Goal: Information Seeking & Learning: Learn about a topic

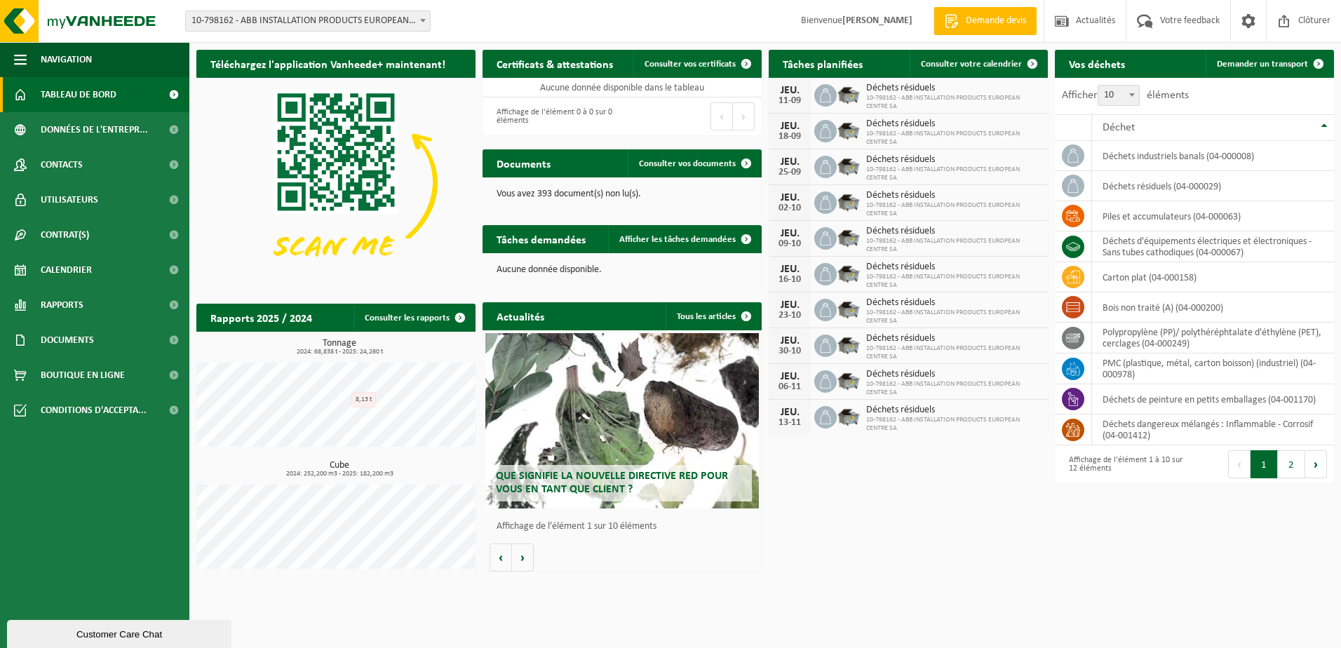
click at [116, 633] on div "Customer Care Chat" at bounding box center [119, 634] width 203 height 11
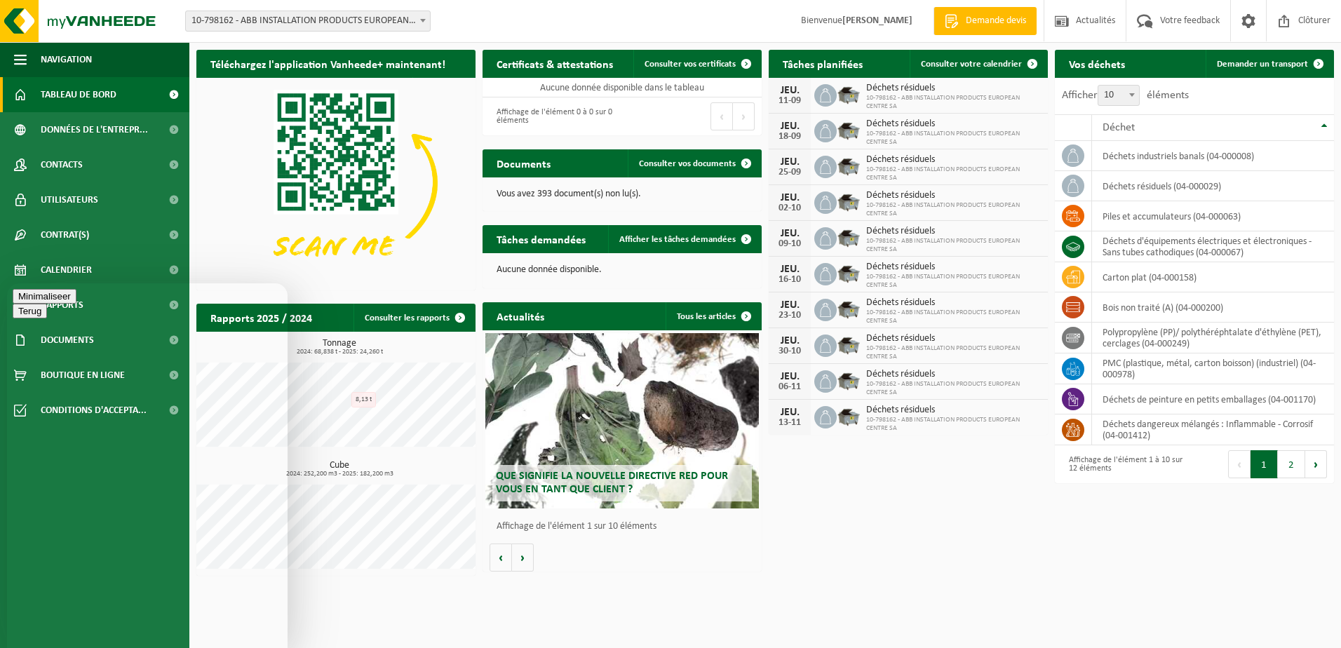
click at [76, 302] on button "Minimaliseer" at bounding box center [45, 296] width 64 height 15
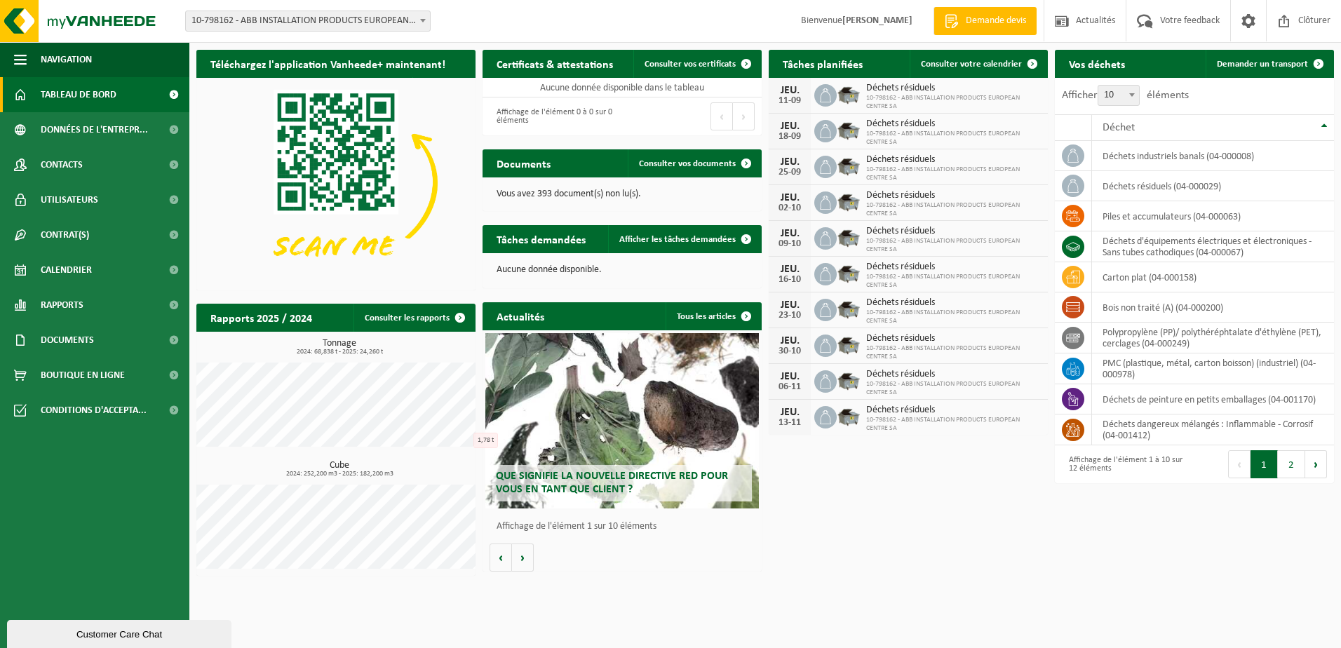
click at [858, 523] on div "Téléchargez l'application Vanheede+ maintenant! Cachez Certificats & attestatio…" at bounding box center [765, 313] width 1145 height 540
click at [76, 298] on span "Rapports" at bounding box center [62, 305] width 43 height 35
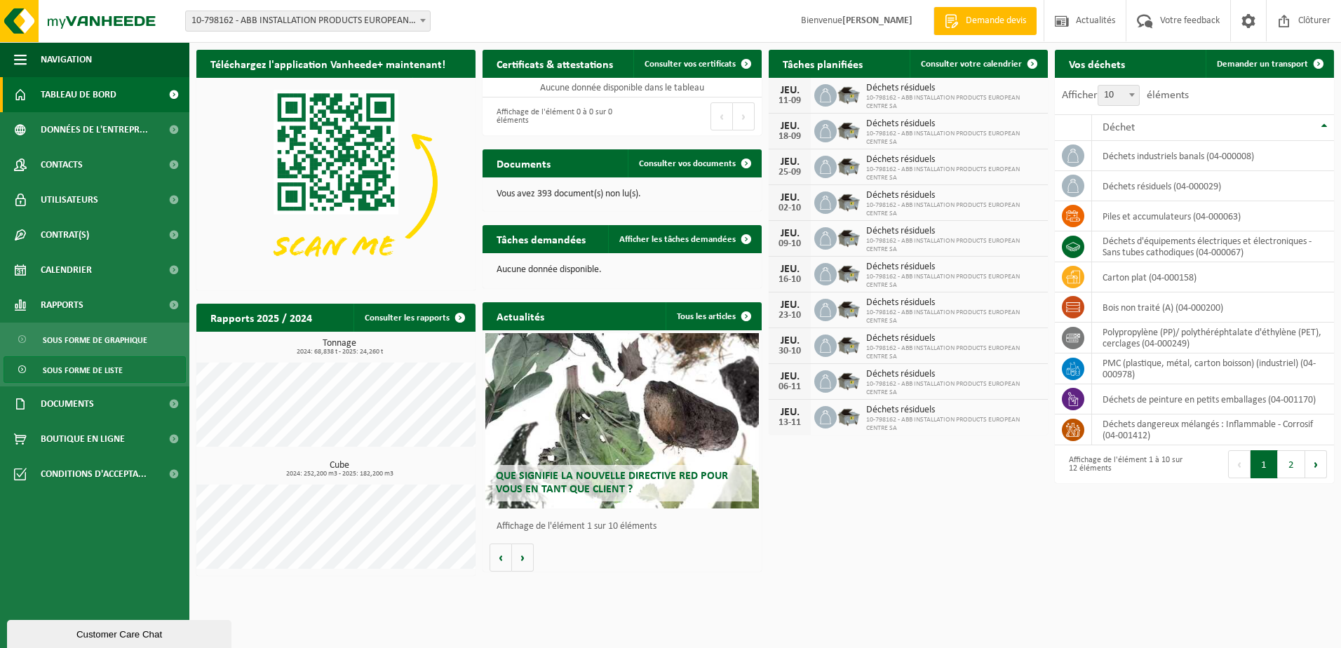
click at [76, 370] on span "Sous forme de liste" at bounding box center [83, 370] width 80 height 27
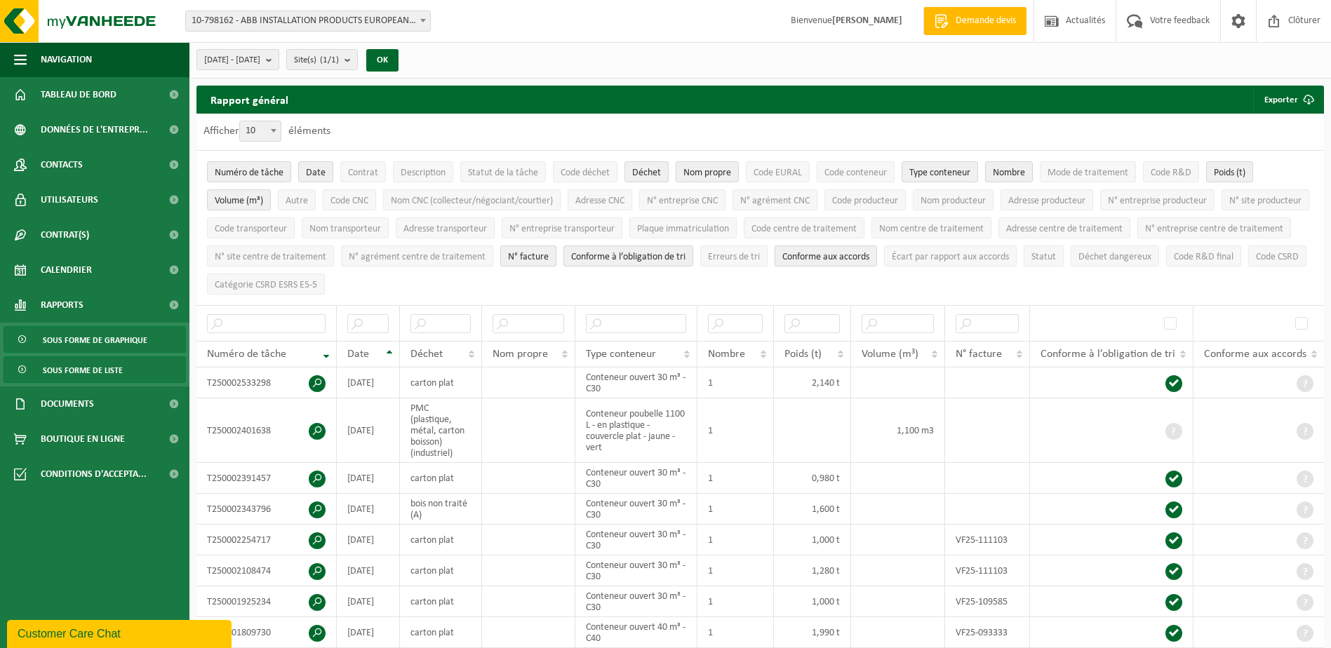
click at [86, 345] on span "Sous forme de graphique" at bounding box center [95, 340] width 105 height 27
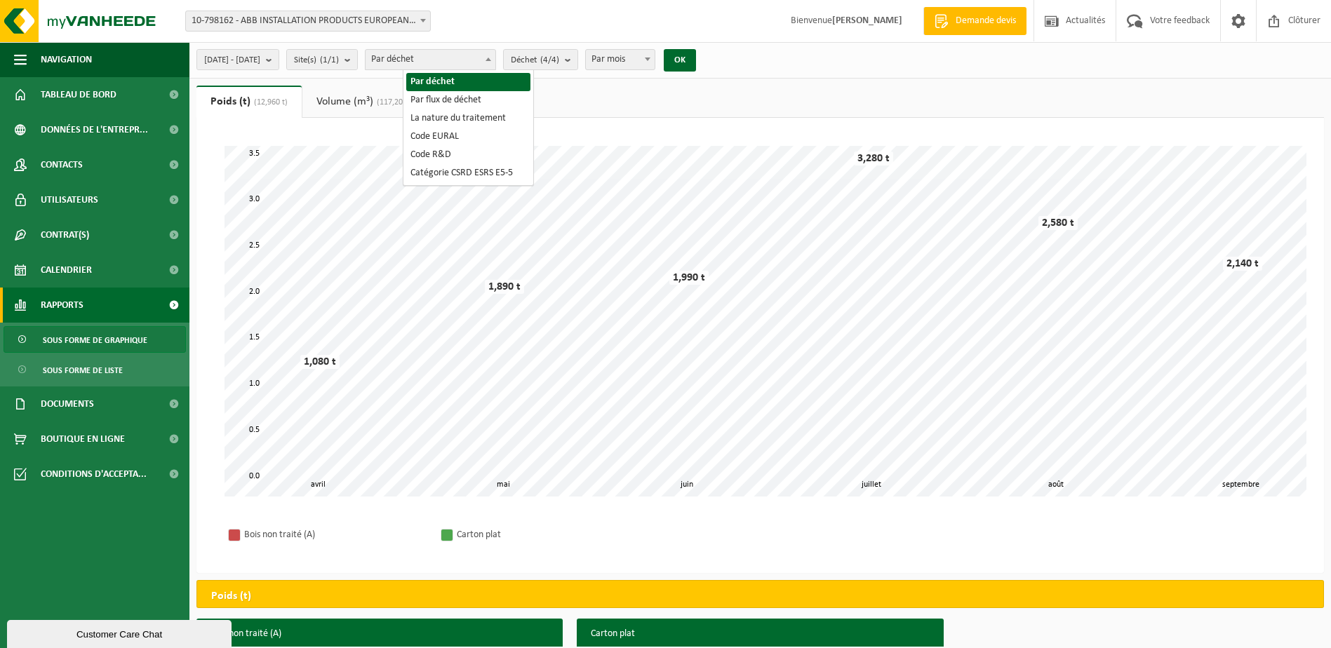
click at [495, 62] on span at bounding box center [488, 59] width 14 height 18
select select "2"
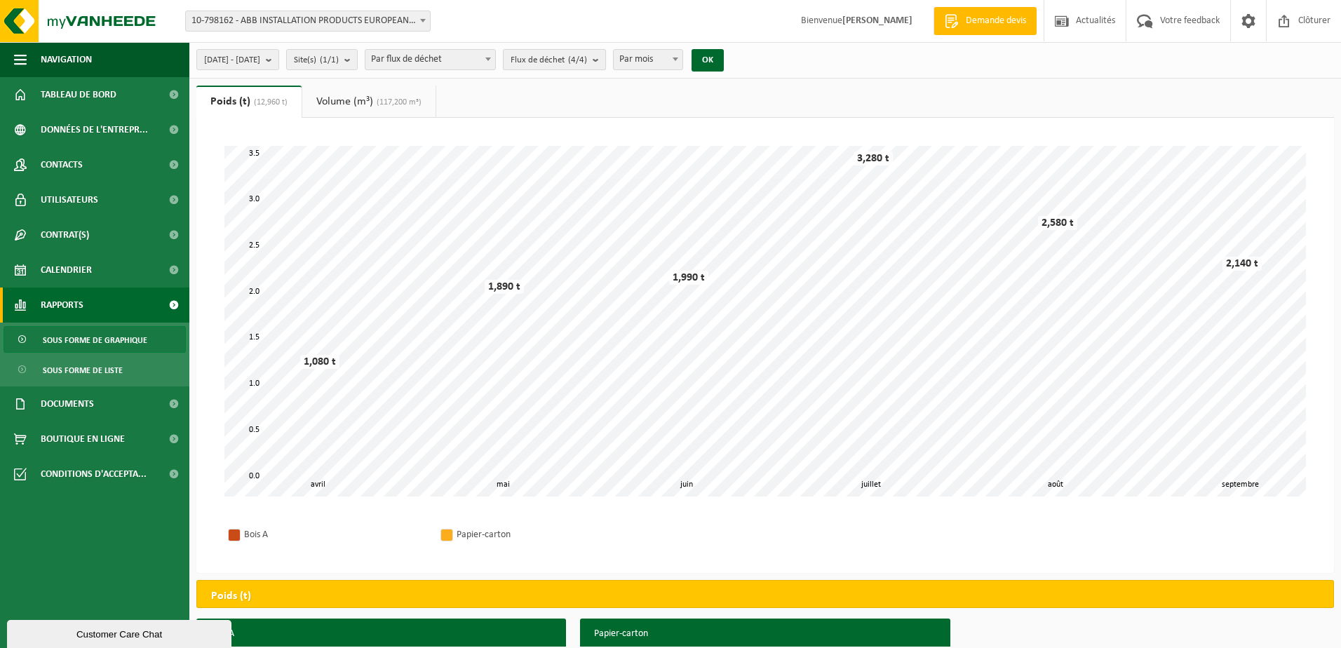
click at [571, 60] on span "Flux de déchet (4/4)" at bounding box center [549, 60] width 76 height 21
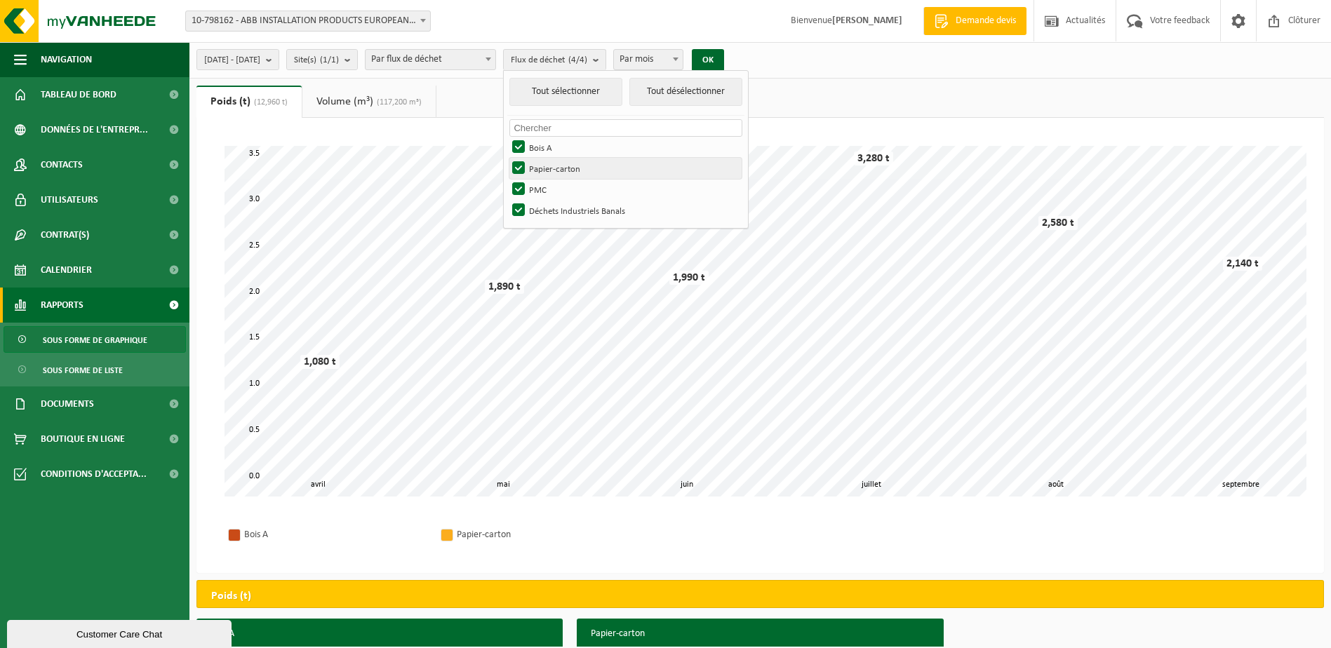
drag, startPoint x: 558, startPoint y: 144, endPoint x: 557, endPoint y: 161, distance: 17.6
click at [558, 146] on label "Bois A" at bounding box center [625, 147] width 232 height 21
click at [507, 137] on input "Bois A" at bounding box center [506, 136] width 1 height 1
checkbox input "false"
click at [557, 168] on label "Papier-carton" at bounding box center [625, 168] width 232 height 21
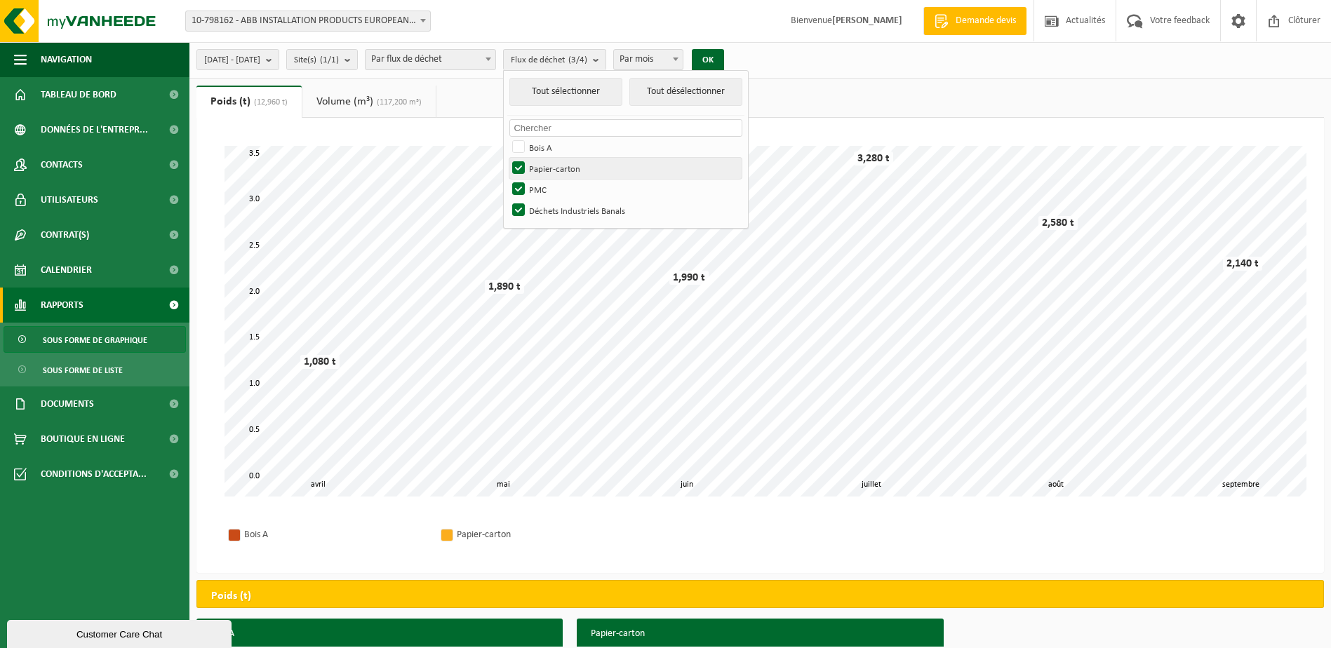
click at [507, 158] on input "Papier-carton" at bounding box center [506, 157] width 1 height 1
checkbox input "false"
click at [556, 187] on label "PMC" at bounding box center [625, 189] width 232 height 21
click at [507, 179] on input "PMC" at bounding box center [506, 178] width 1 height 1
checkbox input "false"
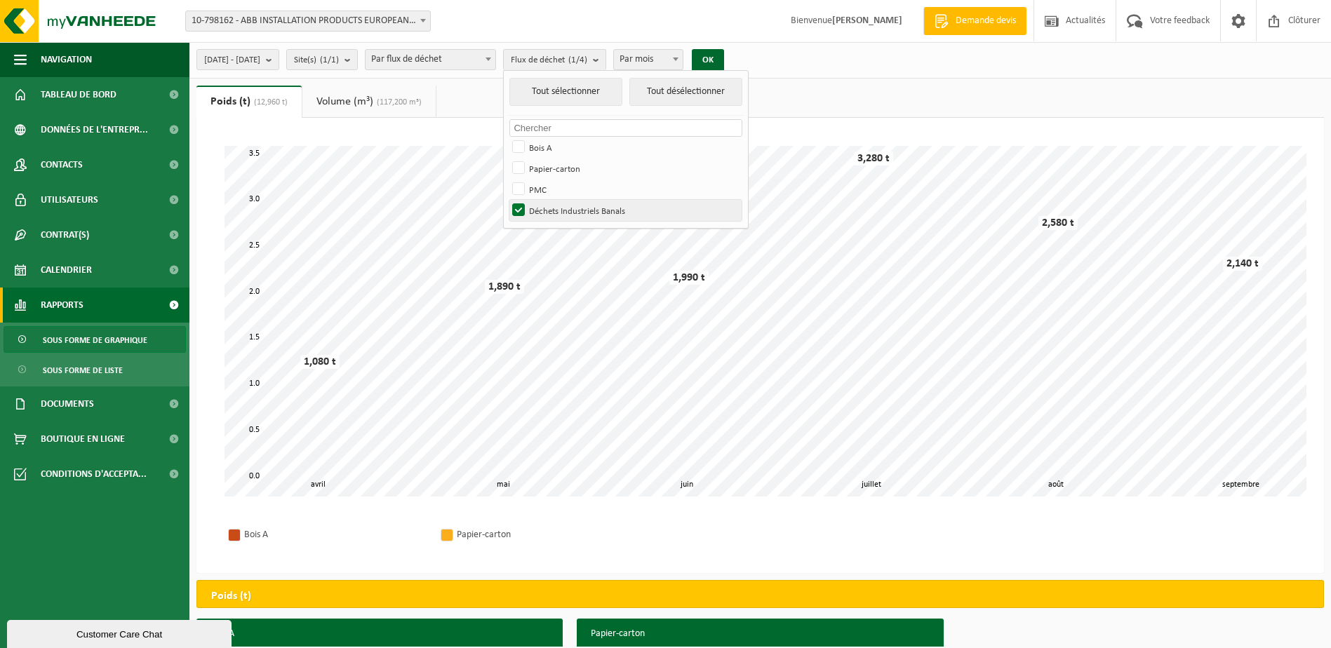
click at [555, 205] on label "Déchets Industriels Banals" at bounding box center [625, 210] width 232 height 21
click at [507, 200] on input "Déchets Industriels Banals" at bounding box center [506, 199] width 1 height 1
checkbox input "false"
click at [457, 145] on div "Patientez Le téléchargement est un peu long en raison de la grande quantité de …" at bounding box center [759, 321] width 1099 height 379
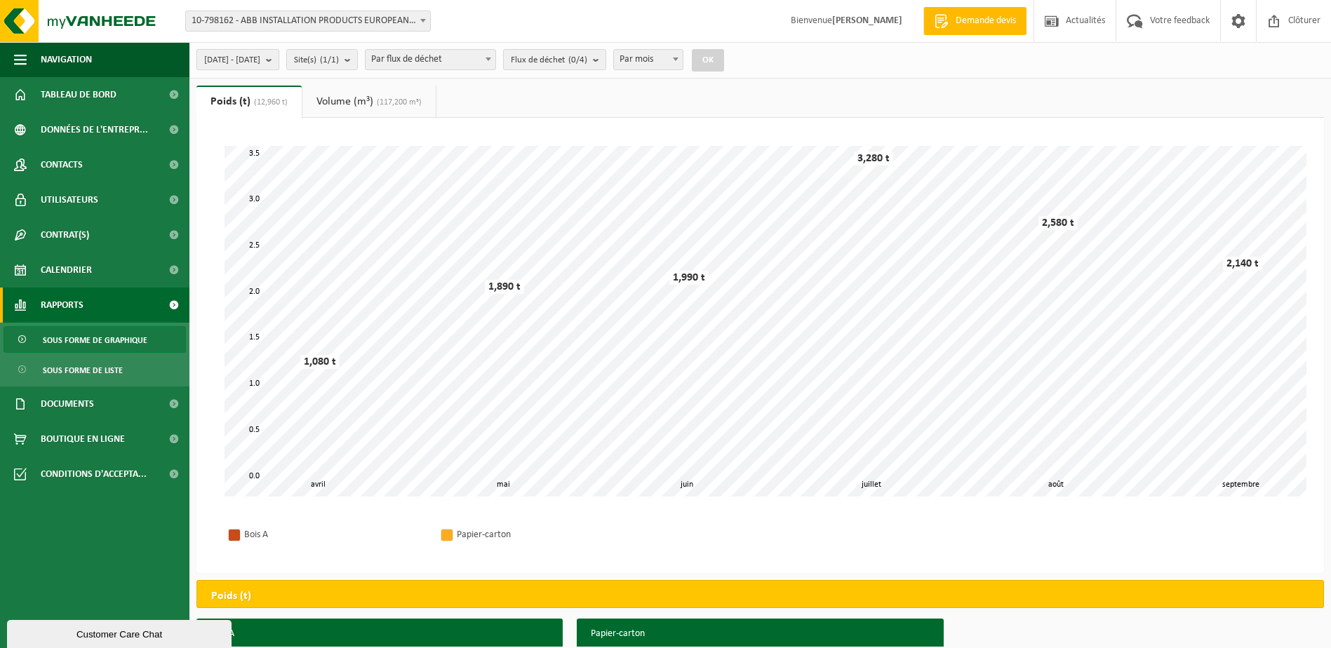
click at [278, 61] on b "submit" at bounding box center [272, 60] width 13 height 20
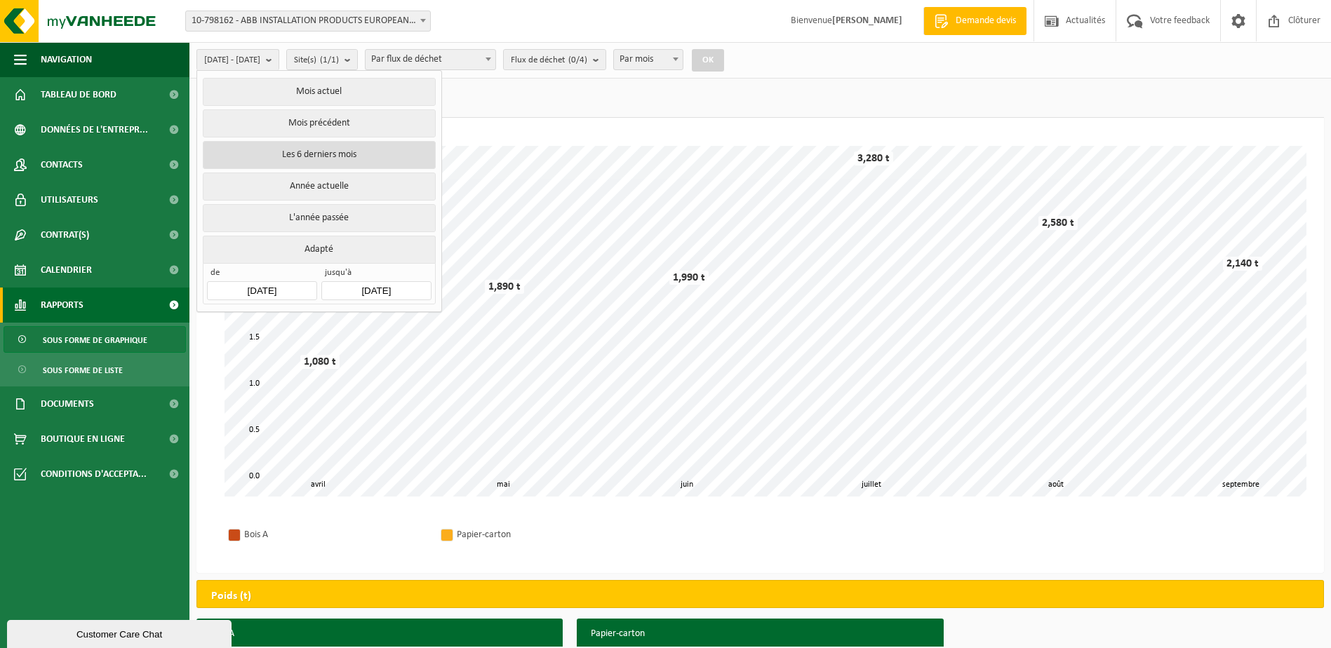
click at [311, 147] on button "Les 6 derniers mois" at bounding box center [319, 155] width 232 height 28
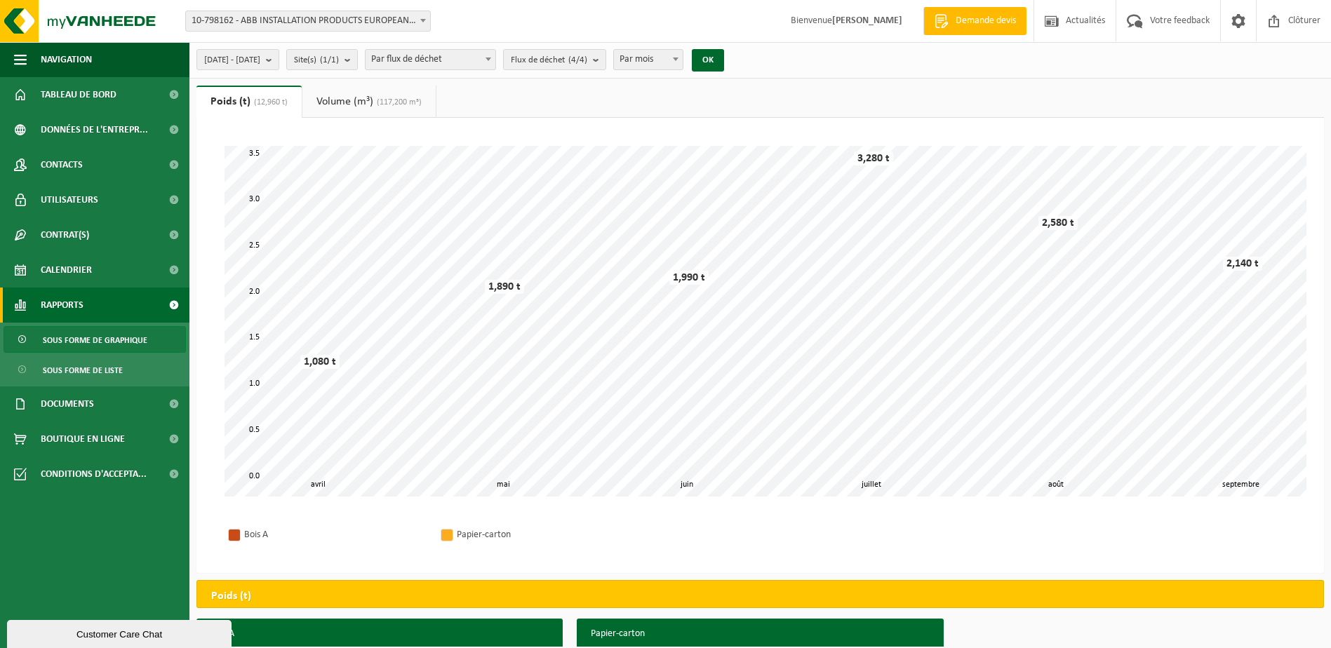
click at [127, 335] on span "Sous forme de graphique" at bounding box center [95, 340] width 105 height 27
click at [279, 64] on button "2025-04-01 - 2025-09-08" at bounding box center [237, 59] width 83 height 21
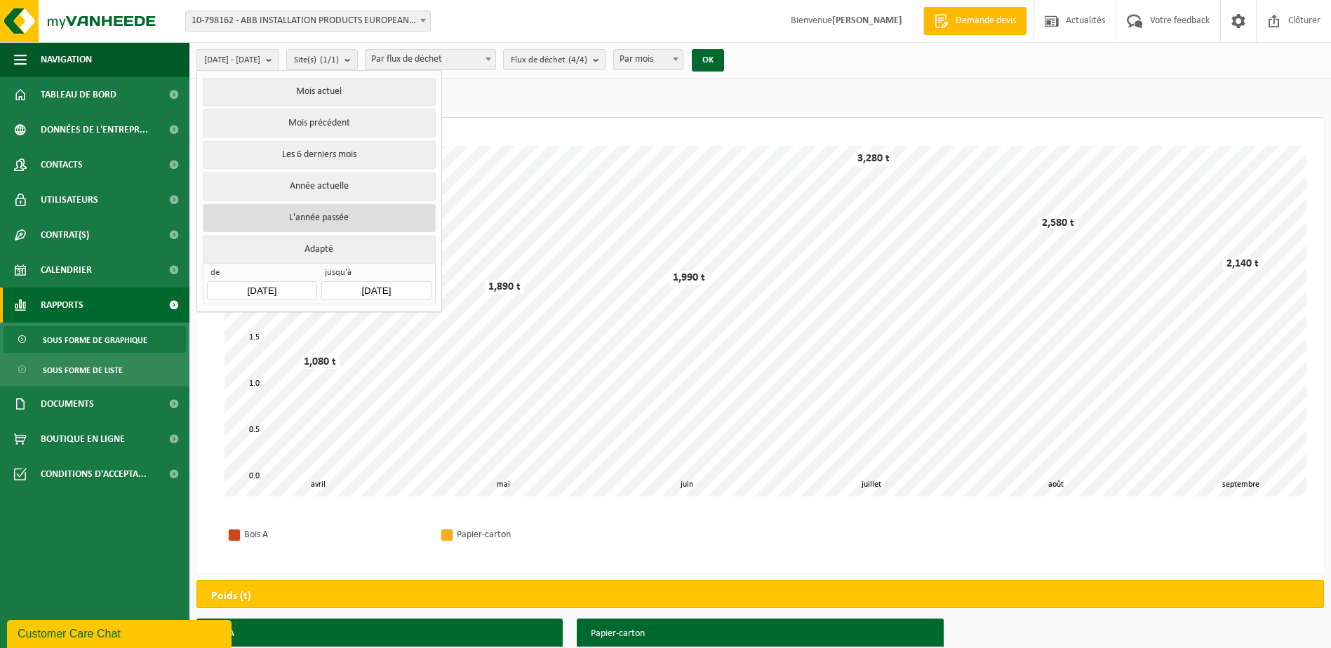
click at [316, 213] on button "L'année passée" at bounding box center [319, 218] width 232 height 28
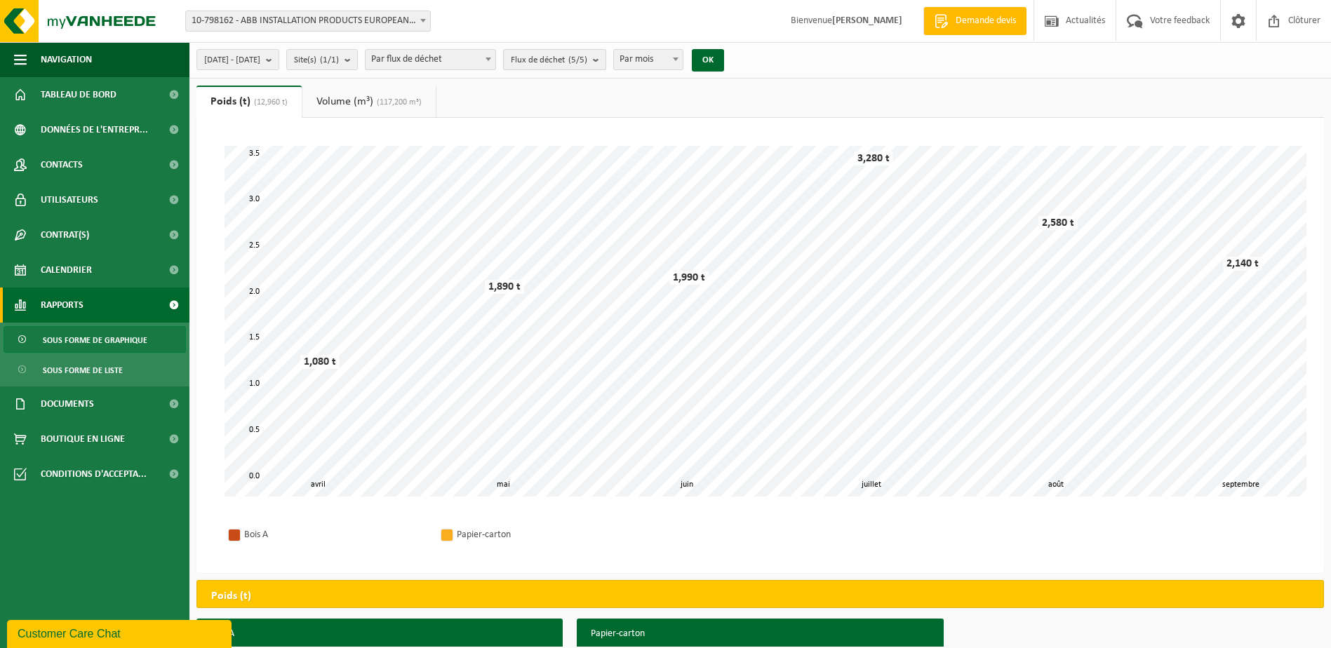
click at [605, 59] on b "submit" at bounding box center [599, 60] width 13 height 20
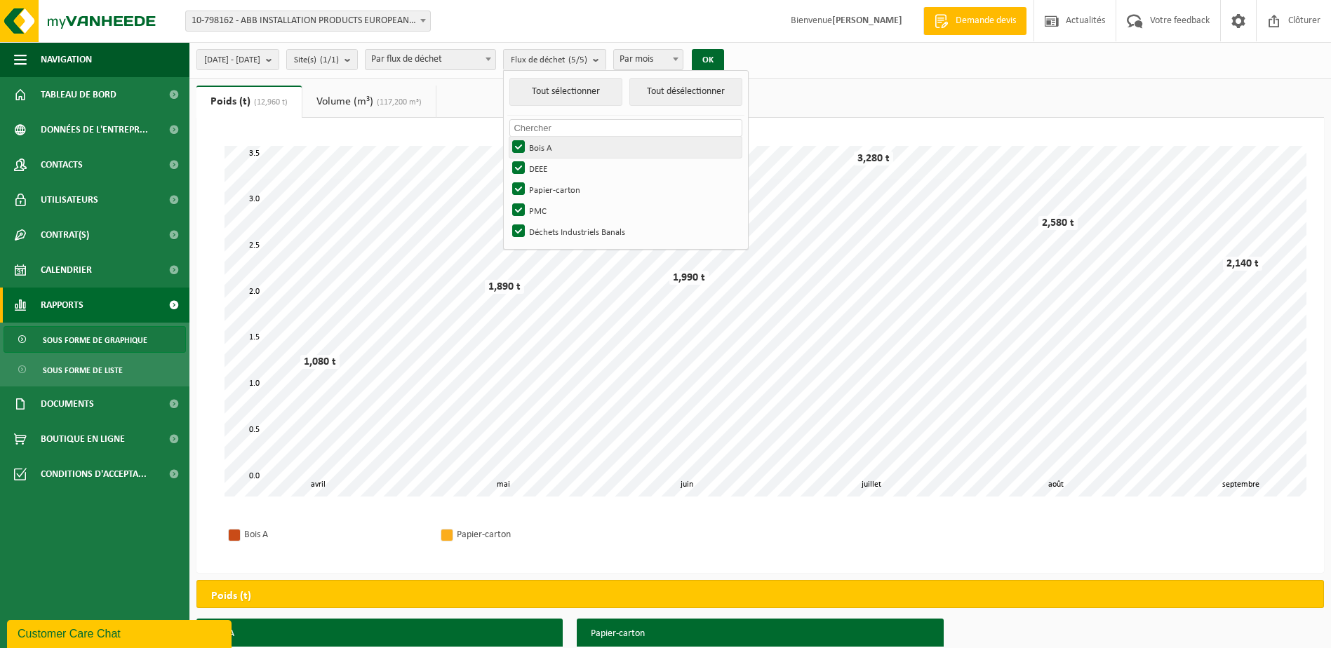
click at [561, 145] on label "Bois A" at bounding box center [625, 147] width 232 height 21
click at [507, 137] on input "Bois A" at bounding box center [506, 136] width 1 height 1
checkbox input "false"
click at [559, 165] on label "DEEE" at bounding box center [625, 168] width 232 height 21
click at [507, 158] on input "DEEE" at bounding box center [506, 157] width 1 height 1
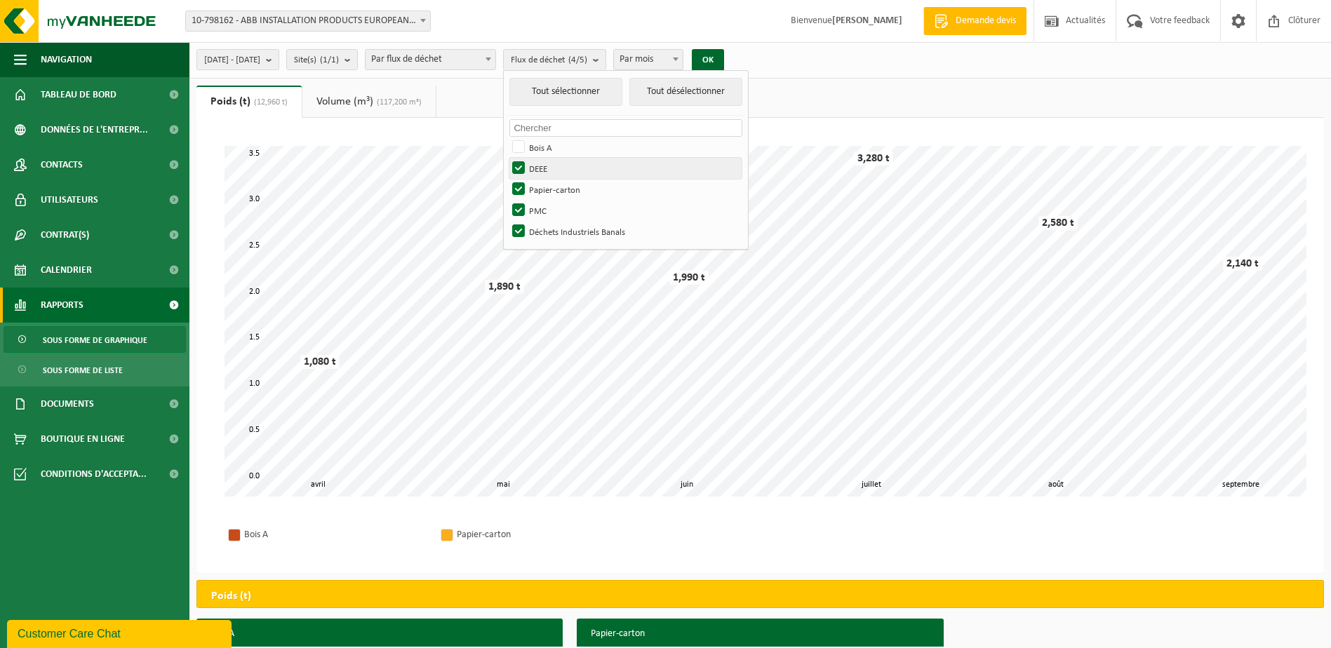
checkbox input "false"
click at [559, 182] on label "Papier-carton" at bounding box center [625, 189] width 232 height 21
click at [507, 179] on input "Papier-carton" at bounding box center [506, 178] width 1 height 1
checkbox input "false"
click at [558, 208] on label "PMC" at bounding box center [625, 210] width 232 height 21
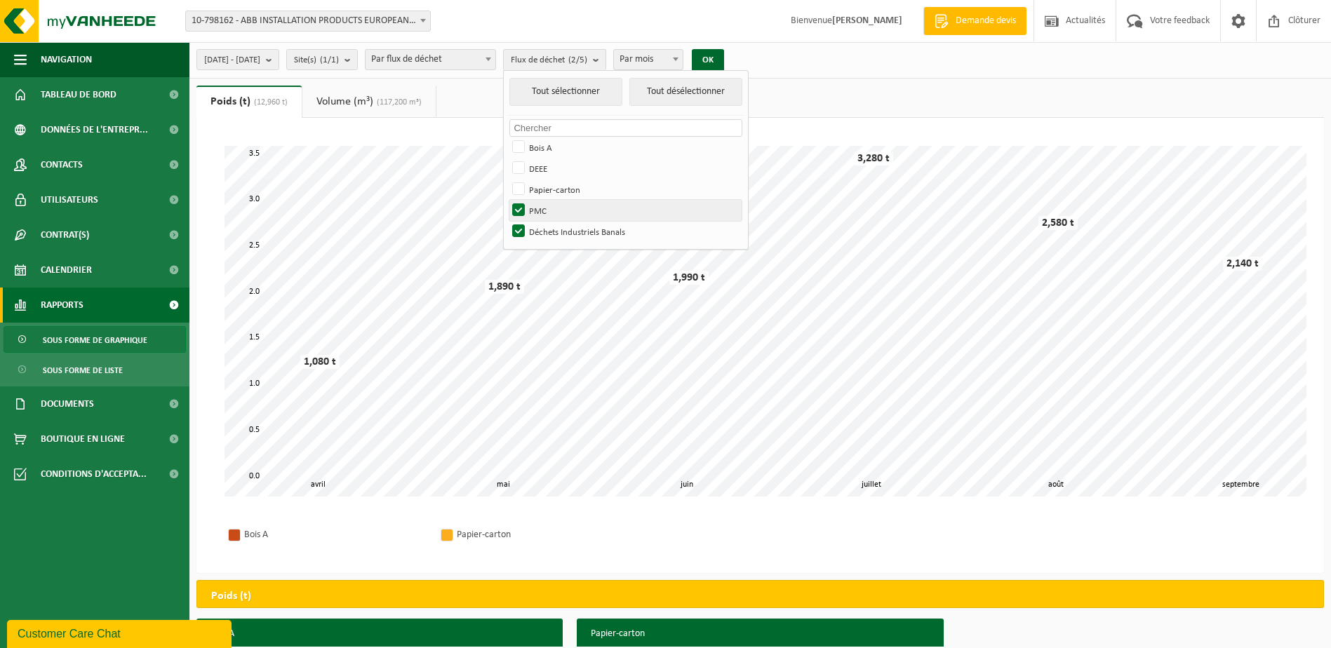
click at [507, 200] on input "PMC" at bounding box center [506, 199] width 1 height 1
checkbox input "false"
click at [724, 55] on button "OK" at bounding box center [708, 60] width 32 height 22
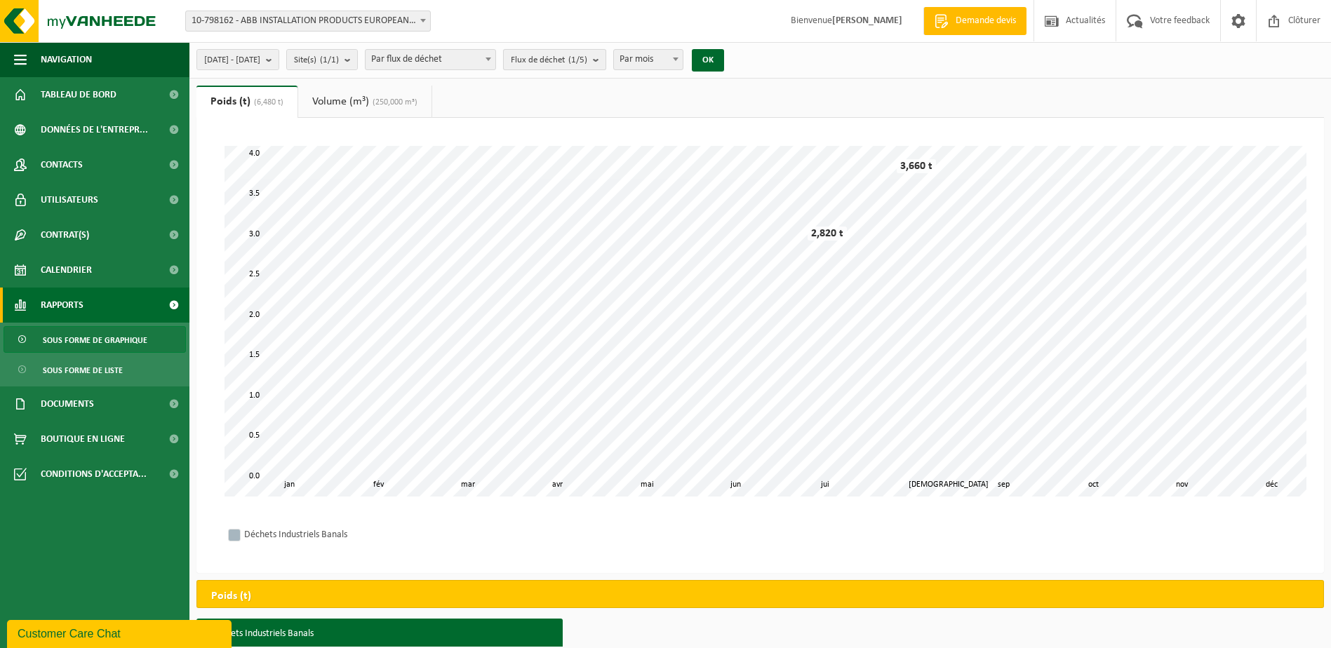
click at [606, 59] on button "Flux de déchet (1/5)" at bounding box center [554, 59] width 103 height 21
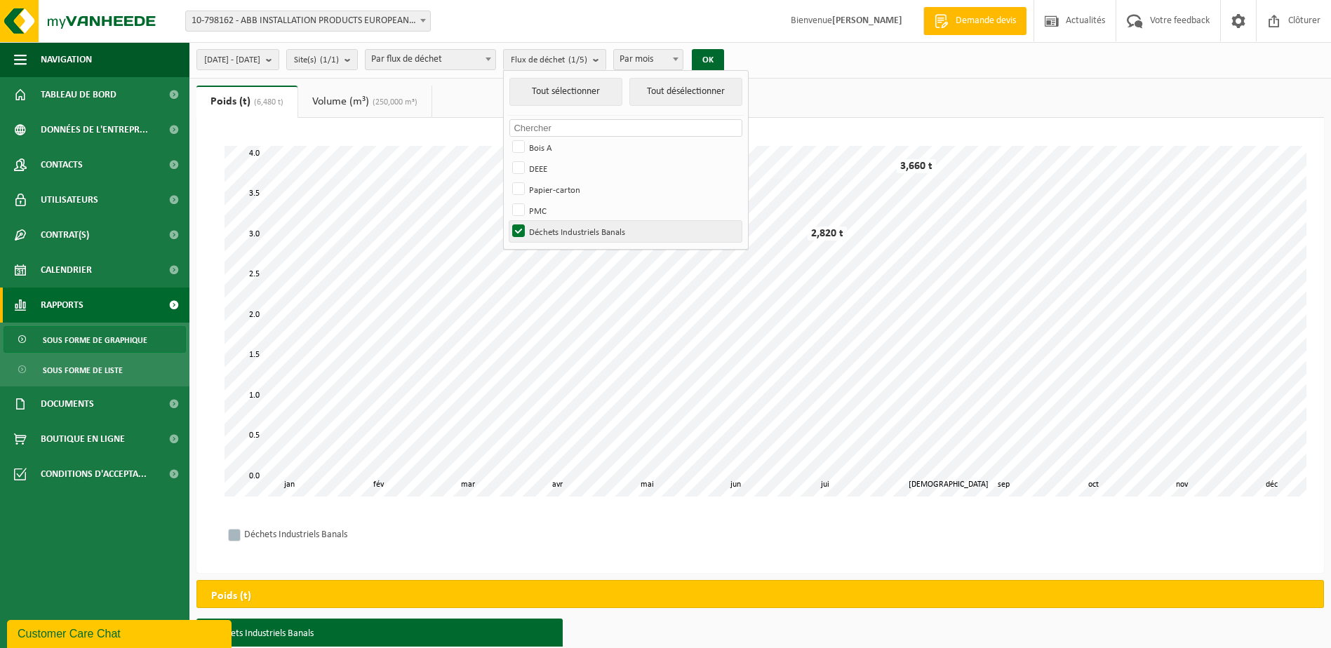
click at [556, 234] on label "Déchets Industriels Banals" at bounding box center [625, 231] width 232 height 21
click at [507, 221] on input "Déchets Industriels Banals" at bounding box center [506, 220] width 1 height 1
checkbox input "false"
click at [557, 170] on label "DEEE" at bounding box center [625, 168] width 232 height 21
click at [507, 158] on input "DEEE" at bounding box center [506, 157] width 1 height 1
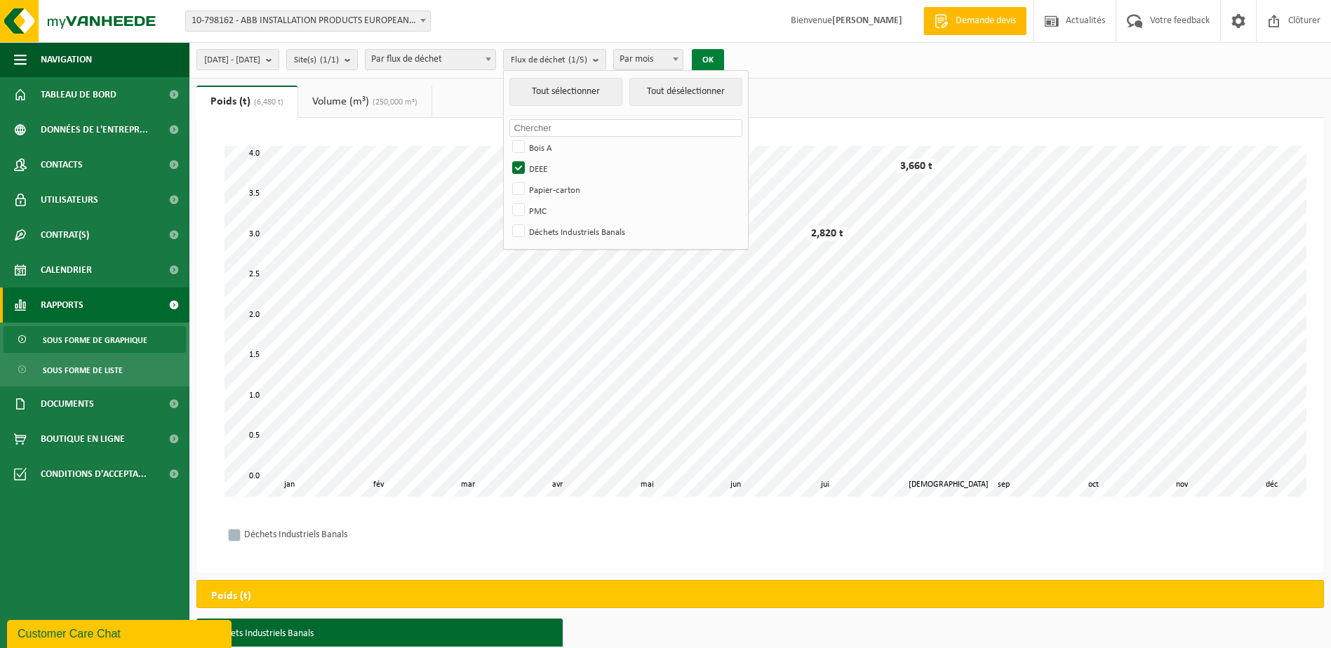
click at [724, 63] on button "OK" at bounding box center [708, 60] width 32 height 22
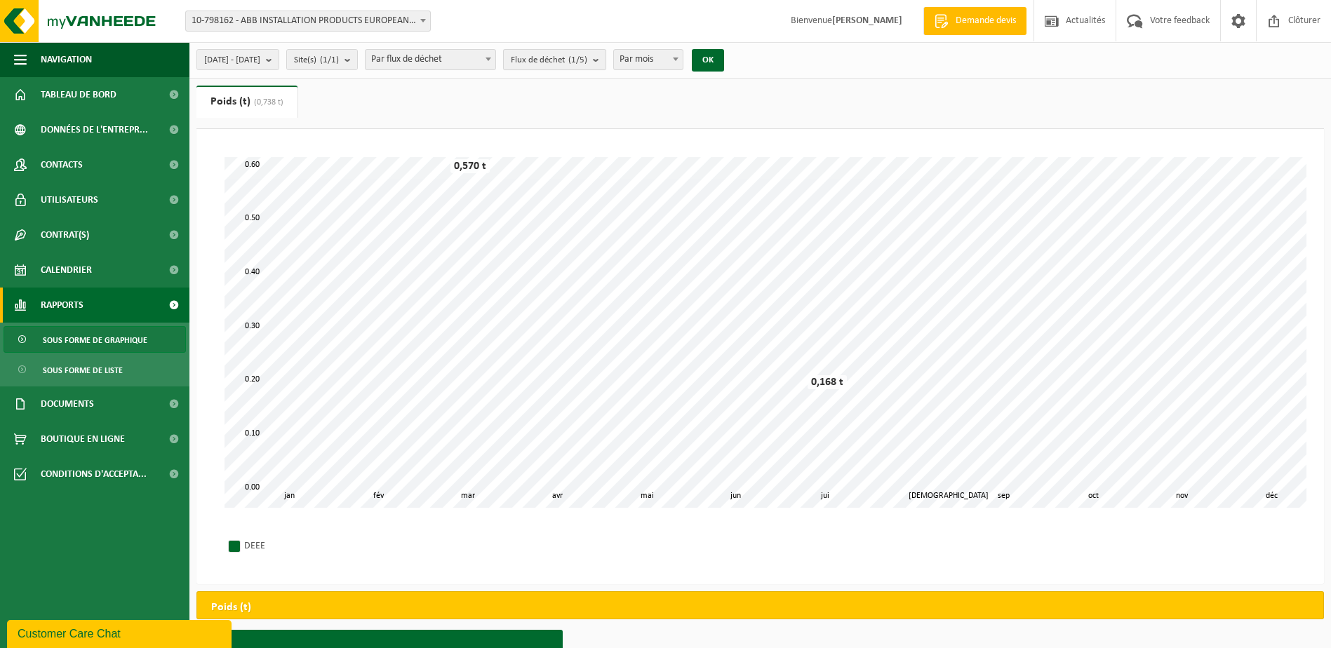
click at [605, 58] on b "submit" at bounding box center [599, 60] width 13 height 20
click at [563, 168] on label "DEEE" at bounding box center [625, 168] width 232 height 21
click at [507, 158] on input "DEEE" at bounding box center [506, 157] width 1 height 1
checkbox input "false"
click at [378, 137] on div "Patientez Le téléchargement est un peu long en raison de la grande quantité de …" at bounding box center [759, 356] width 1127 height 455
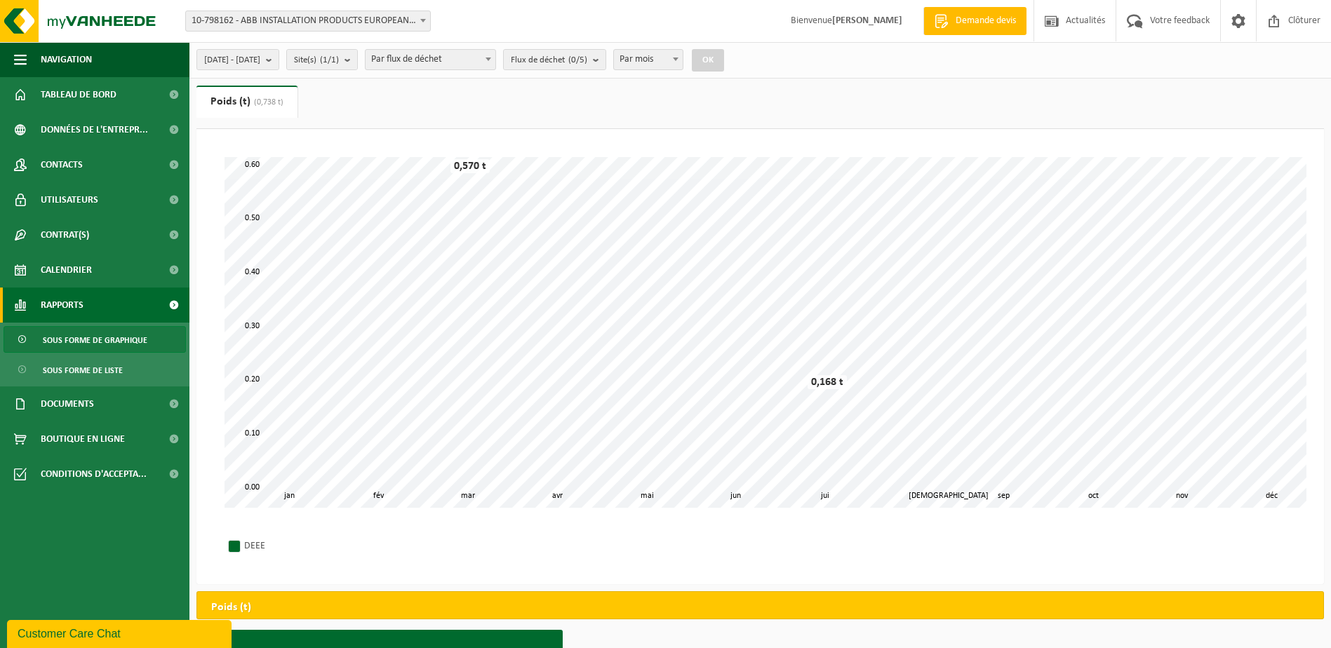
click at [132, 335] on span "Sous forme de graphique" at bounding box center [95, 340] width 105 height 27
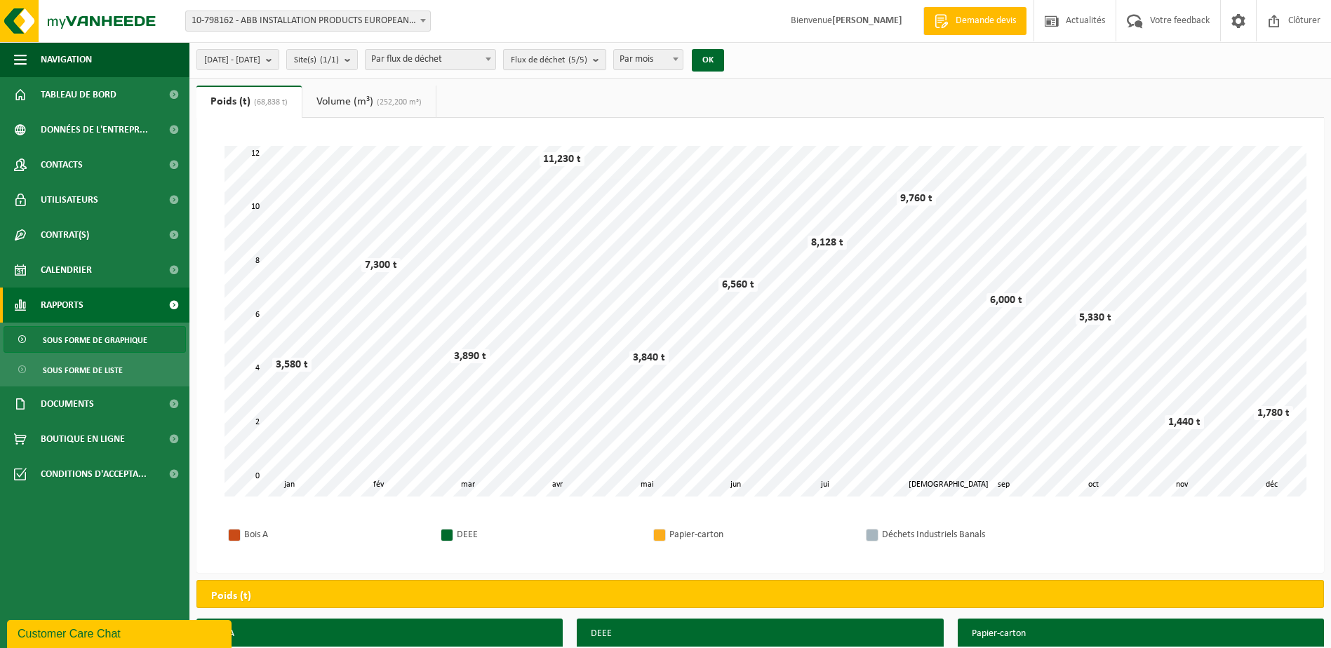
click at [605, 63] on b "submit" at bounding box center [599, 60] width 13 height 20
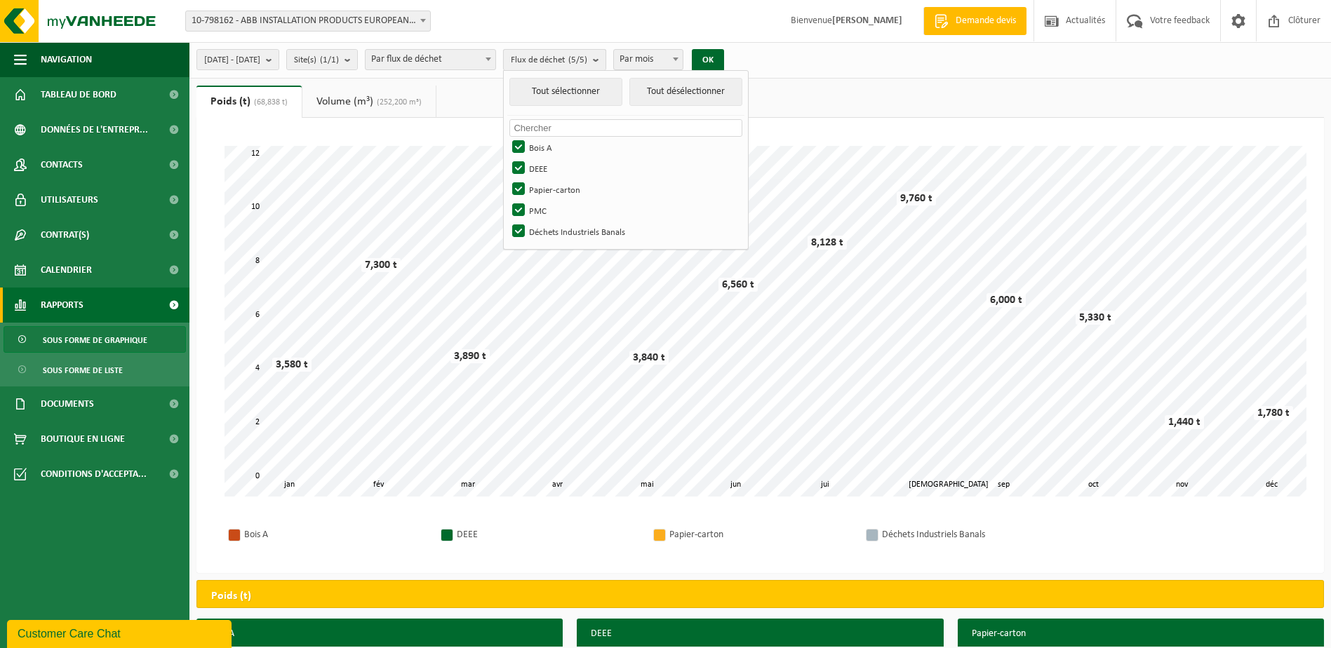
click at [605, 63] on b "submit" at bounding box center [599, 60] width 13 height 20
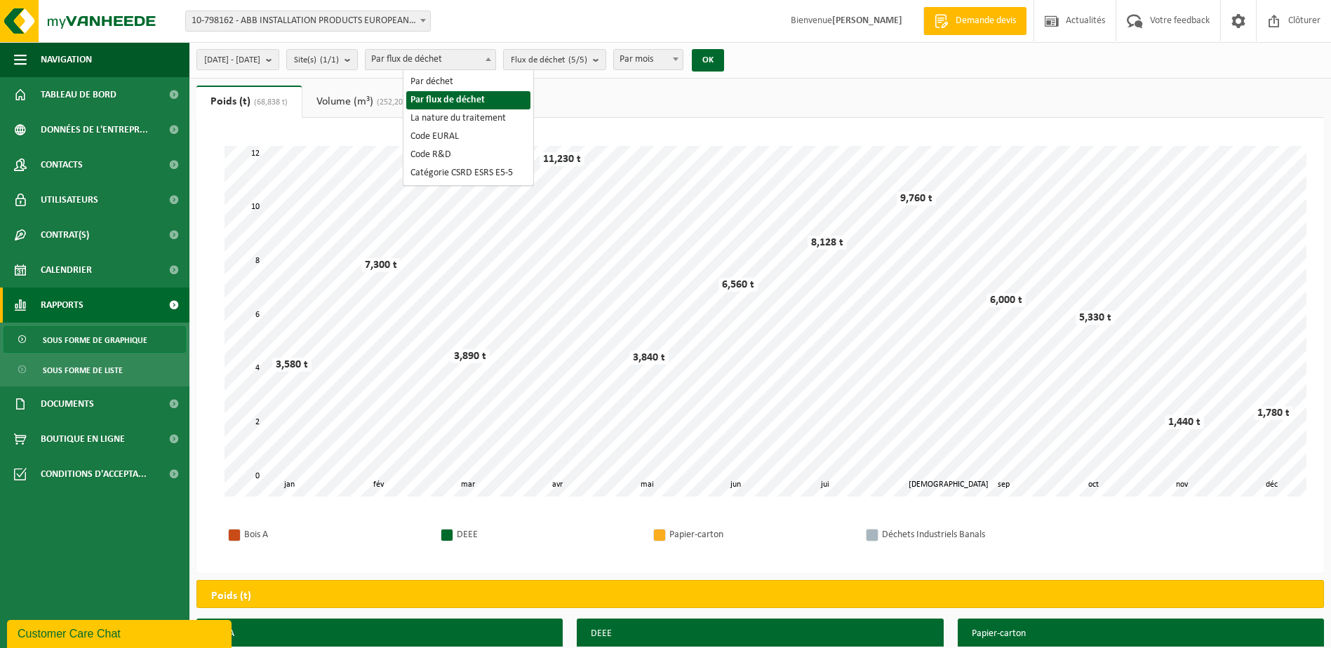
click at [495, 58] on span at bounding box center [488, 59] width 14 height 18
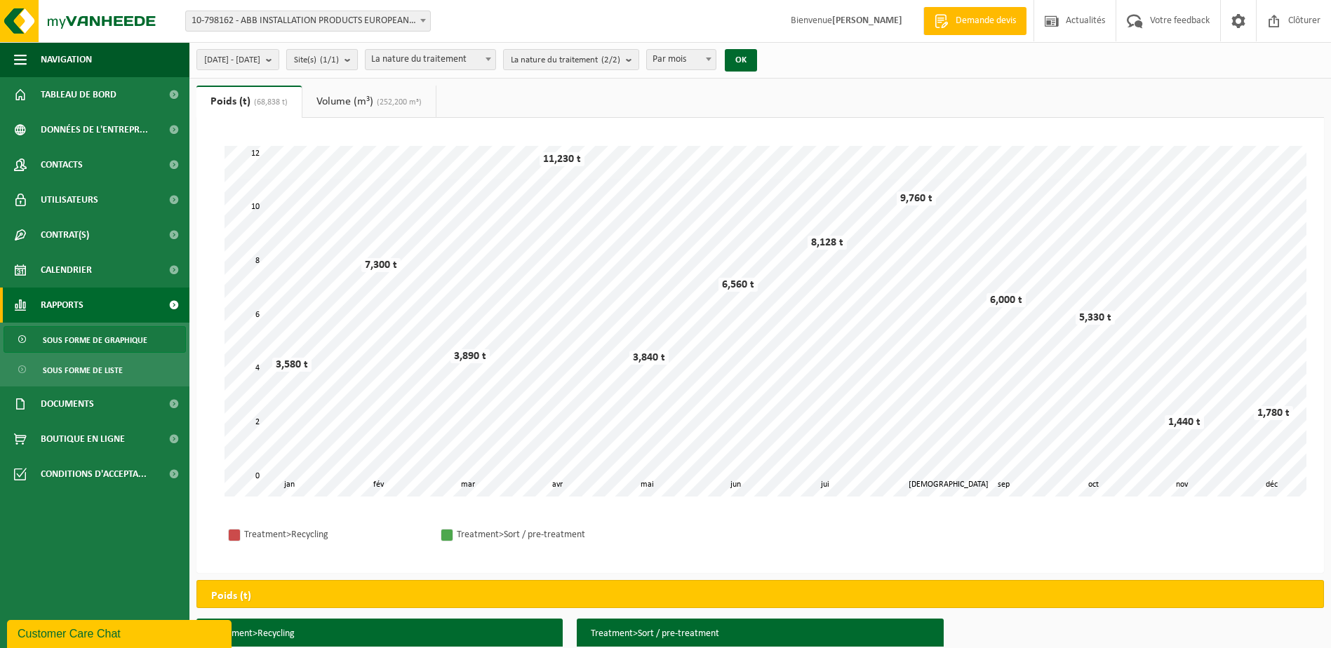
click at [358, 61] on button "Site(s) (1/1)" at bounding box center [322, 59] width 72 height 21
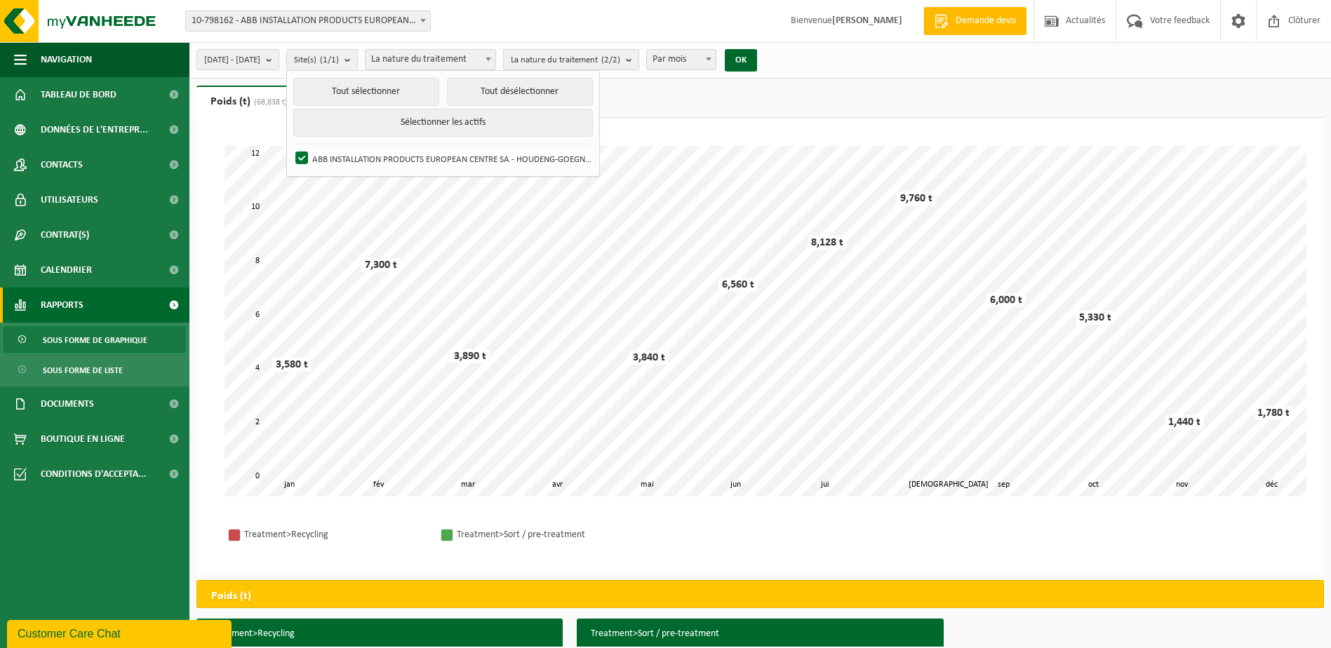
click at [358, 61] on button "Site(s) (1/1)" at bounding box center [322, 59] width 72 height 21
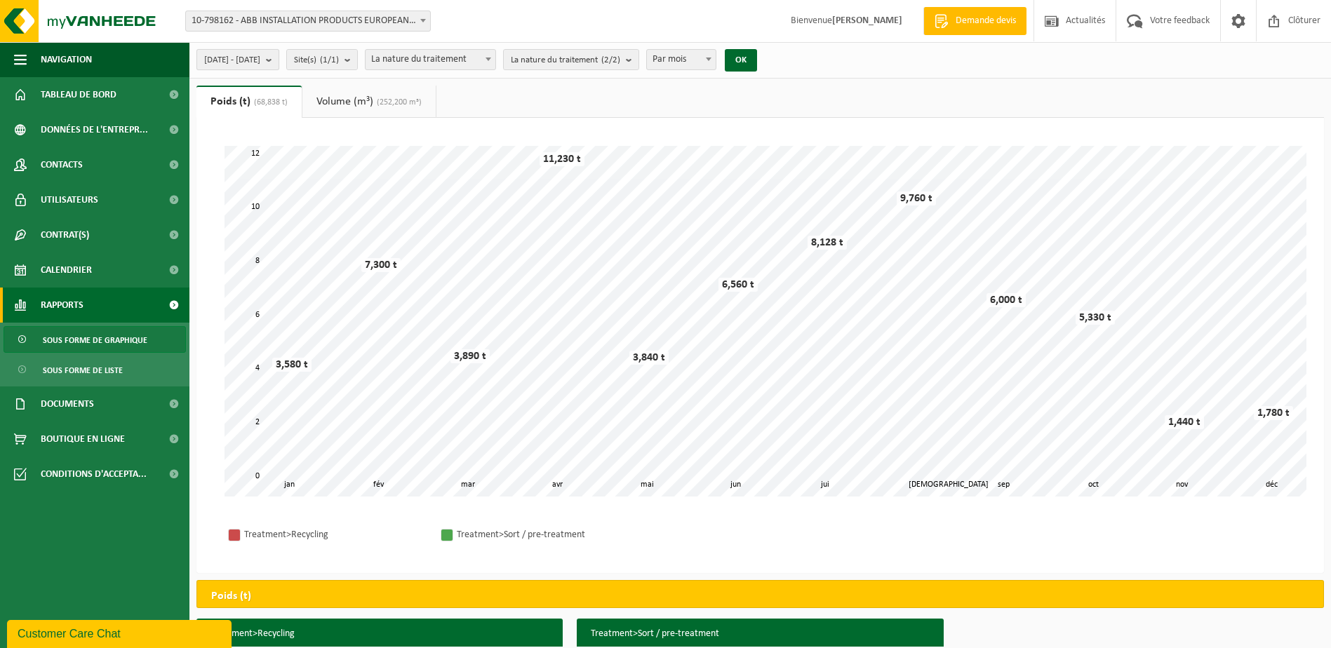
click at [260, 65] on span "[DATE] - [DATE]" at bounding box center [232, 60] width 56 height 21
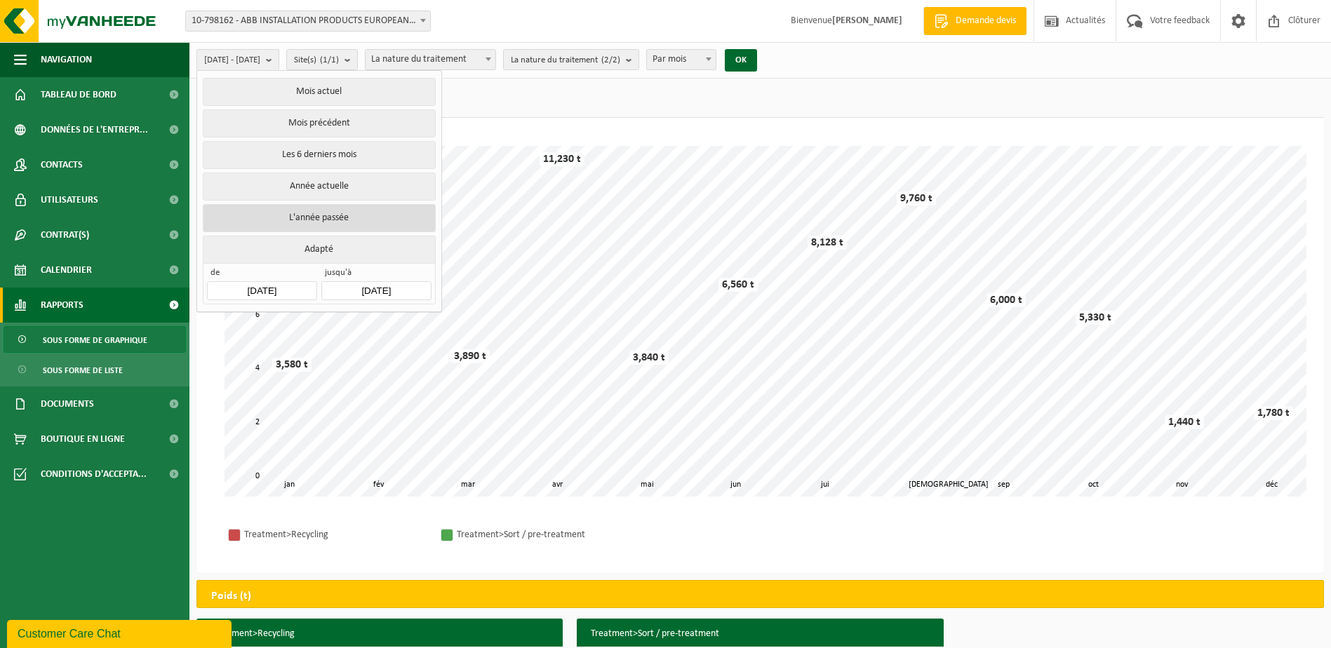
click at [311, 213] on button "L'année passée" at bounding box center [319, 218] width 232 height 28
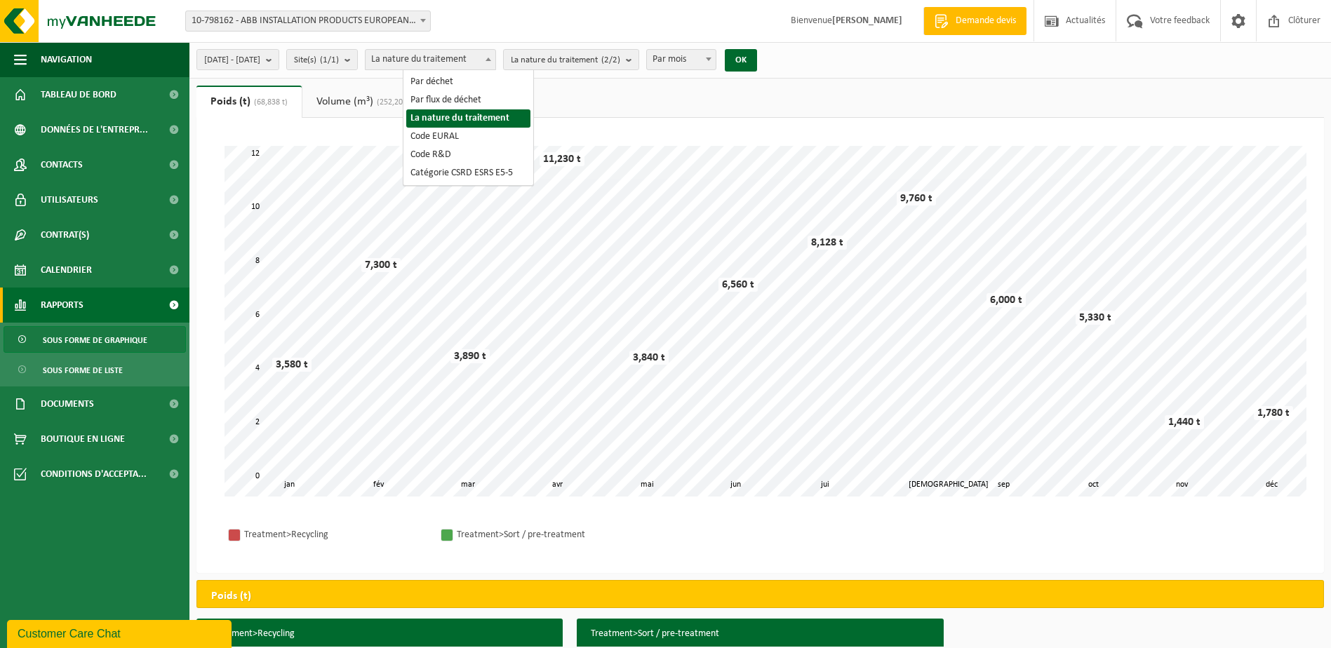
click at [495, 59] on span "La nature du traitement" at bounding box center [430, 60] width 130 height 20
select select "1"
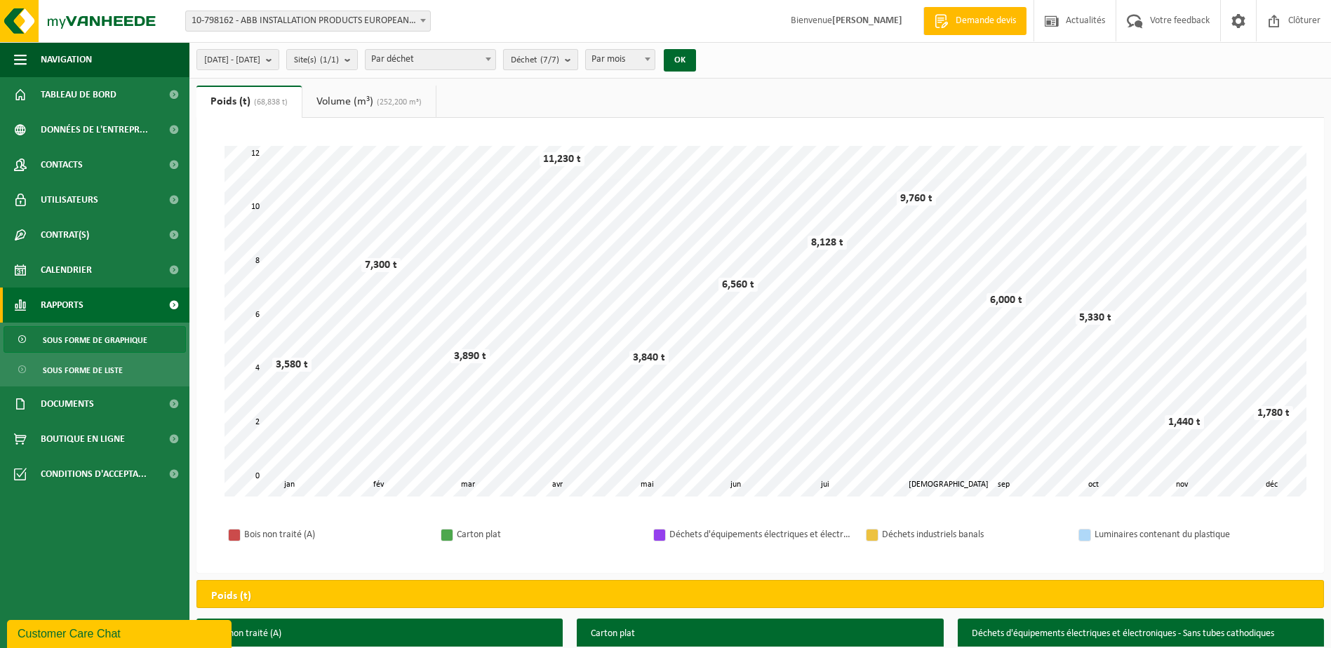
click at [578, 59] on button "Déchet (7/7)" at bounding box center [540, 59] width 75 height 21
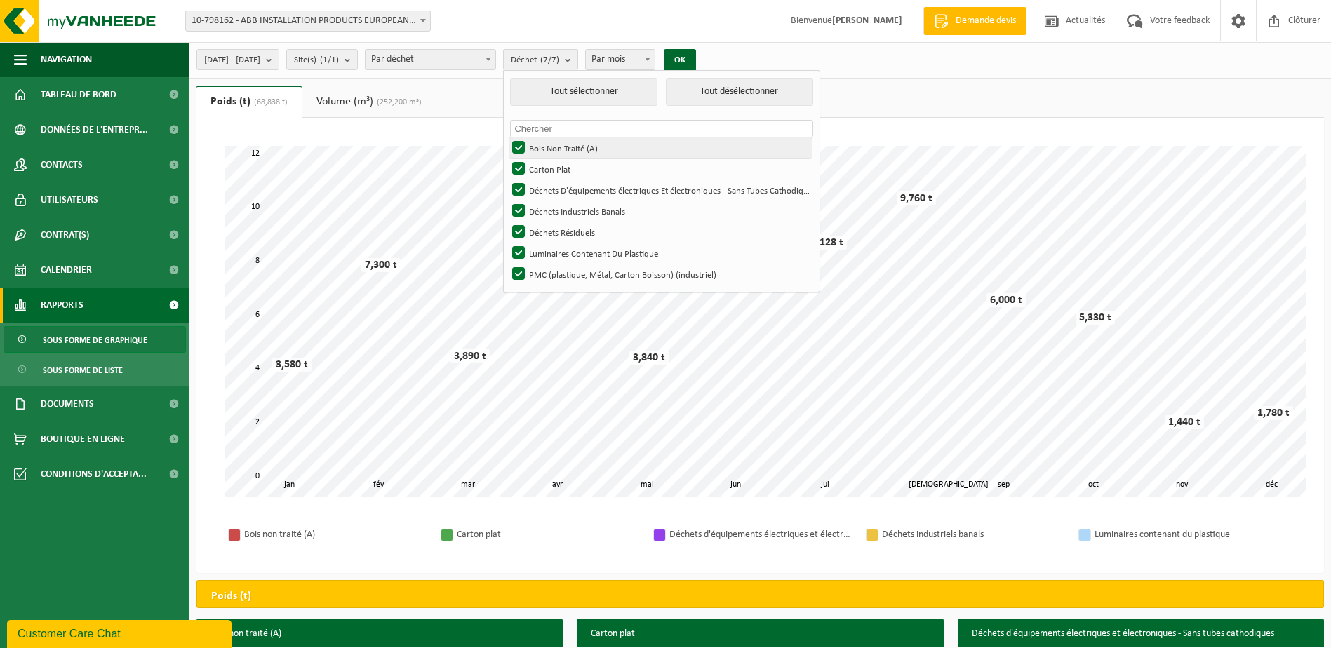
click at [557, 149] on label "Bois Non Traité (A)" at bounding box center [660, 147] width 302 height 21
click at [507, 137] on input "Bois Non Traité (A)" at bounding box center [506, 137] width 1 height 1
checkbox input "false"
click at [558, 173] on label "Carton Plat" at bounding box center [660, 169] width 302 height 21
click at [507, 159] on input "Carton Plat" at bounding box center [506, 158] width 1 height 1
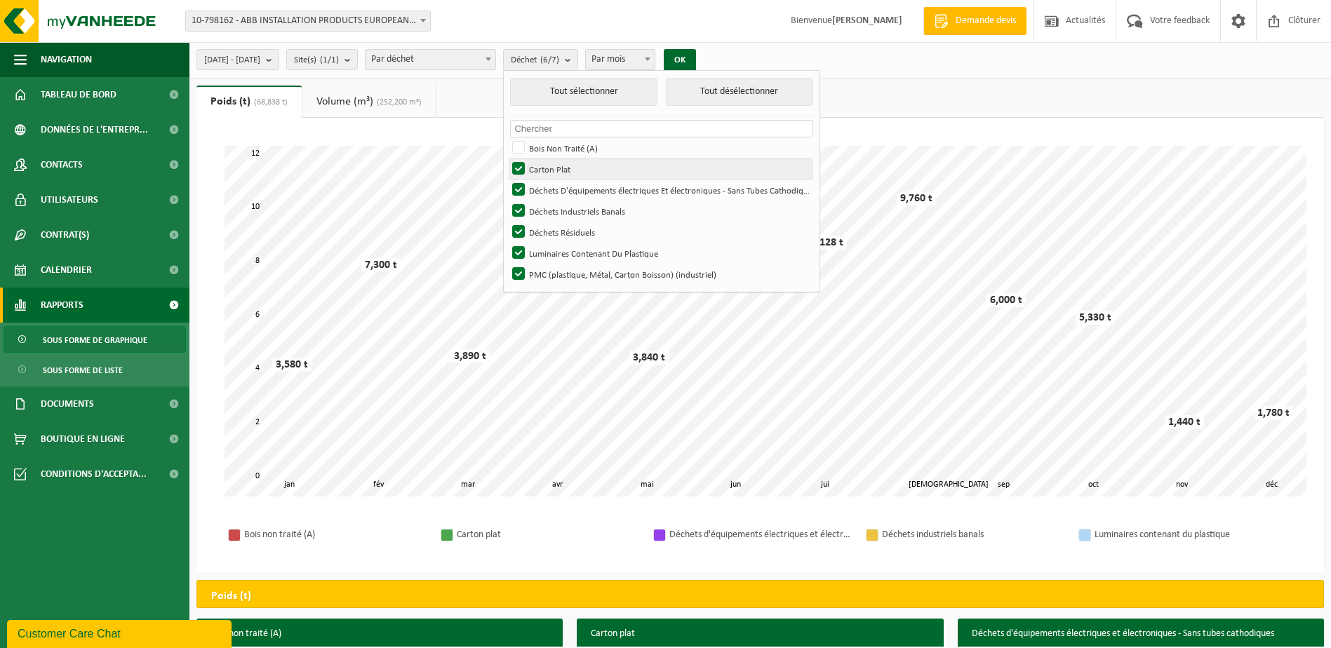
checkbox input "false"
click at [558, 189] on label "Déchets D'équipements électriques Et électroniques - Sans Tubes Cathodiques" at bounding box center [660, 190] width 302 height 21
click at [507, 180] on input "Déchets D'équipements électriques Et électroniques - Sans Tubes Cathodiques" at bounding box center [506, 179] width 1 height 1
checkbox input "false"
click at [562, 237] on label "Déchets Résiduels" at bounding box center [660, 232] width 302 height 21
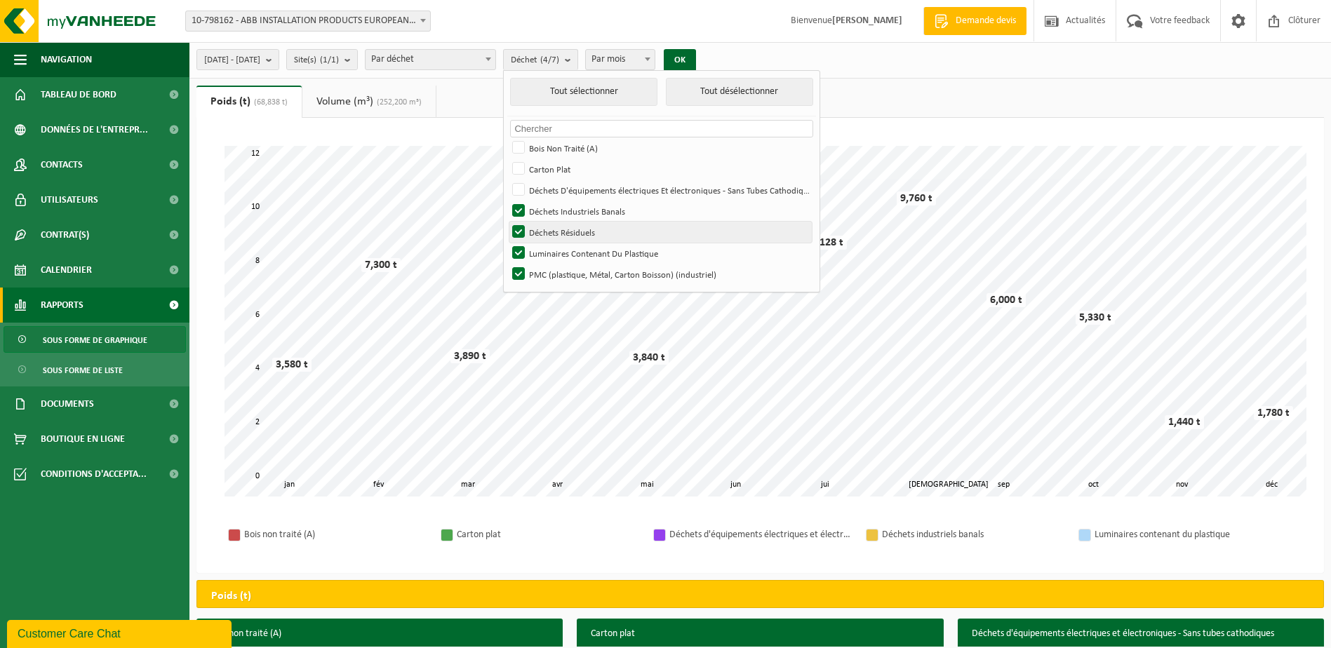
click at [507, 222] on input "Déchets Résiduels" at bounding box center [506, 221] width 1 height 1
checkbox input "false"
click at [562, 253] on label "Luminaires Contenant Du Plastique" at bounding box center [660, 253] width 302 height 21
click at [507, 243] on input "Luminaires Contenant Du Plastique" at bounding box center [506, 242] width 1 height 1
checkbox input "false"
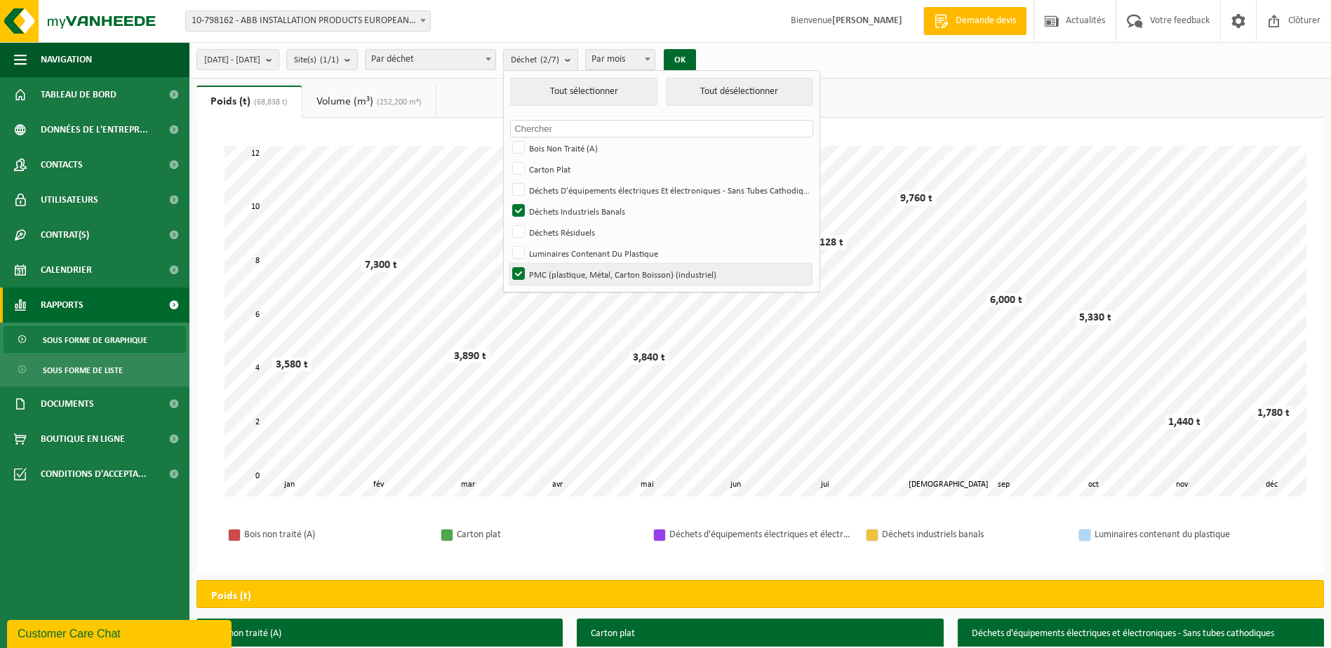
click at [559, 275] on label "PMC (plastique, Métal, Carton Boisson) (industriel)" at bounding box center [660, 274] width 302 height 21
click at [507, 264] on input "PMC (plastique, Métal, Carton Boisson) (industriel)" at bounding box center [506, 263] width 1 height 1
checkbox input "false"
click at [563, 208] on label "Déchets Industriels Banals" at bounding box center [660, 211] width 302 height 21
click at [507, 201] on input "Déchets Industriels Banals" at bounding box center [506, 200] width 1 height 1
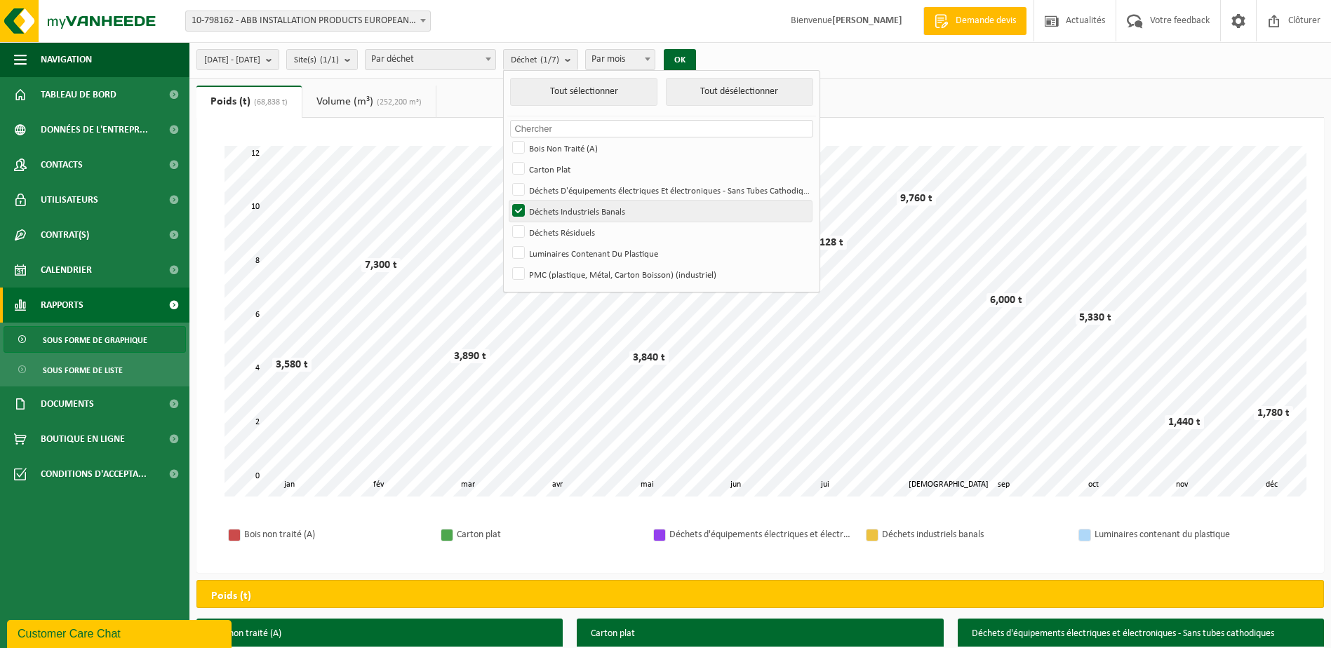
checkbox input "false"
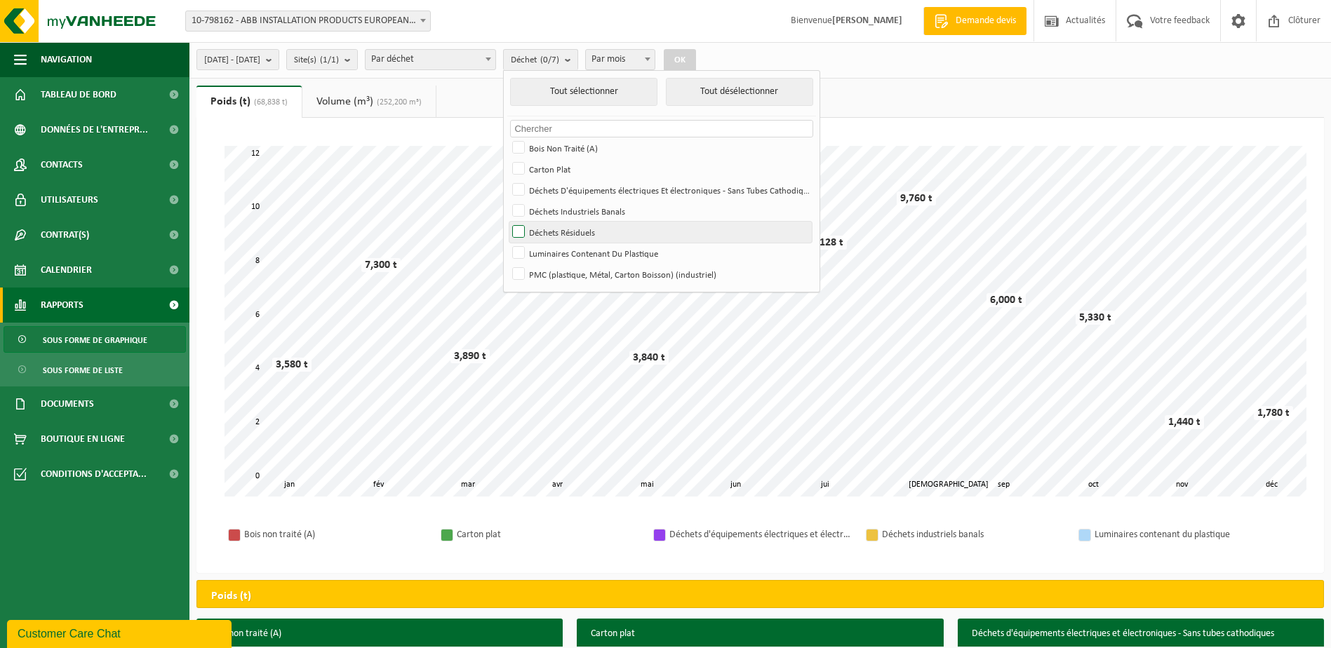
click at [563, 227] on label "Déchets Résiduels" at bounding box center [660, 232] width 302 height 21
click at [507, 222] on input "Déchets Résiduels" at bounding box center [506, 221] width 1 height 1
checkbox input "true"
click at [696, 54] on button "OK" at bounding box center [680, 60] width 32 height 22
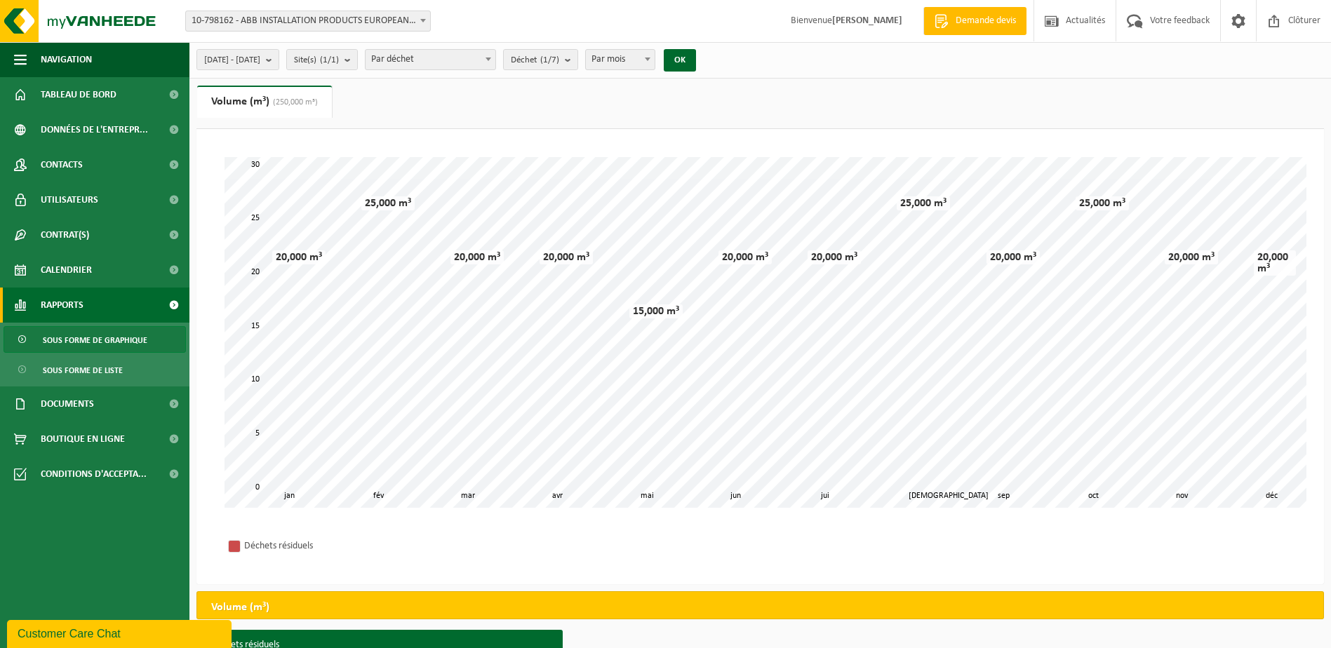
click at [68, 341] on span "Sous forme de graphique" at bounding box center [95, 340] width 105 height 27
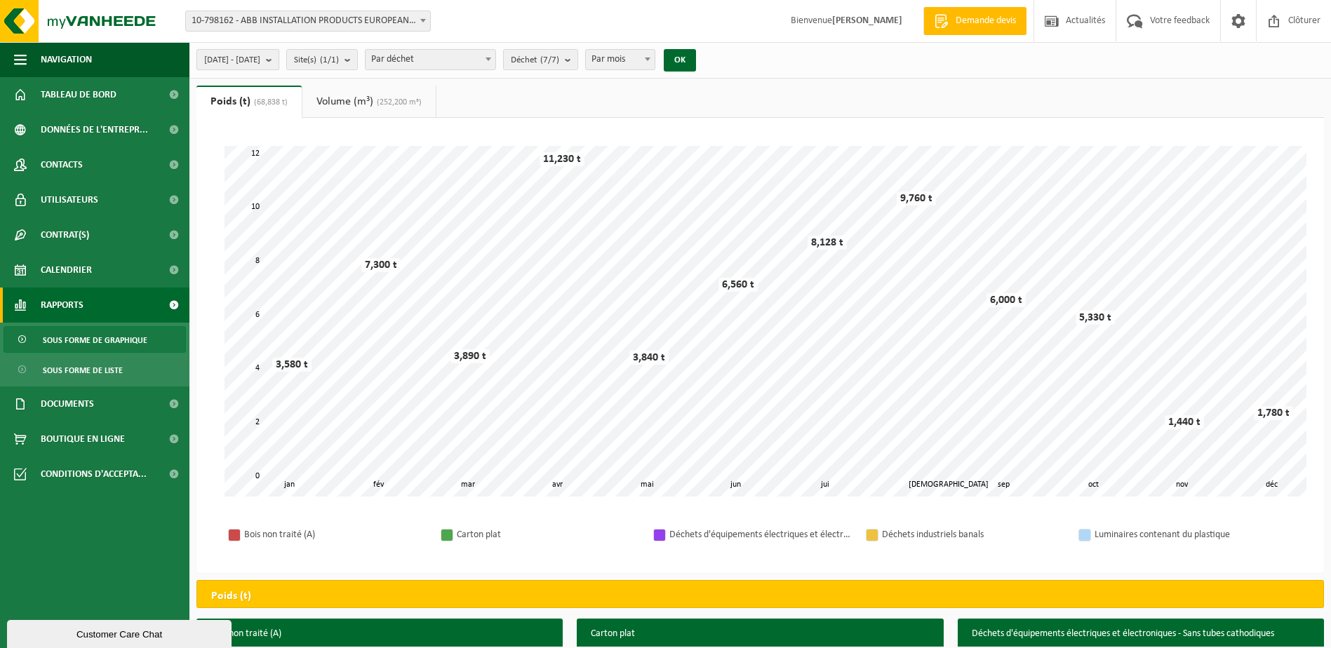
click at [278, 61] on b "submit" at bounding box center [272, 60] width 13 height 20
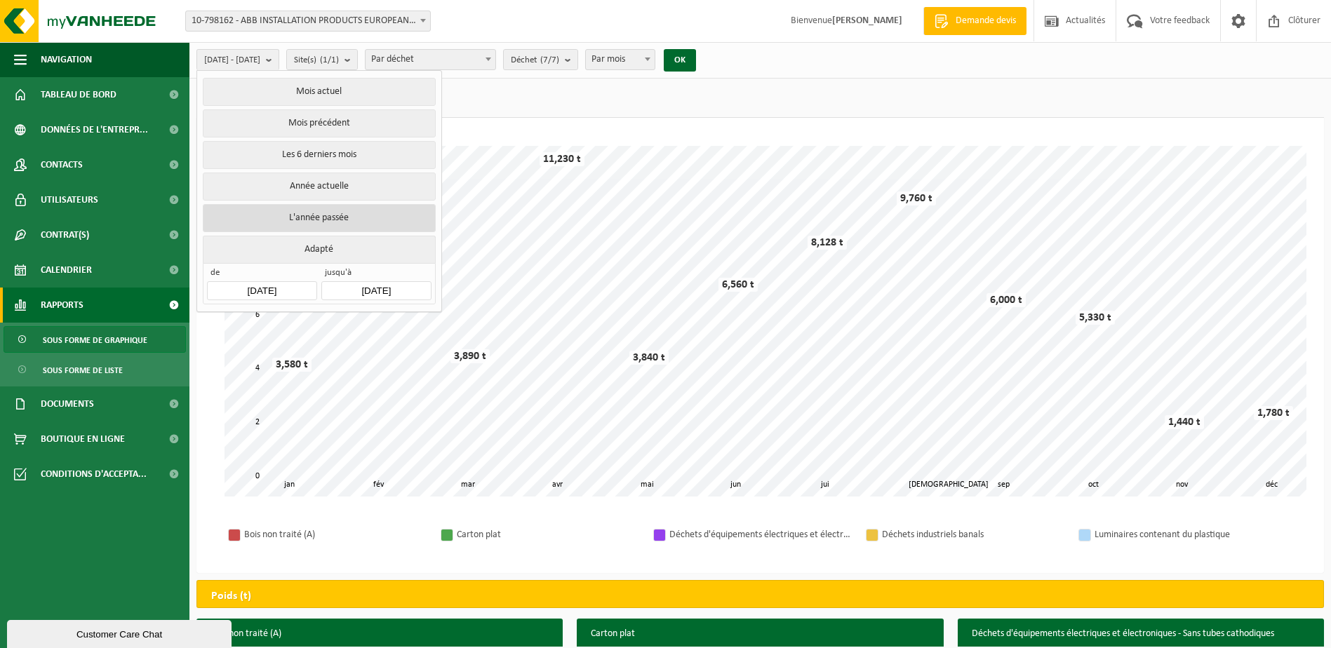
click at [292, 217] on button "L'année passée" at bounding box center [319, 218] width 232 height 28
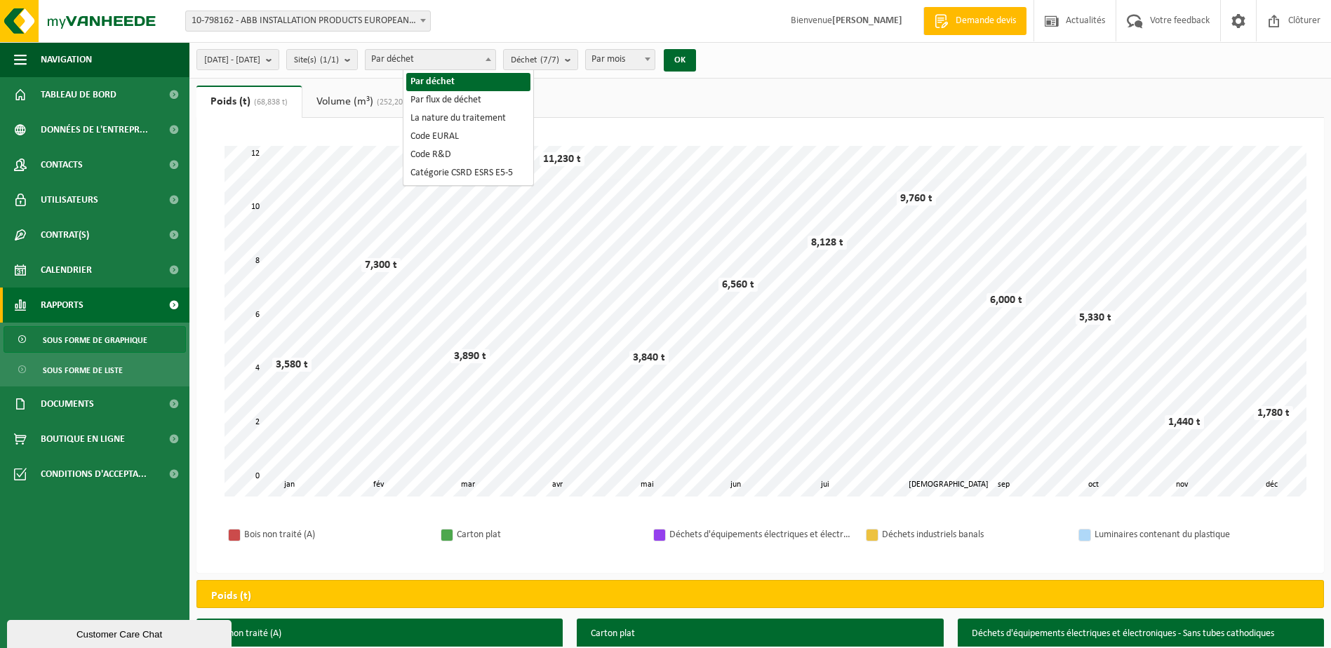
click at [495, 59] on span at bounding box center [488, 59] width 14 height 18
click at [577, 60] on b "submit" at bounding box center [571, 60] width 13 height 20
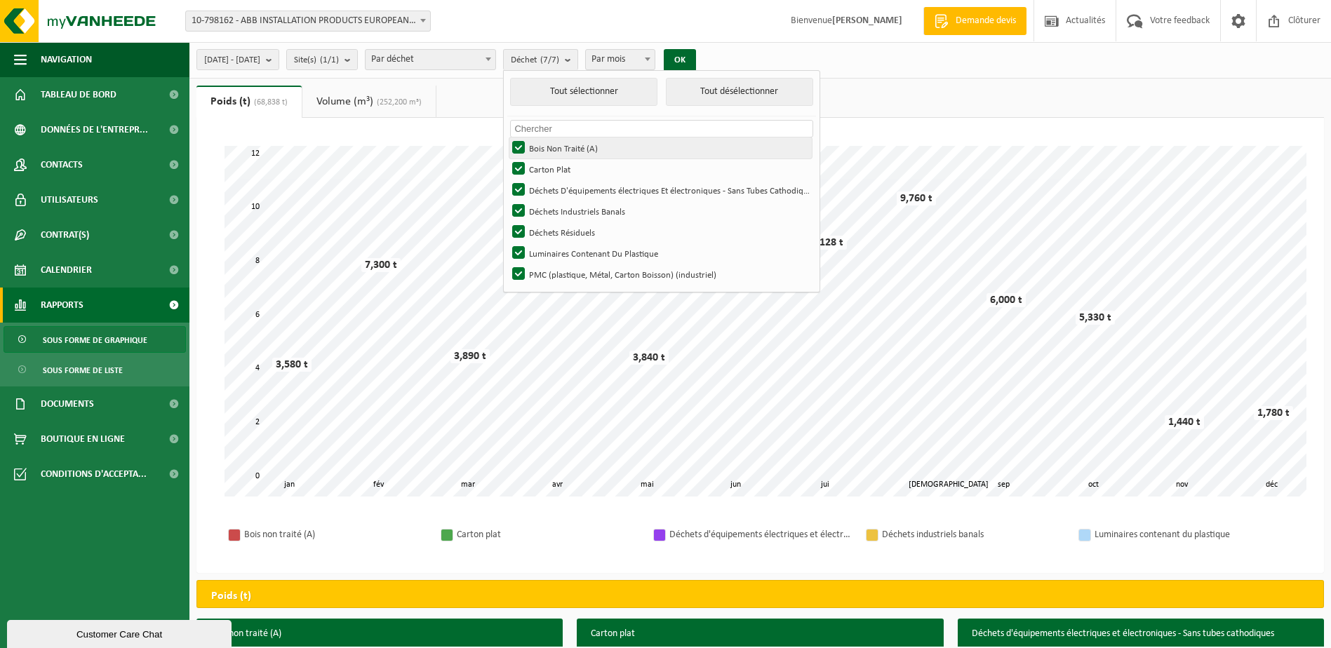
click at [562, 148] on label "Bois Non Traité (A)" at bounding box center [660, 147] width 302 height 21
click at [507, 137] on input "Bois Non Traité (A)" at bounding box center [506, 137] width 1 height 1
checkbox input "false"
click at [558, 170] on label "Carton Plat" at bounding box center [660, 169] width 302 height 21
click at [507, 159] on input "Carton Plat" at bounding box center [506, 158] width 1 height 1
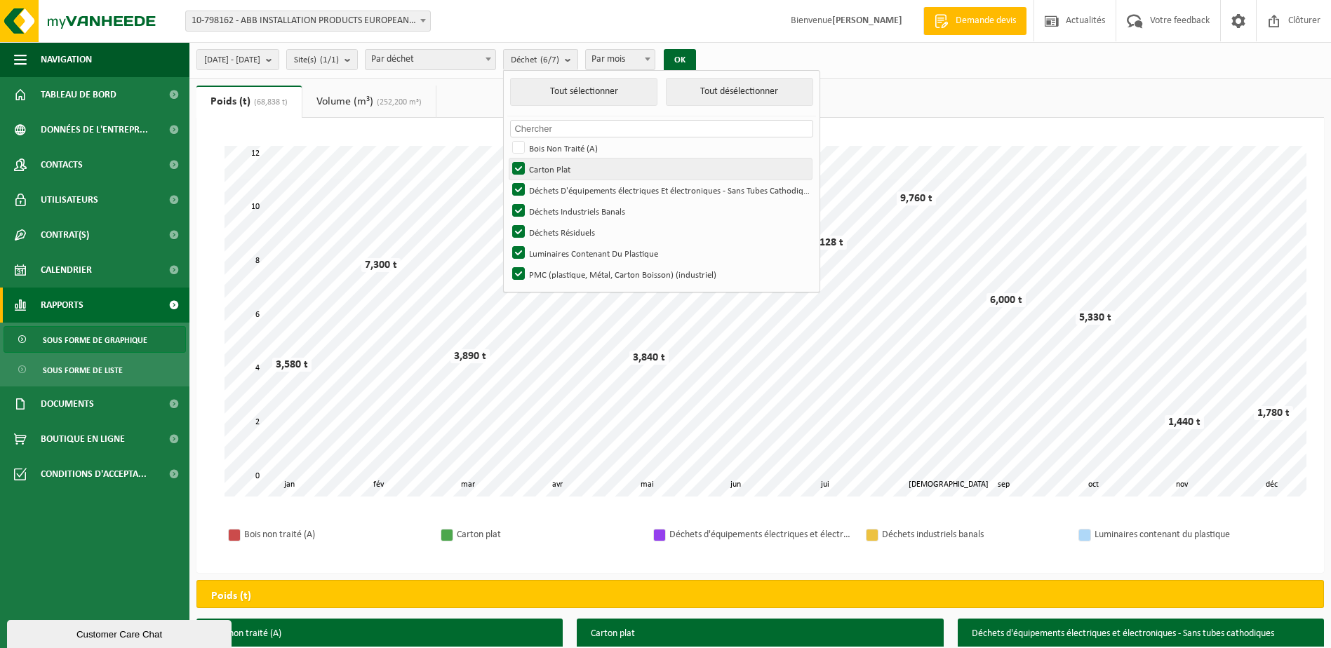
checkbox input "false"
click at [563, 190] on label "Déchets D'équipements électriques Et électroniques - Sans Tubes Cathodiques" at bounding box center [660, 190] width 302 height 21
click at [507, 180] on input "Déchets D'équipements électriques Et électroniques - Sans Tubes Cathodiques" at bounding box center [506, 179] width 1 height 1
checkbox input "false"
click at [557, 208] on label "Déchets Industriels Banals" at bounding box center [660, 211] width 302 height 21
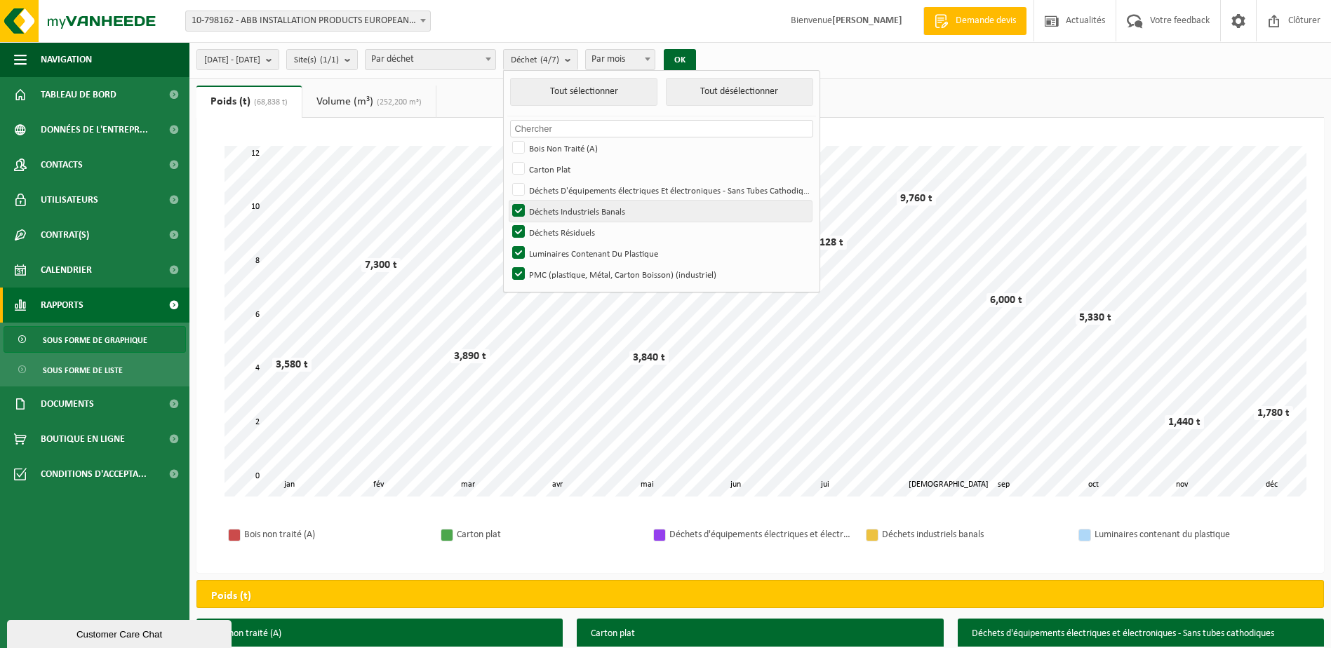
click at [507, 201] on input "Déchets Industriels Banals" at bounding box center [506, 200] width 1 height 1
checkbox input "false"
click at [556, 255] on label "Luminaires Contenant Du Plastique" at bounding box center [660, 253] width 302 height 21
click at [507, 243] on input "Luminaires Contenant Du Plastique" at bounding box center [506, 242] width 1 height 1
checkbox input "false"
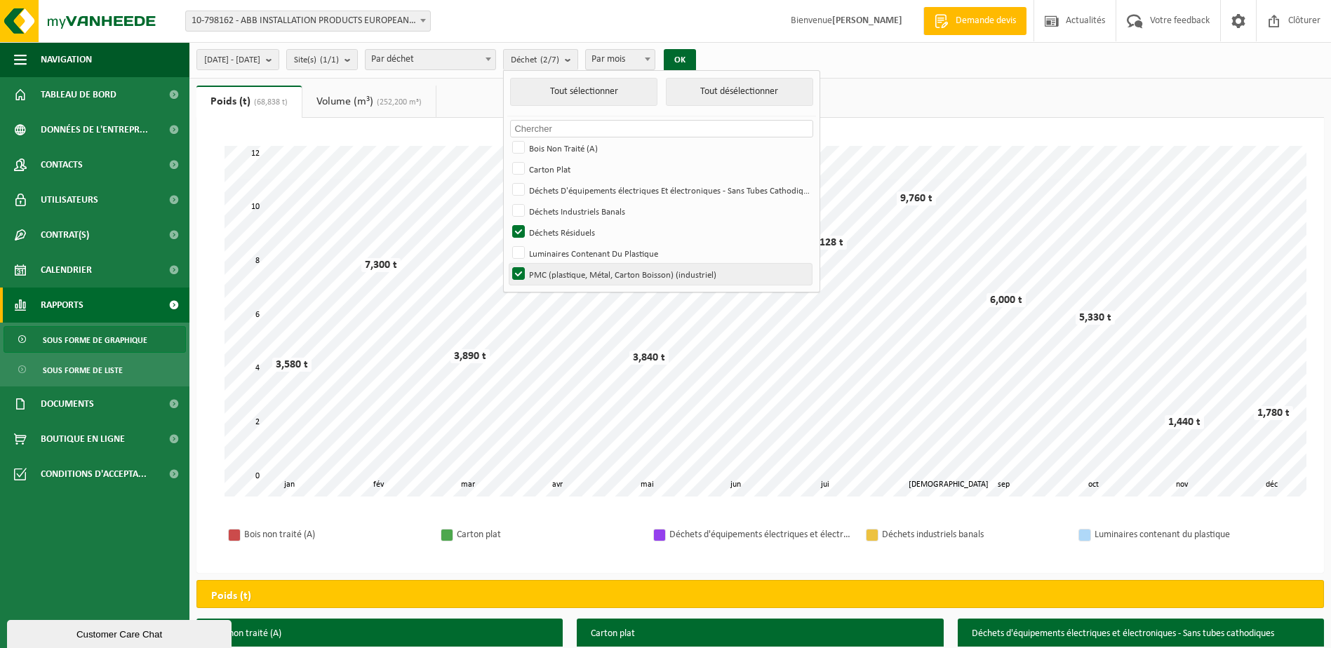
click at [557, 283] on label "PMC (plastique, Métal, Carton Boisson) (industriel)" at bounding box center [660, 274] width 302 height 21
click at [507, 264] on input "PMC (plastique, Métal, Carton Boisson) (industriel)" at bounding box center [506, 263] width 1 height 1
checkbox input "false"
click at [696, 63] on button "OK" at bounding box center [680, 60] width 32 height 22
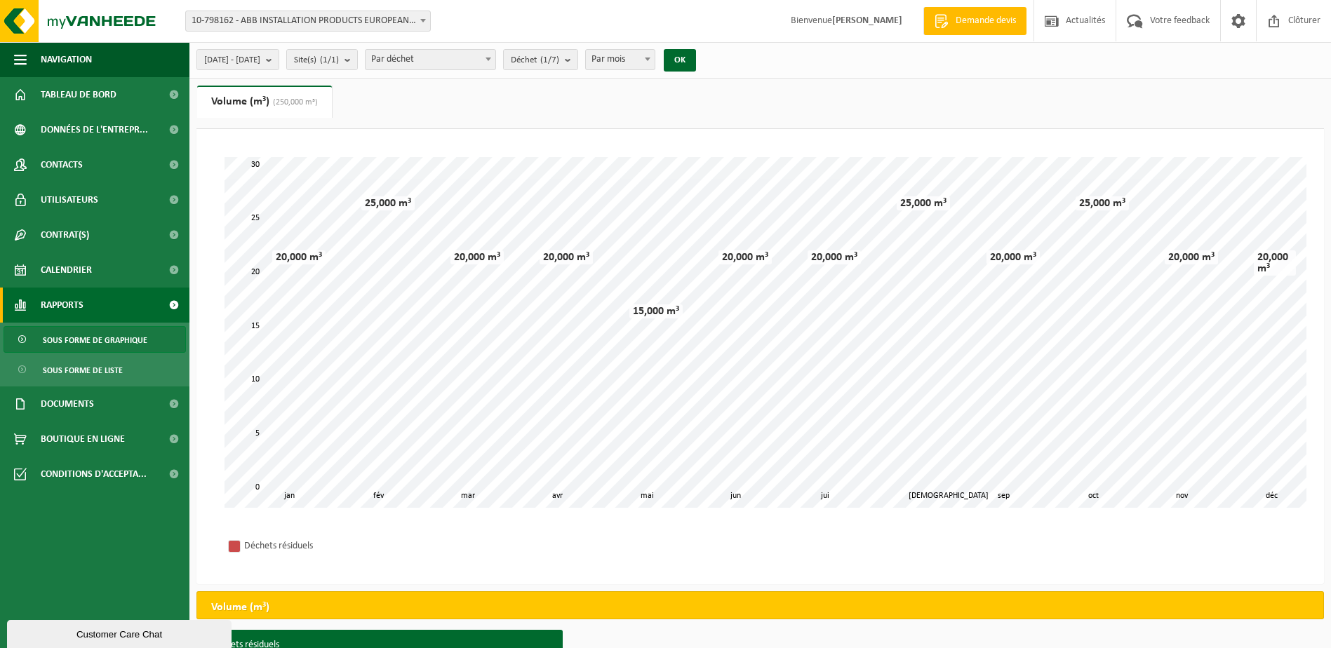
click at [654, 60] on span "Par mois" at bounding box center [620, 60] width 69 height 20
click at [65, 193] on span "Utilisateurs" at bounding box center [70, 199] width 58 height 35
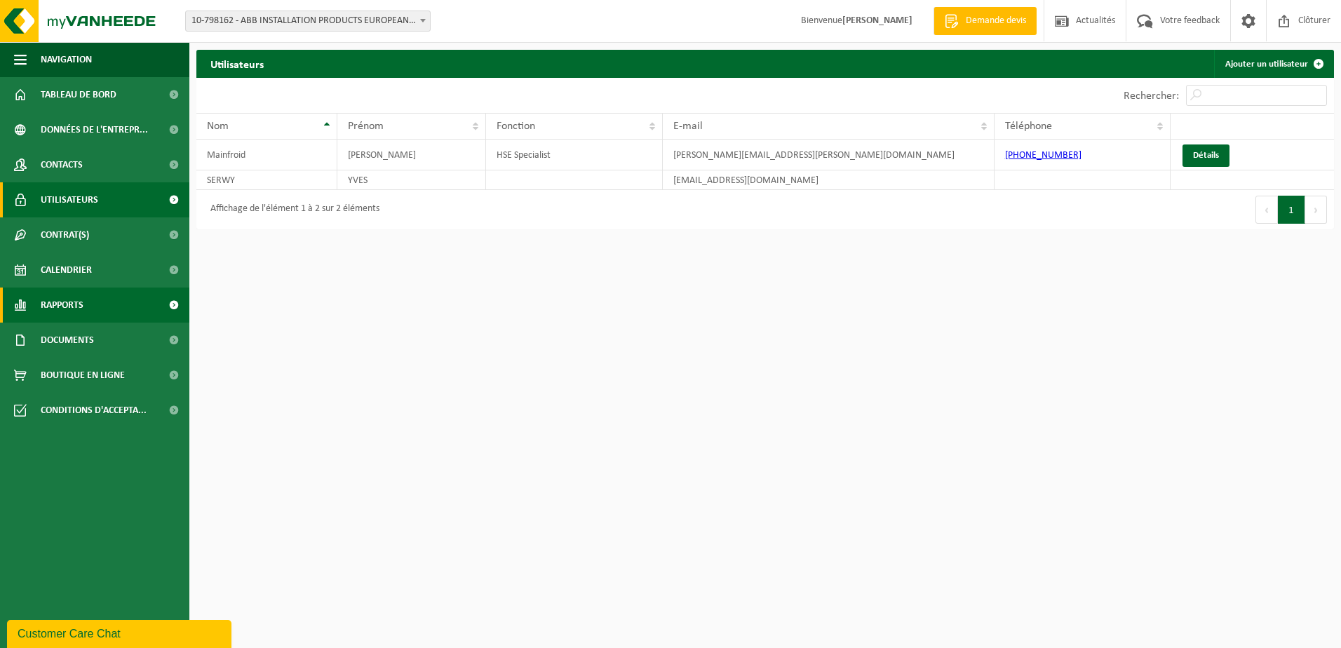
click at [74, 296] on span "Rapports" at bounding box center [62, 305] width 43 height 35
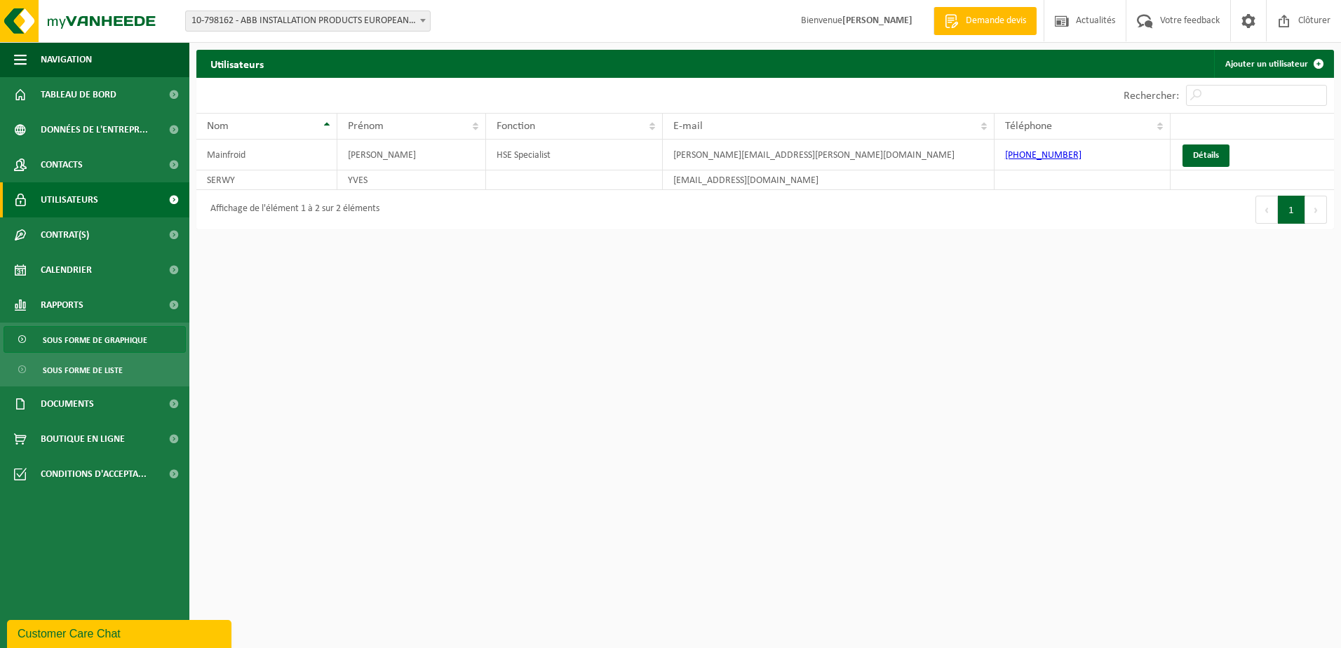
click at [90, 337] on span "Sous forme de graphique" at bounding box center [95, 340] width 105 height 27
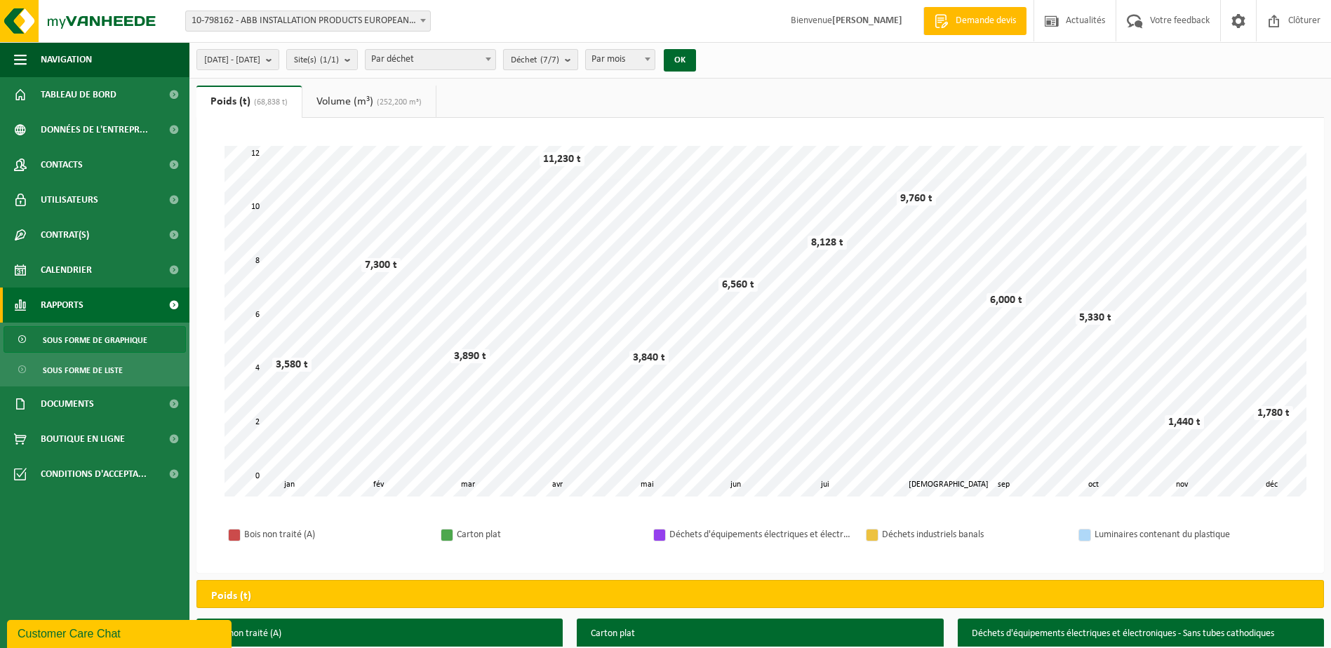
click at [559, 65] on count "(7/7)" at bounding box center [549, 59] width 19 height 9
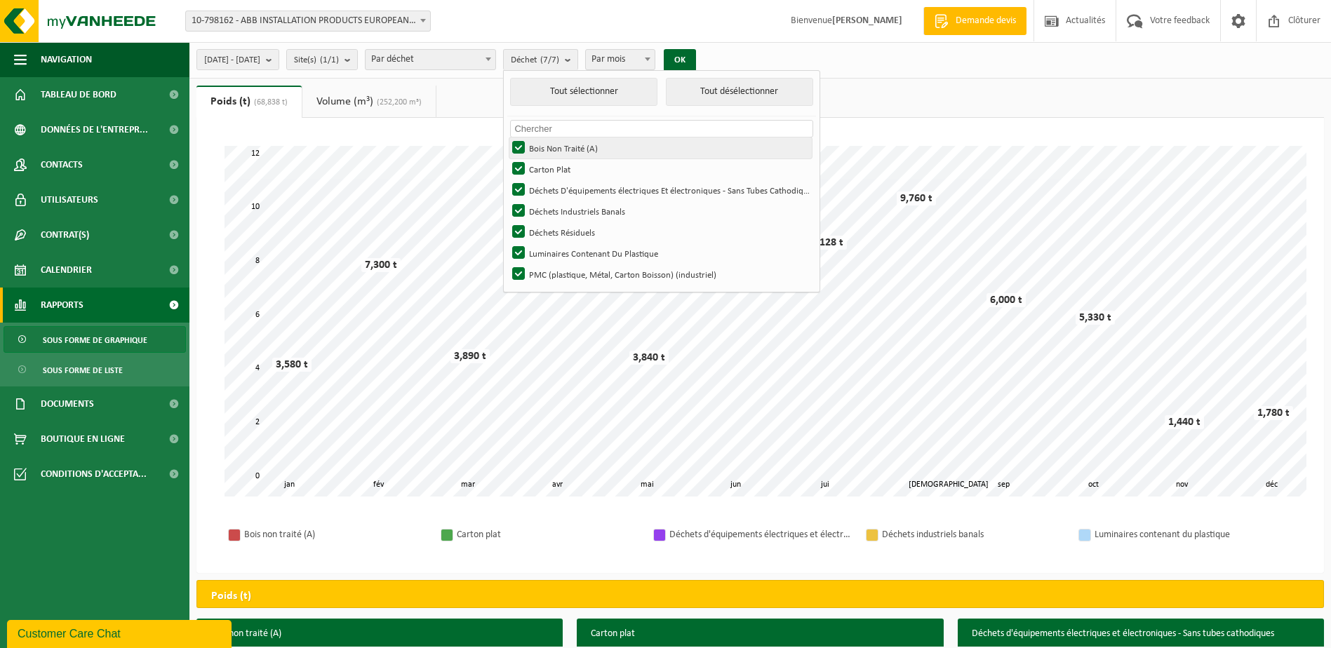
click at [559, 147] on label "Bois Non Traité (A)" at bounding box center [660, 147] width 302 height 21
click at [507, 137] on input "Bois Non Traité (A)" at bounding box center [506, 137] width 1 height 1
checkbox input "false"
click at [560, 174] on label "Carton Plat" at bounding box center [660, 169] width 302 height 21
click at [507, 159] on input "Carton Plat" at bounding box center [506, 158] width 1 height 1
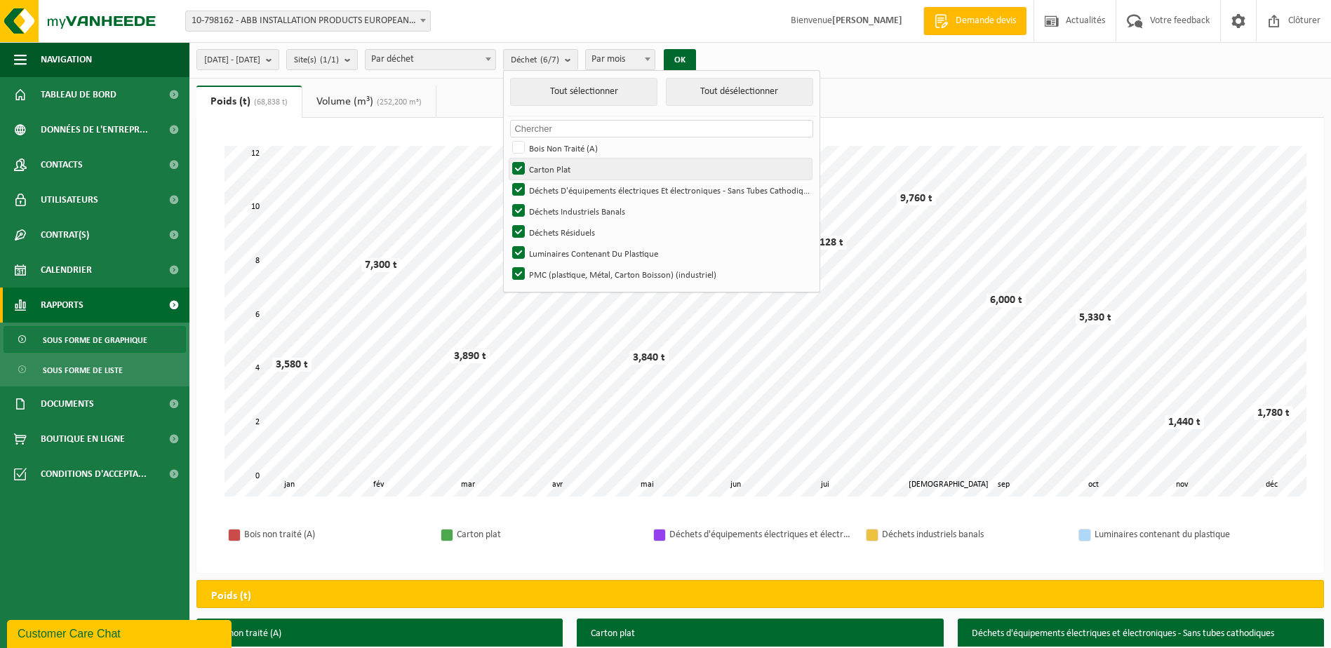
checkbox input "false"
click at [568, 203] on label "Déchets Industriels Banals" at bounding box center [660, 211] width 302 height 21
click at [507, 201] on input "Déchets Industriels Banals" at bounding box center [506, 200] width 1 height 1
checkbox input "false"
click at [566, 195] on label "Déchets D'équipements électriques Et électroniques - Sans Tubes Cathodiques" at bounding box center [660, 190] width 302 height 21
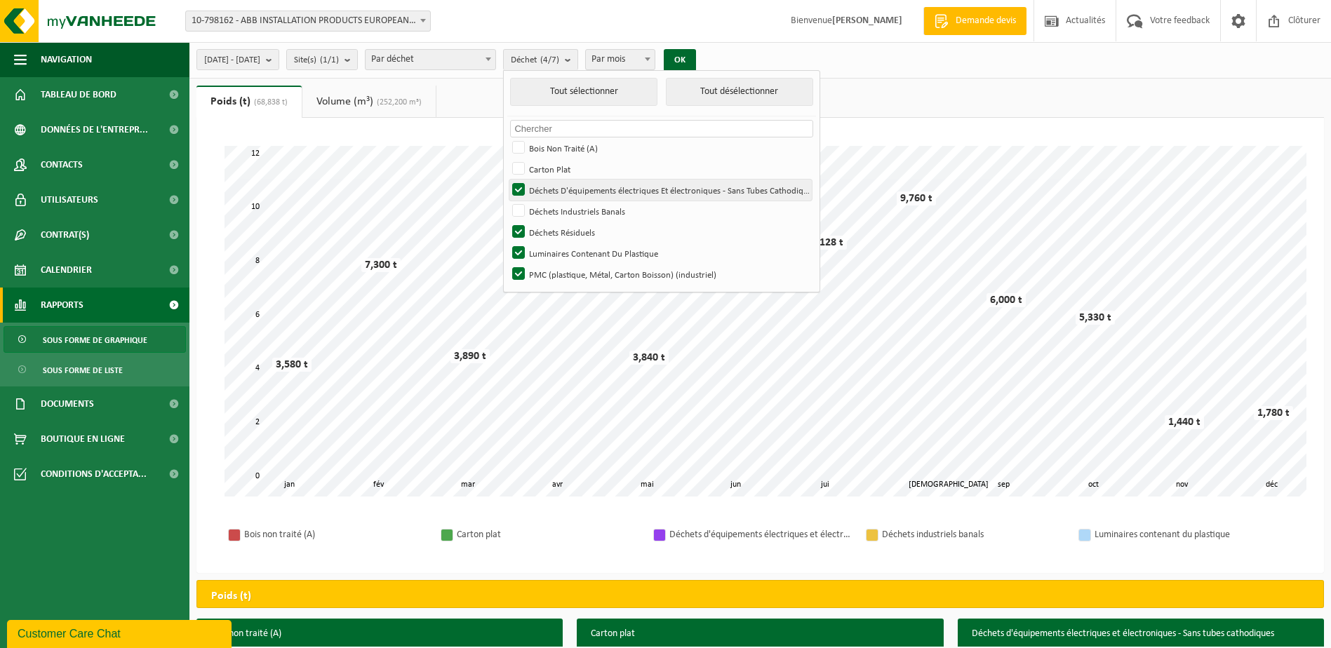
click at [507, 180] on input "Déchets D'équipements électriques Et électroniques - Sans Tubes Cathodiques" at bounding box center [506, 179] width 1 height 1
checkbox input "false"
click at [565, 250] on label "Luminaires Contenant Du Plastique" at bounding box center [660, 253] width 302 height 21
click at [507, 243] on input "Luminaires Contenant Du Plastique" at bounding box center [506, 242] width 1 height 1
checkbox input "false"
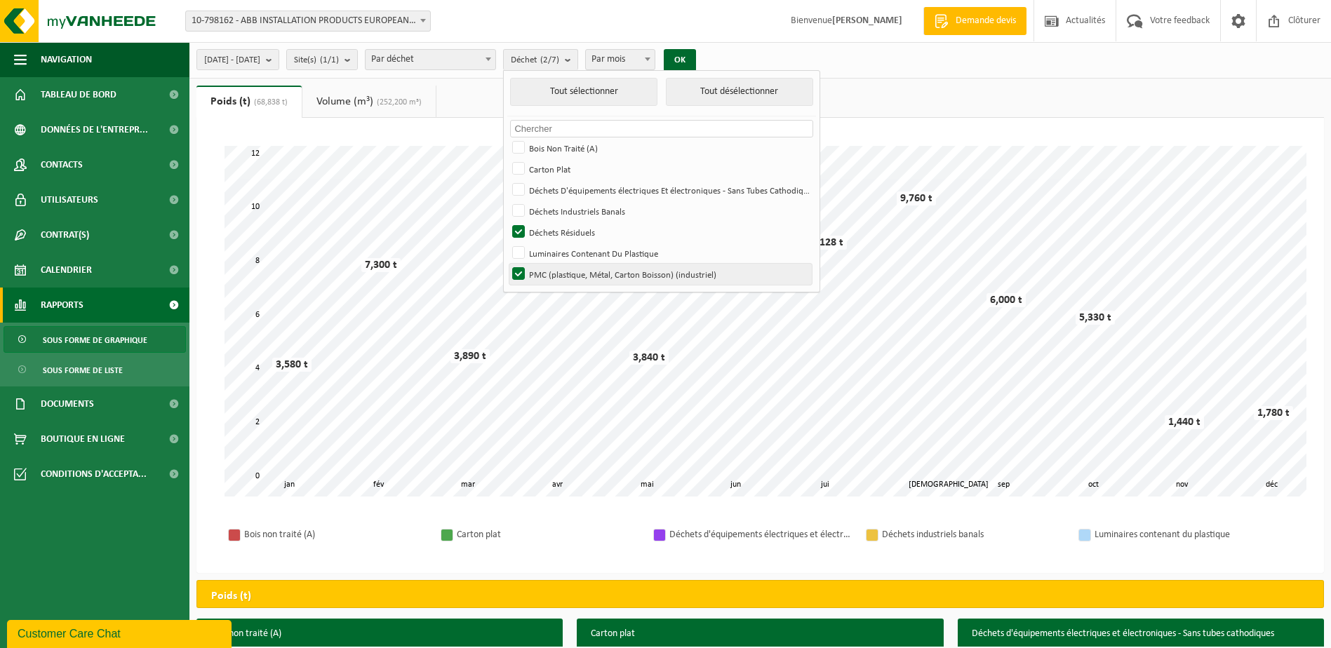
click at [565, 271] on label "PMC (plastique, Métal, Carton Boisson) (industriel)" at bounding box center [660, 274] width 302 height 21
click at [507, 264] on input "PMC (plastique, Métal, Carton Boisson) (industriel)" at bounding box center [506, 263] width 1 height 1
checkbox input "false"
click at [696, 57] on button "OK" at bounding box center [680, 60] width 32 height 22
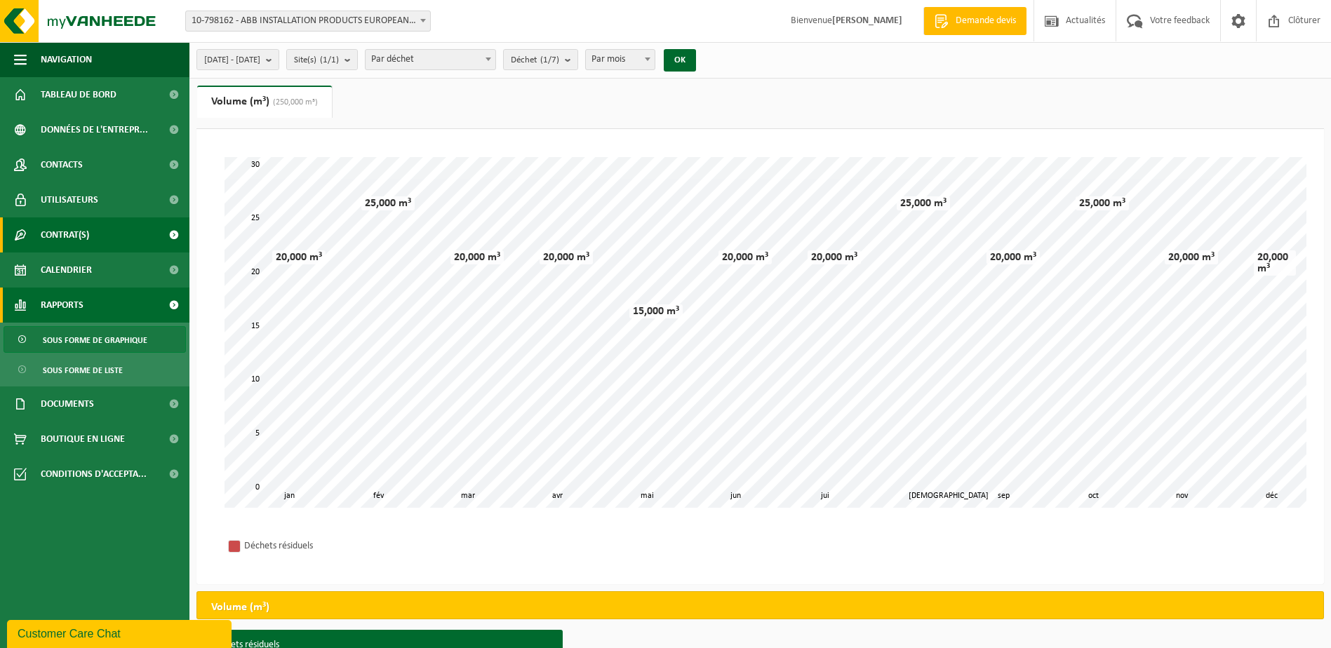
click at [105, 235] on link "Contrat(s)" at bounding box center [94, 234] width 189 height 35
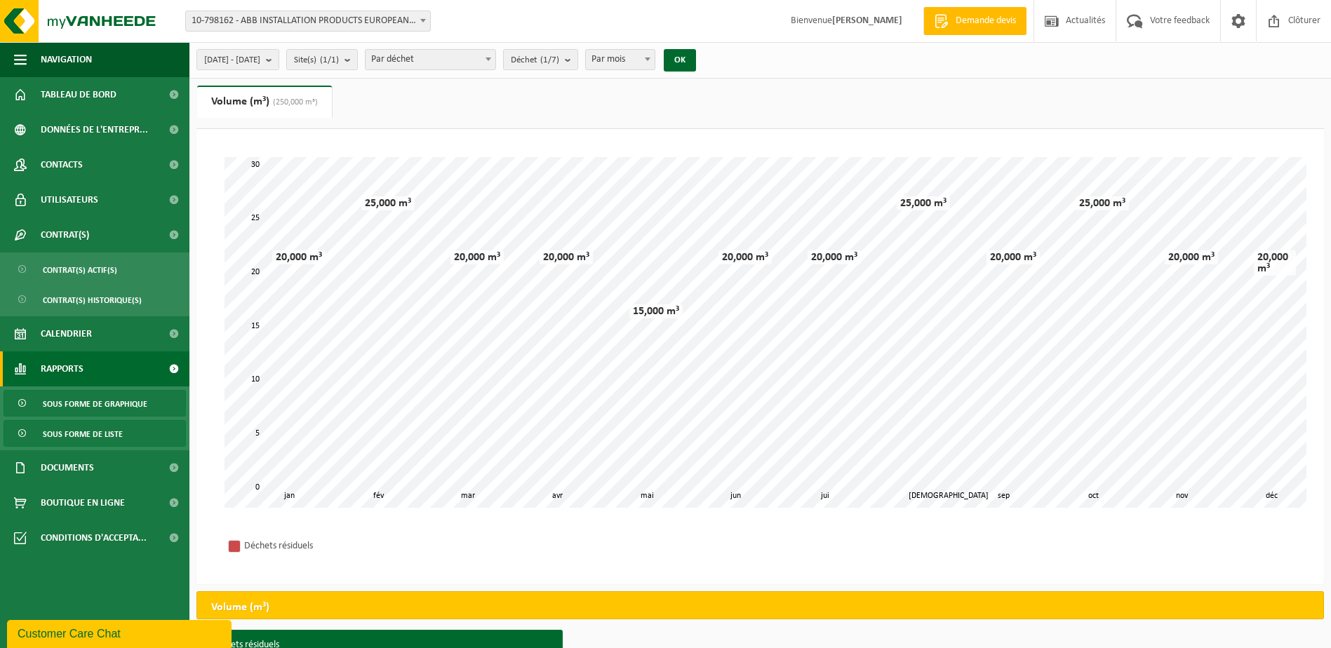
click at [87, 433] on span "Sous forme de liste" at bounding box center [83, 434] width 80 height 27
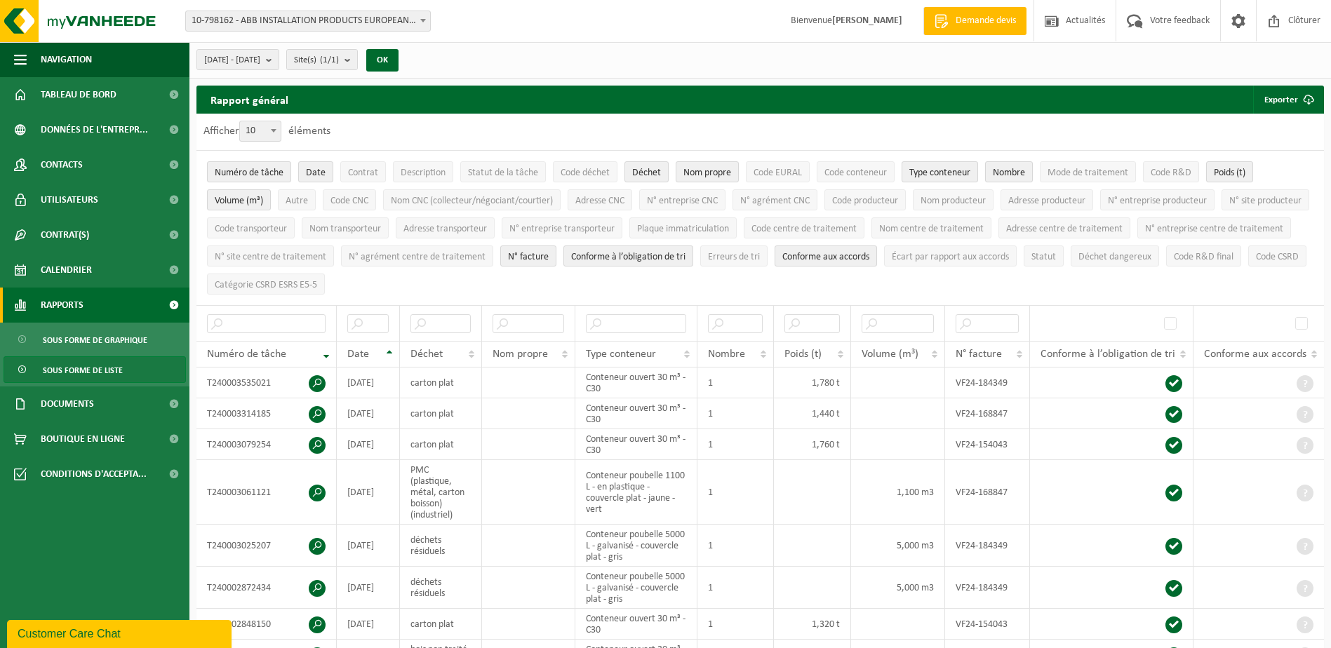
click at [95, 306] on link "Rapports" at bounding box center [94, 305] width 189 height 35
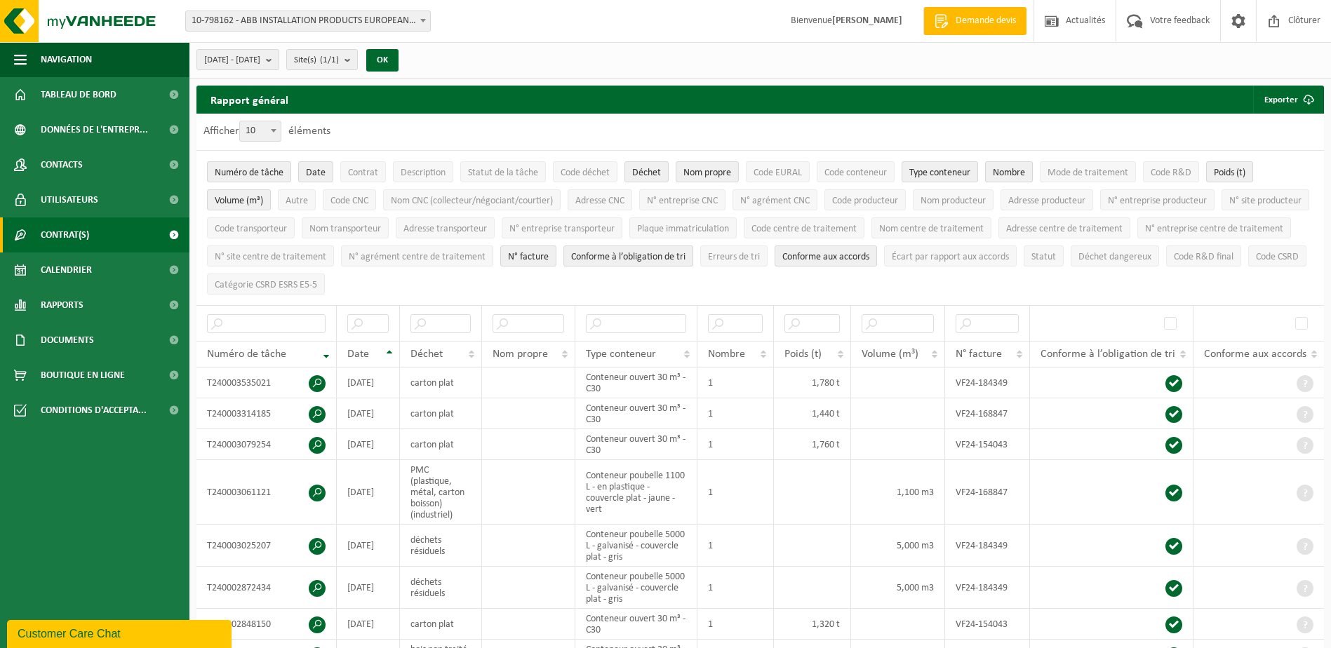
click at [83, 231] on span "Contrat(s)" at bounding box center [65, 234] width 48 height 35
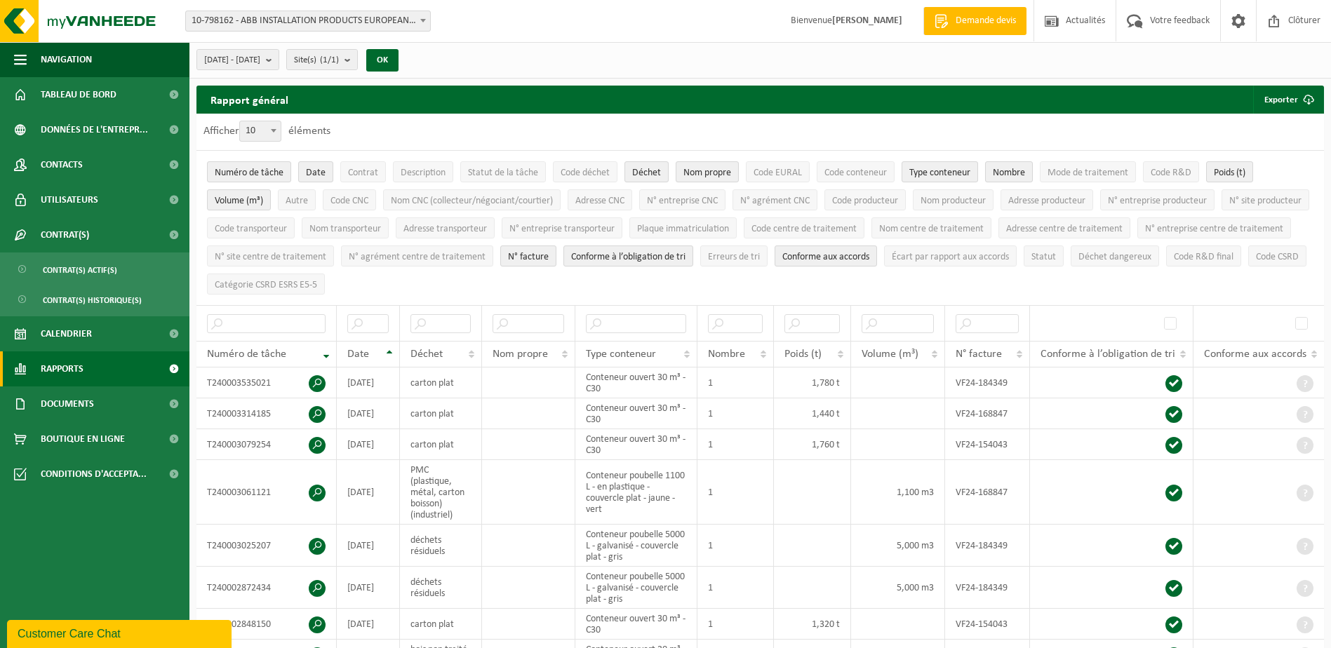
click at [75, 368] on span "Rapports" at bounding box center [62, 368] width 43 height 35
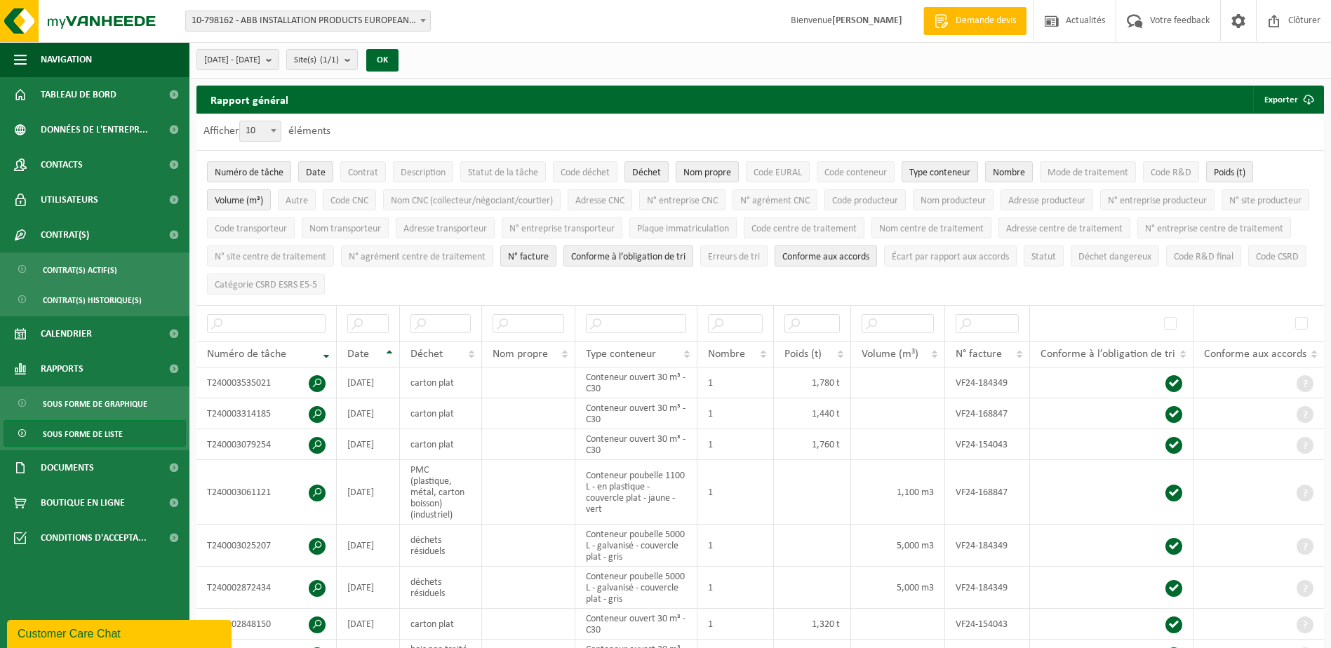
click at [83, 436] on span "Sous forme de liste" at bounding box center [83, 434] width 80 height 27
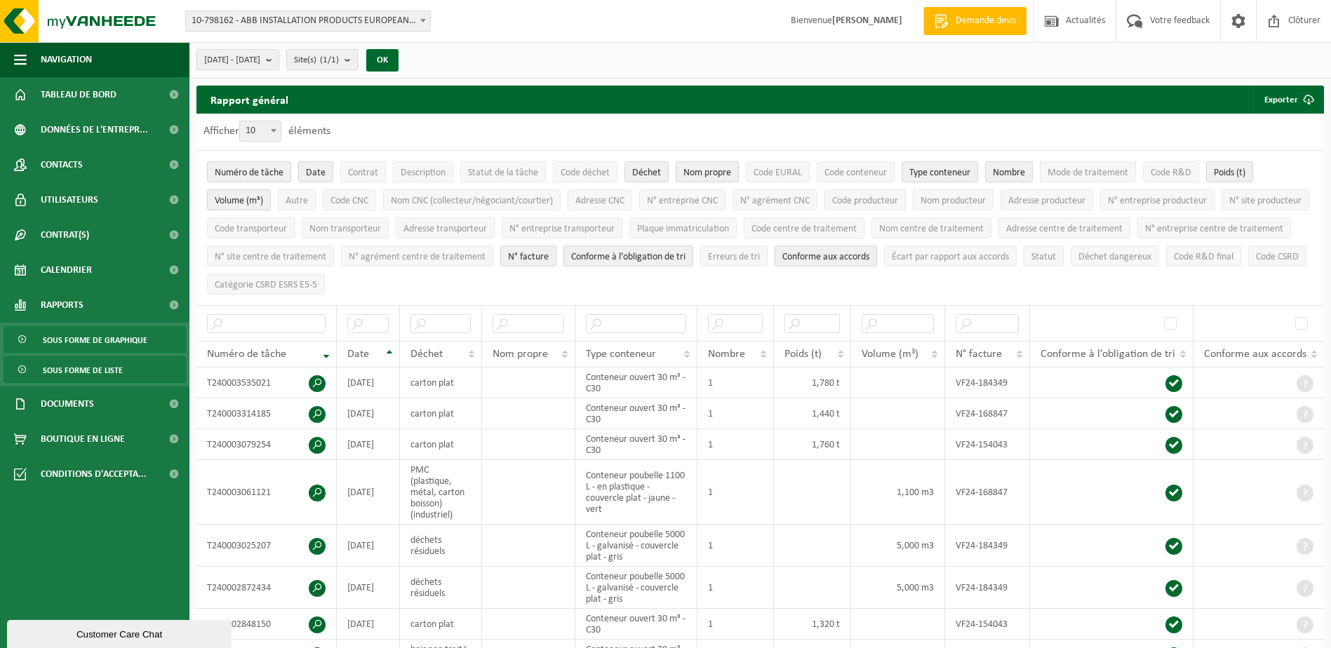
click at [100, 342] on span "Sous forme de graphique" at bounding box center [95, 340] width 105 height 27
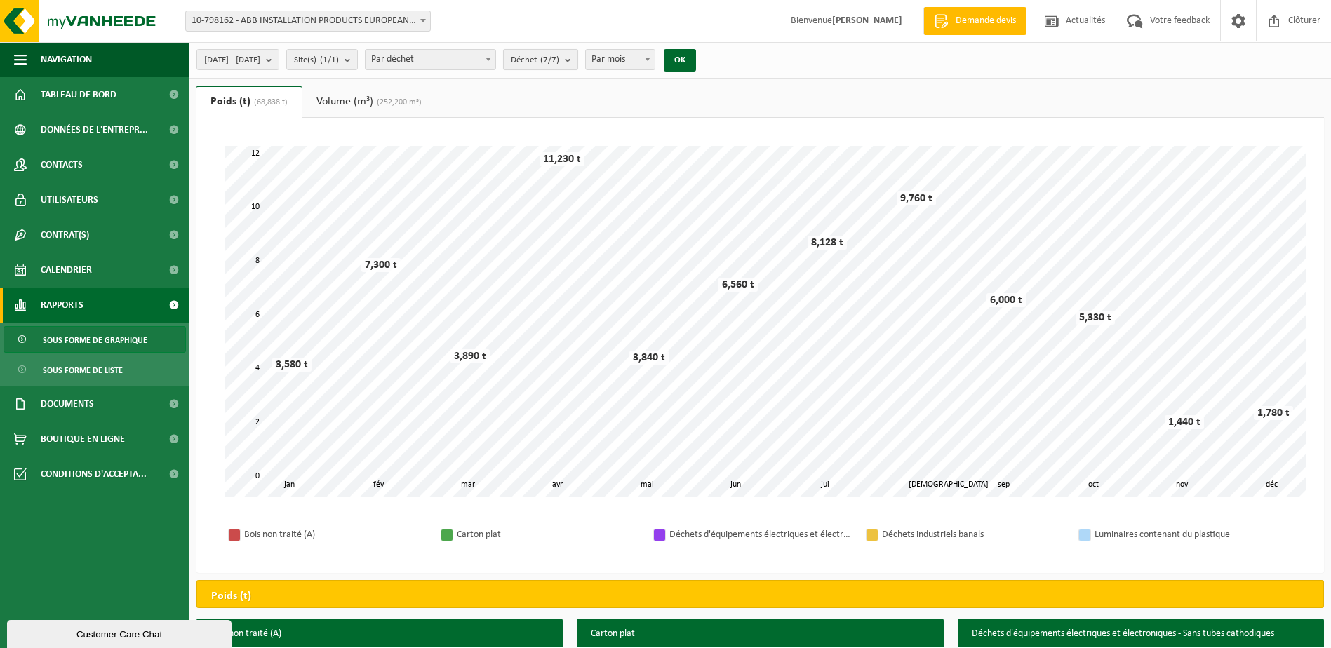
click at [559, 59] on count "(7/7)" at bounding box center [549, 59] width 19 height 9
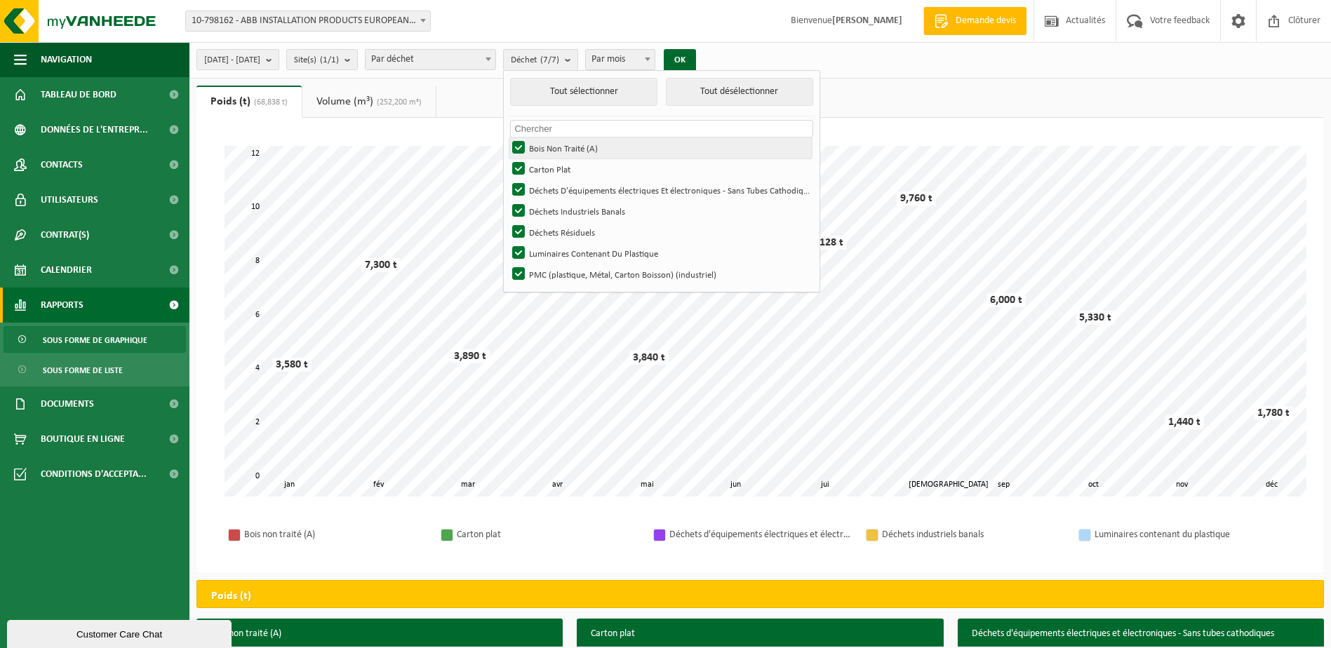
click at [559, 147] on label "Bois Non Traité (A)" at bounding box center [660, 147] width 302 height 21
click at [507, 137] on input "Bois Non Traité (A)" at bounding box center [506, 137] width 1 height 1
checkbox input "false"
click at [558, 166] on label "Carton Plat" at bounding box center [660, 169] width 302 height 21
click at [507, 159] on input "Carton Plat" at bounding box center [506, 158] width 1 height 1
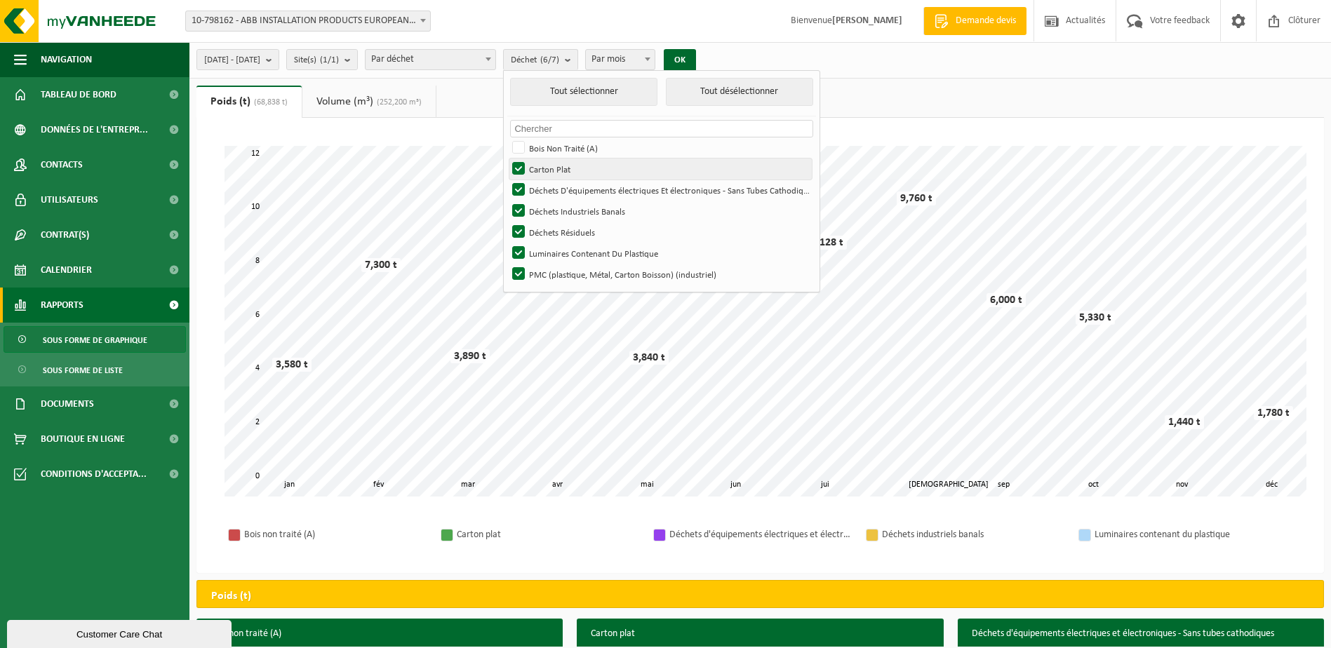
checkbox input "false"
click at [556, 192] on label "Déchets D'équipements électriques Et électroniques - Sans Tubes Cathodiques" at bounding box center [660, 190] width 302 height 21
click at [507, 180] on input "Déchets D'équipements électriques Et électroniques - Sans Tubes Cathodiques" at bounding box center [506, 179] width 1 height 1
checkbox input "false"
click at [558, 214] on label "Déchets Industriels Banals" at bounding box center [660, 211] width 302 height 21
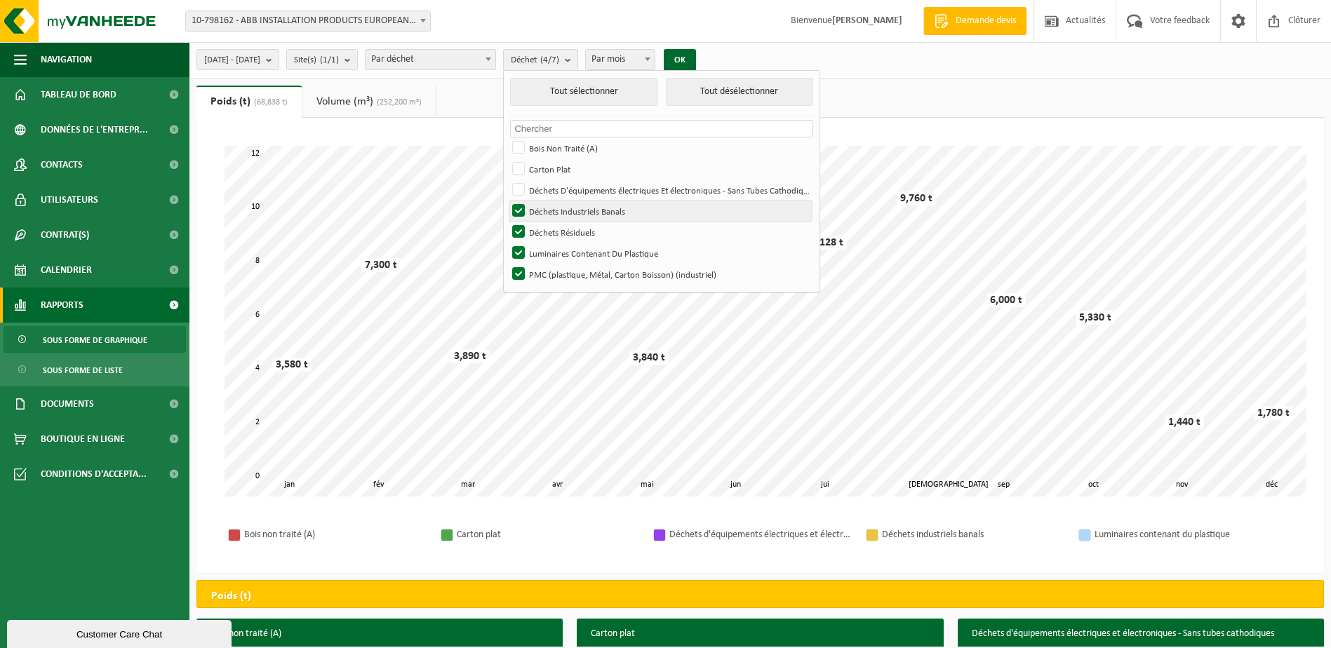
click at [507, 201] on input "Déchets Industriels Banals" at bounding box center [506, 200] width 1 height 1
checkbox input "false"
click at [559, 251] on label "Luminaires Contenant Du Plastique" at bounding box center [660, 253] width 302 height 21
click at [507, 243] on input "Luminaires Contenant Du Plastique" at bounding box center [506, 242] width 1 height 1
checkbox input "false"
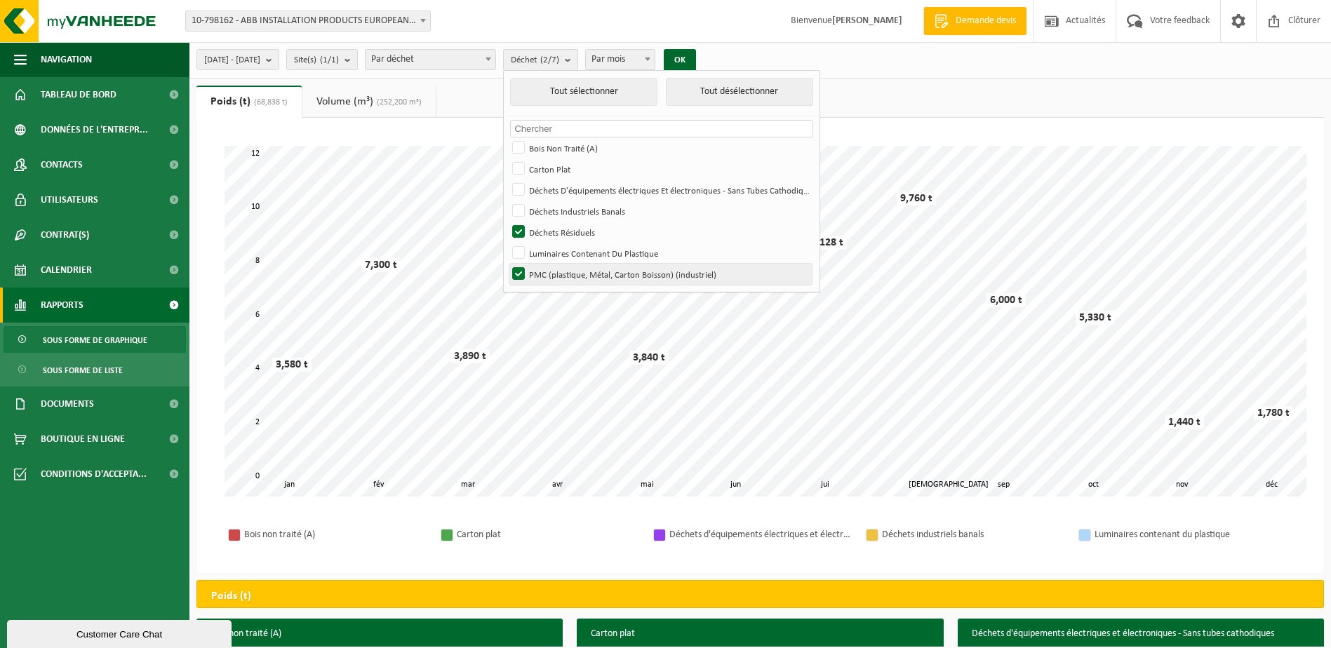
click at [560, 283] on label "PMC (plastique, Métal, Carton Boisson) (industriel)" at bounding box center [660, 274] width 302 height 21
click at [507, 264] on input "PMC (plastique, Métal, Carton Boisson) (industriel)" at bounding box center [506, 263] width 1 height 1
checkbox input "false"
click at [696, 59] on button "OK" at bounding box center [680, 60] width 32 height 22
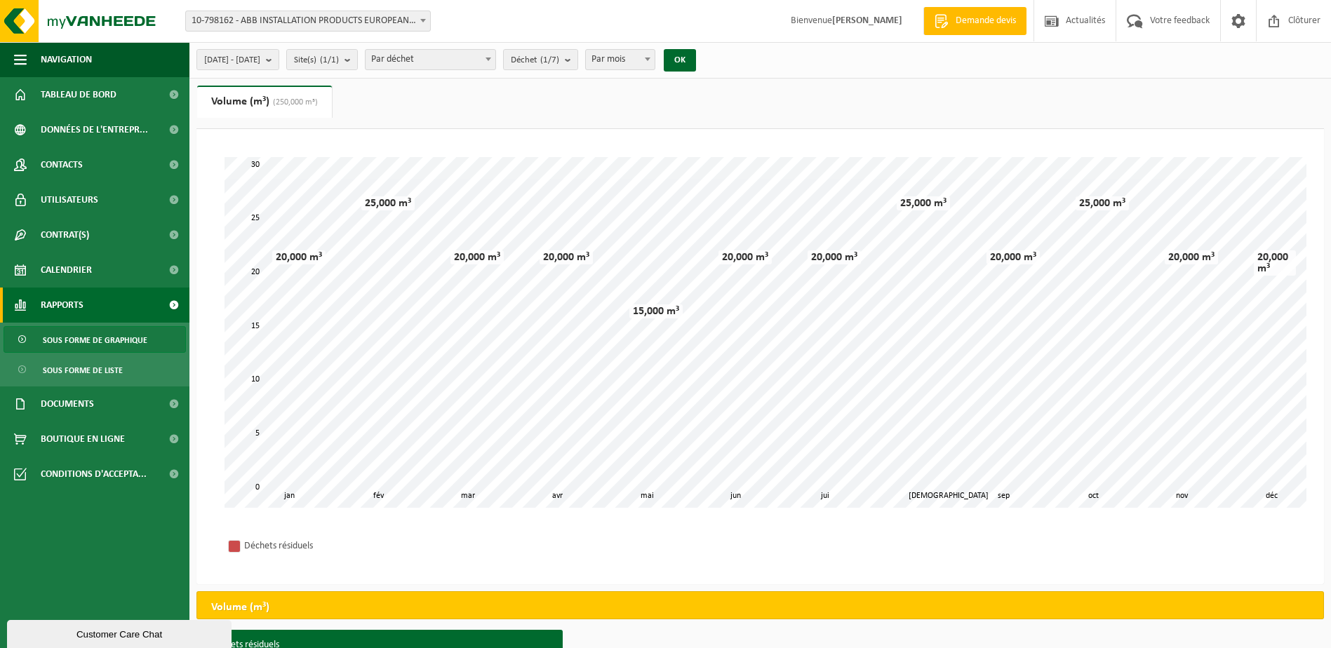
click at [307, 100] on span "(250,000 m³)" at bounding box center [293, 102] width 48 height 8
click at [306, 100] on span "(250,000 m³)" at bounding box center [293, 102] width 48 height 8
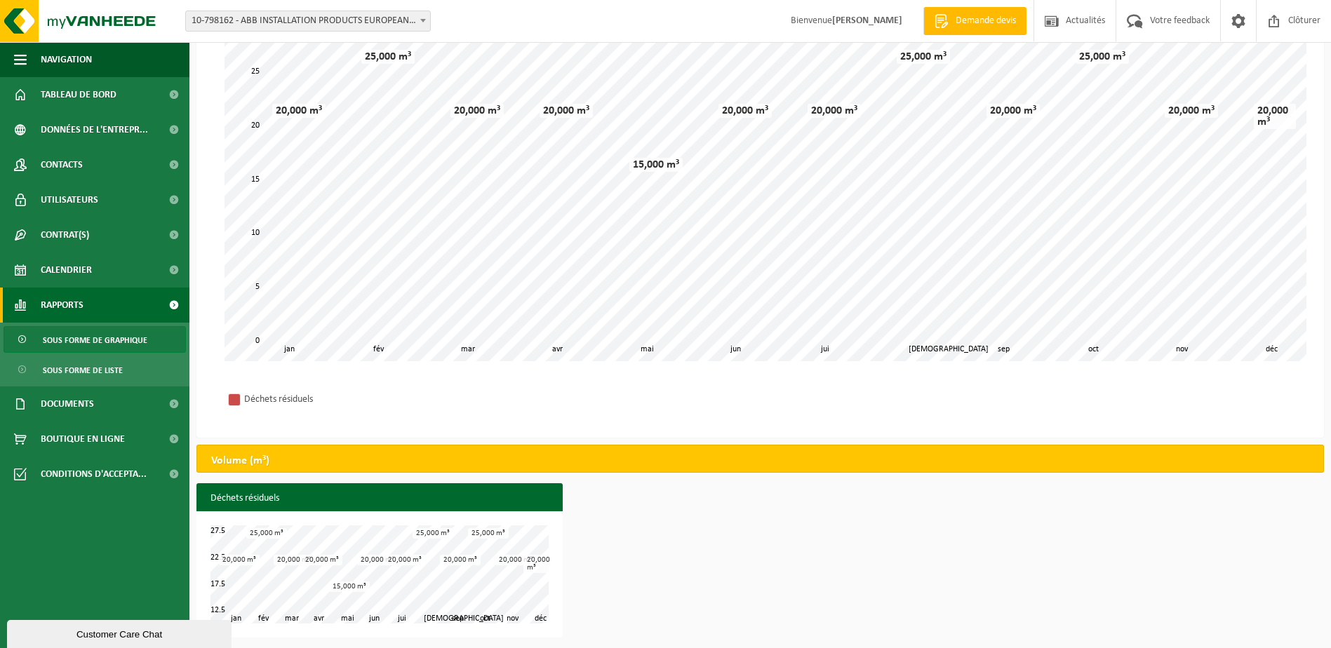
scroll to position [149, 0]
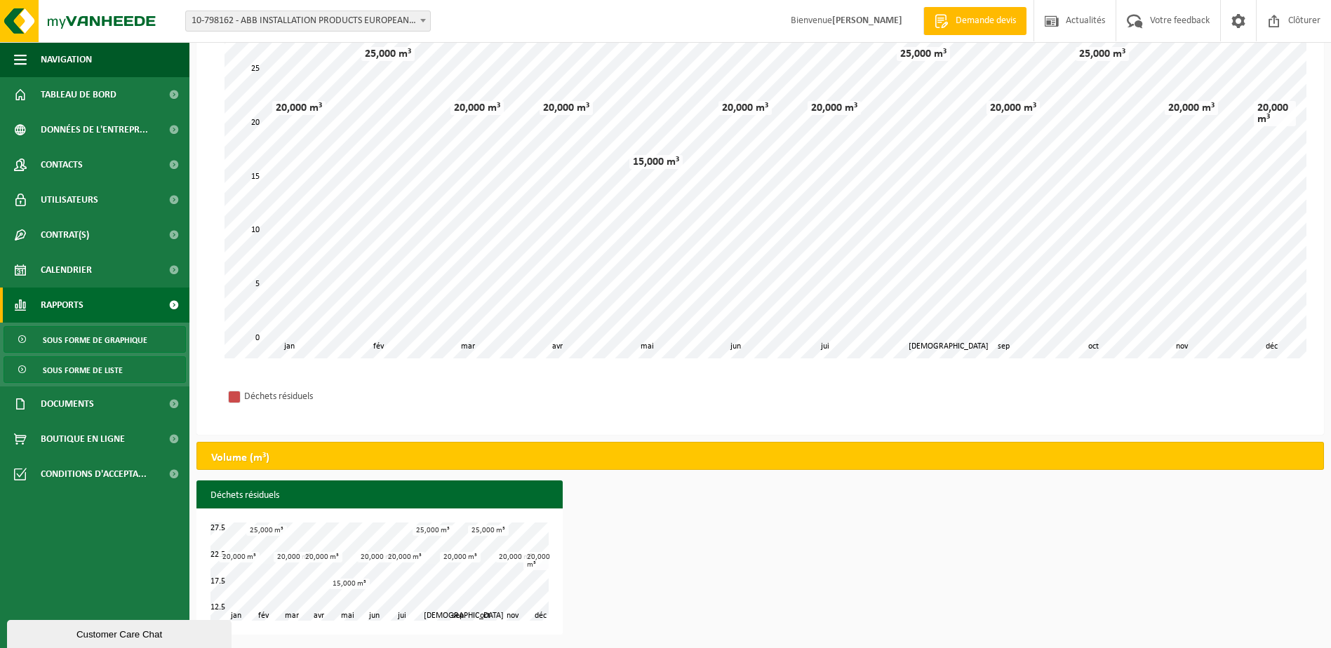
click at [101, 366] on span "Sous forme de liste" at bounding box center [83, 370] width 80 height 27
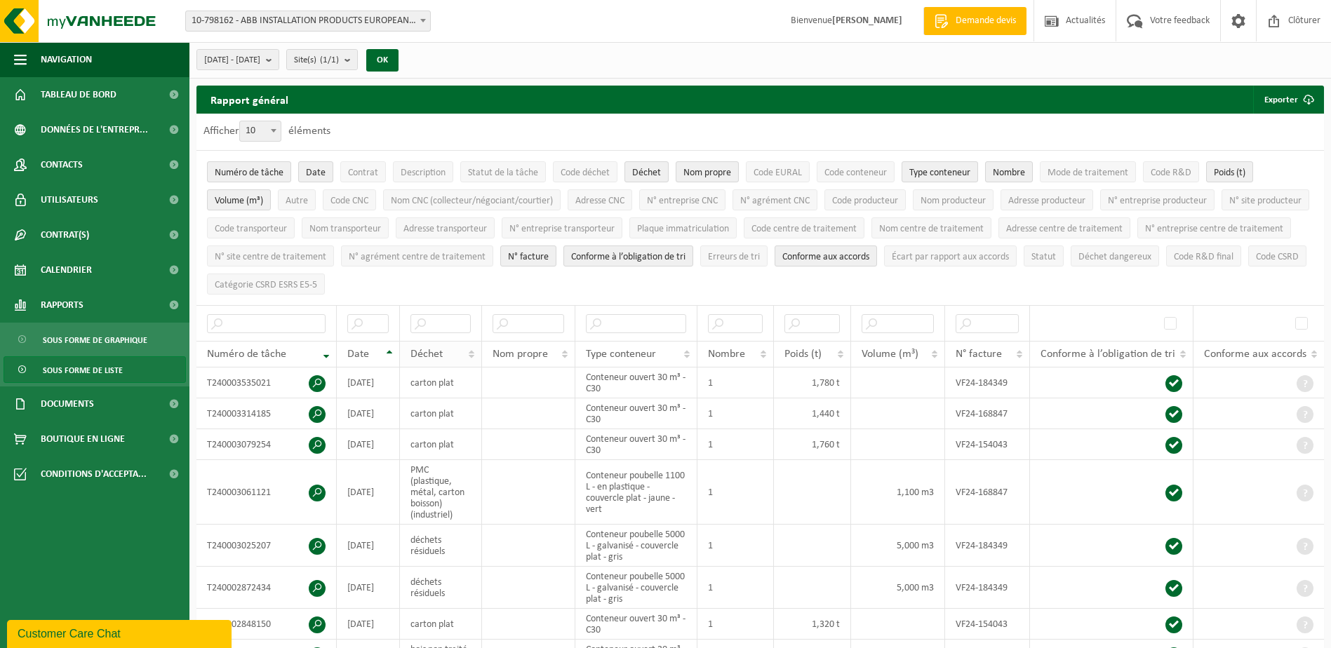
click at [470, 353] on th "Déchet" at bounding box center [441, 354] width 83 height 27
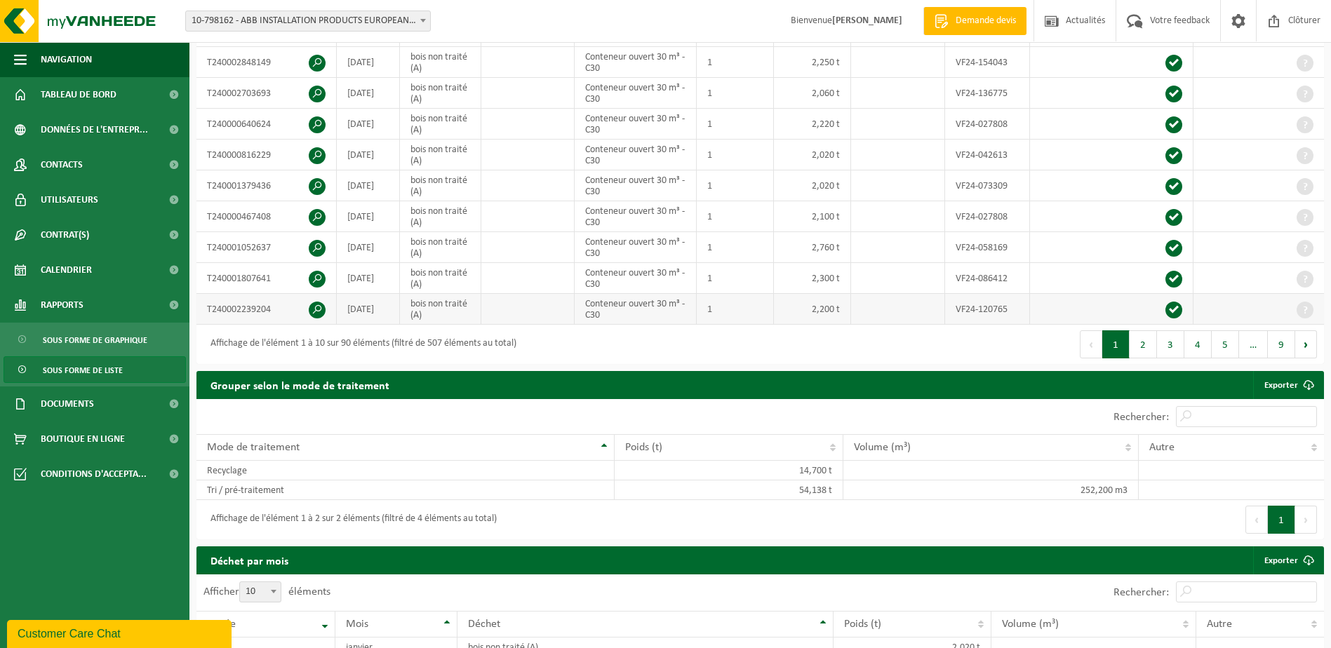
scroll to position [351, 0]
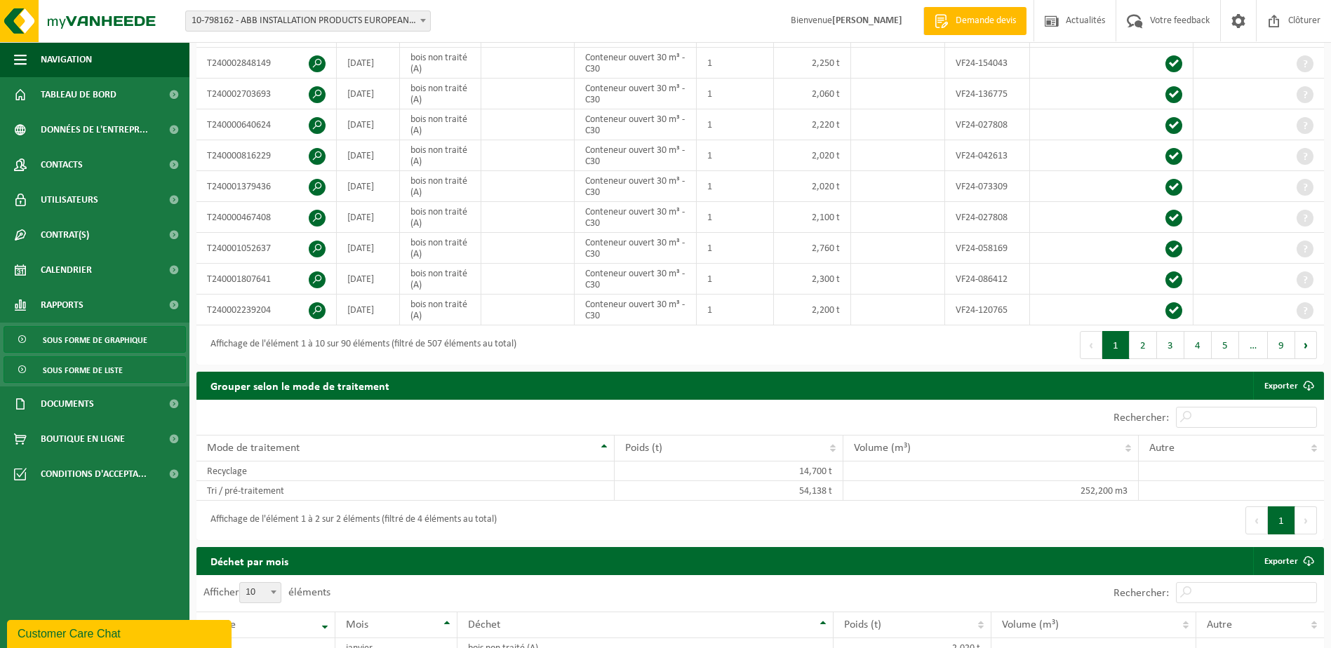
click at [74, 340] on span "Sous forme de graphique" at bounding box center [95, 340] width 105 height 27
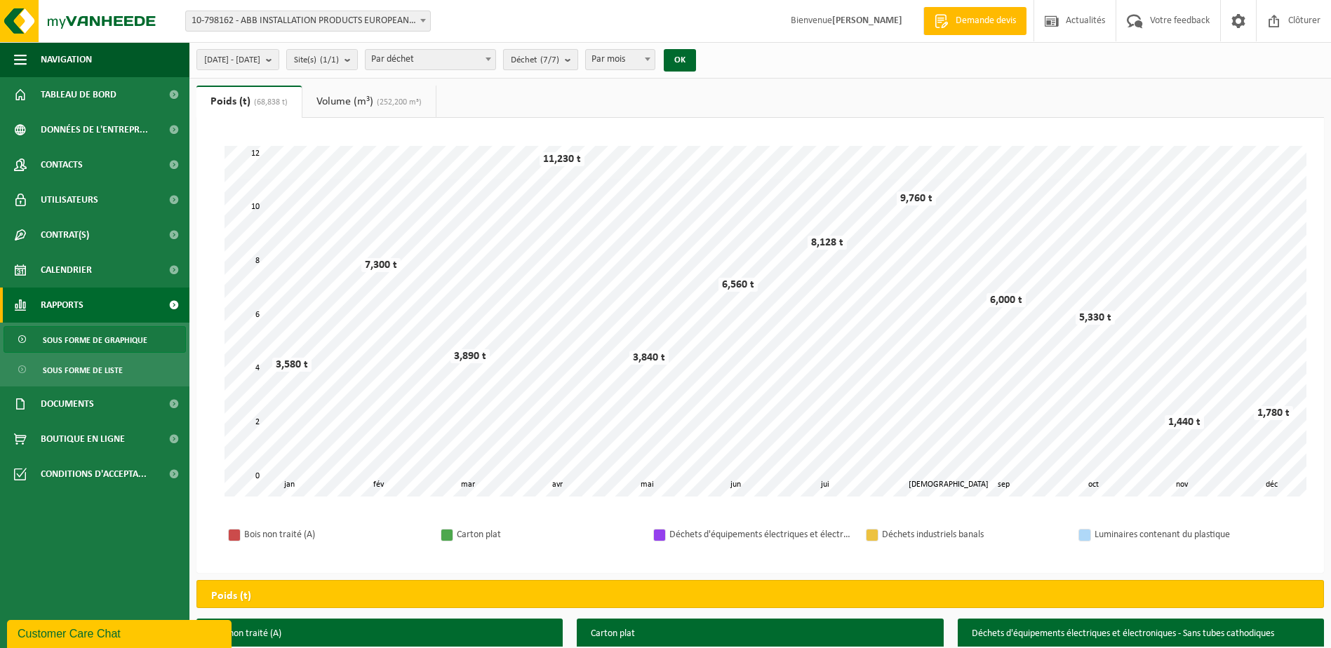
click at [578, 65] on button "Déchet (7/7)" at bounding box center [540, 59] width 75 height 21
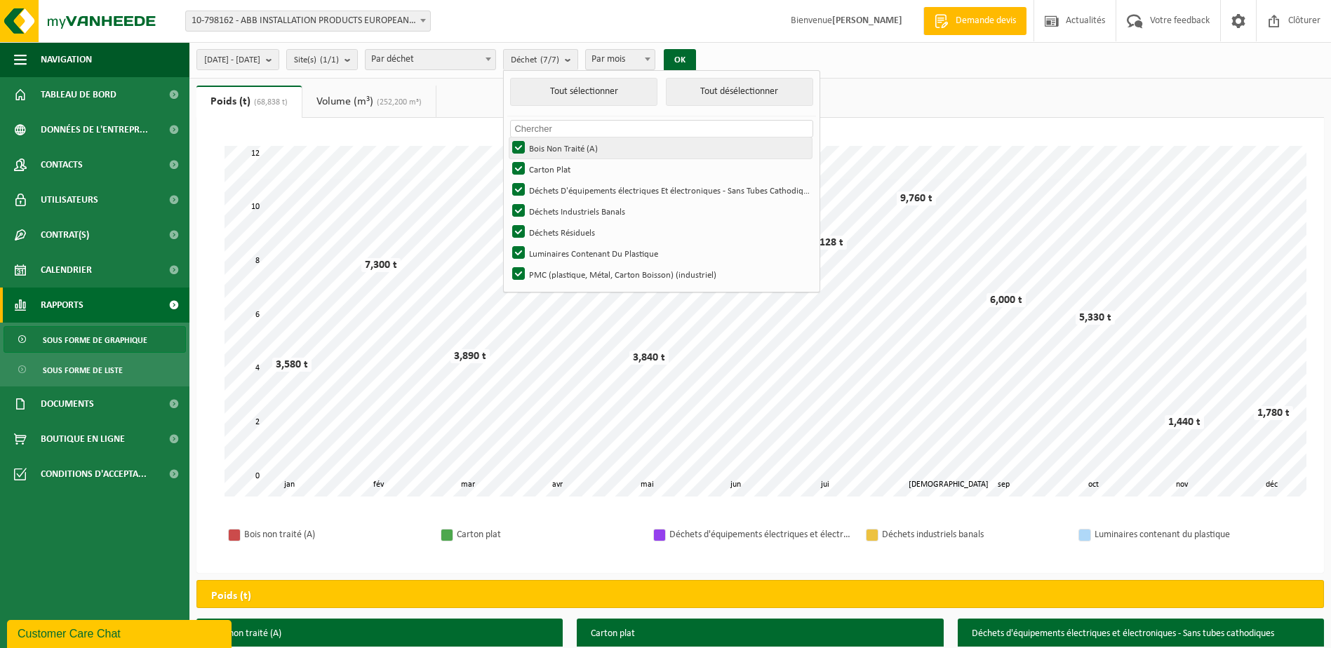
click at [562, 153] on label "Bois Non Traité (A)" at bounding box center [660, 147] width 302 height 21
click at [507, 137] on input "Bois Non Traité (A)" at bounding box center [506, 137] width 1 height 1
checkbox input "false"
click at [560, 173] on label "Carton Plat" at bounding box center [660, 169] width 302 height 21
click at [507, 159] on input "Carton Plat" at bounding box center [506, 158] width 1 height 1
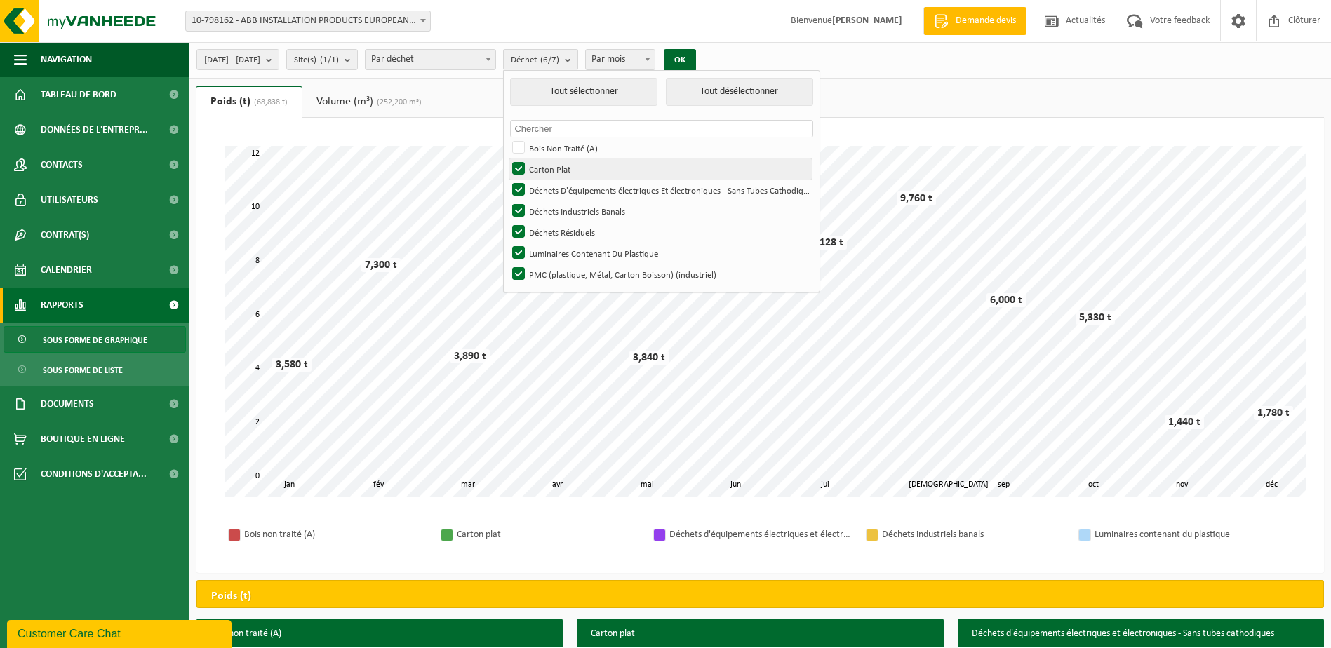
checkbox input "false"
click at [560, 194] on label "Déchets D'équipements électriques Et électroniques - Sans Tubes Cathodiques" at bounding box center [660, 190] width 302 height 21
click at [507, 180] on input "Déchets D'équipements électriques Et électroniques - Sans Tubes Cathodiques" at bounding box center [506, 179] width 1 height 1
checkbox input "false"
click at [558, 219] on label "Déchets Industriels Banals" at bounding box center [660, 211] width 302 height 21
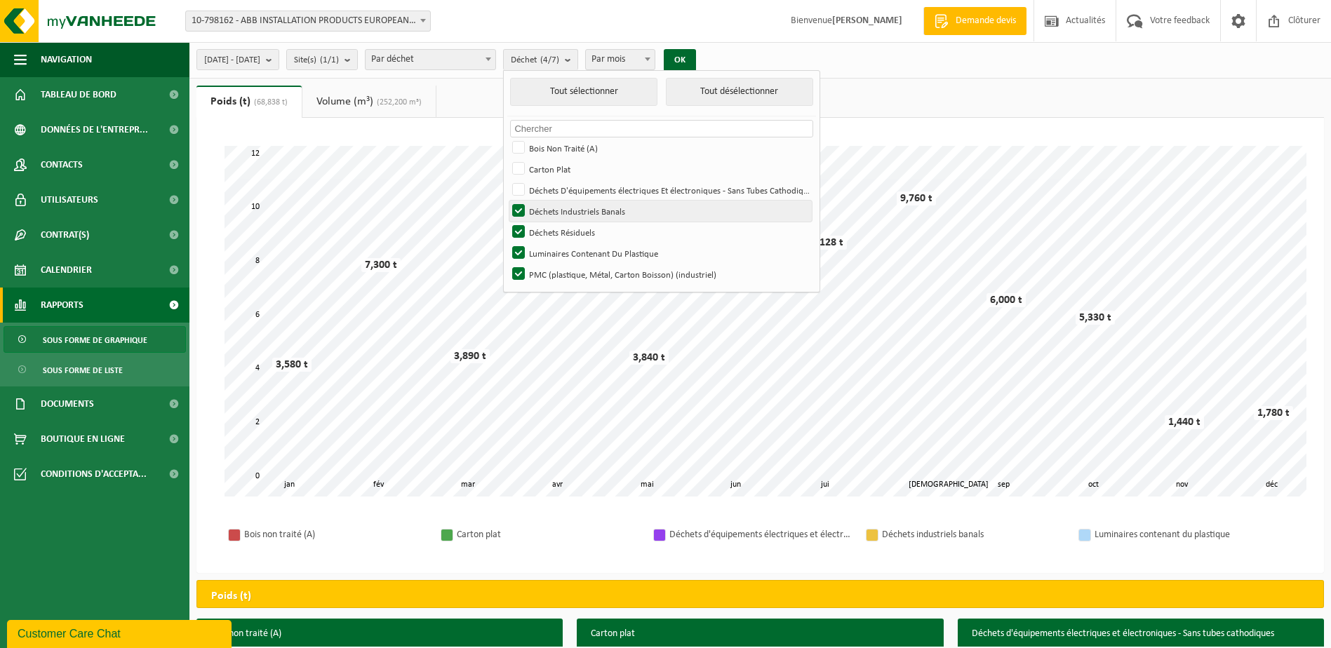
click at [507, 201] on input "Déchets Industriels Banals" at bounding box center [506, 200] width 1 height 1
checkbox input "false"
click at [556, 254] on label "Luminaires Contenant Du Plastique" at bounding box center [660, 253] width 302 height 21
click at [507, 243] on input "Luminaires Contenant Du Plastique" at bounding box center [506, 242] width 1 height 1
checkbox input "false"
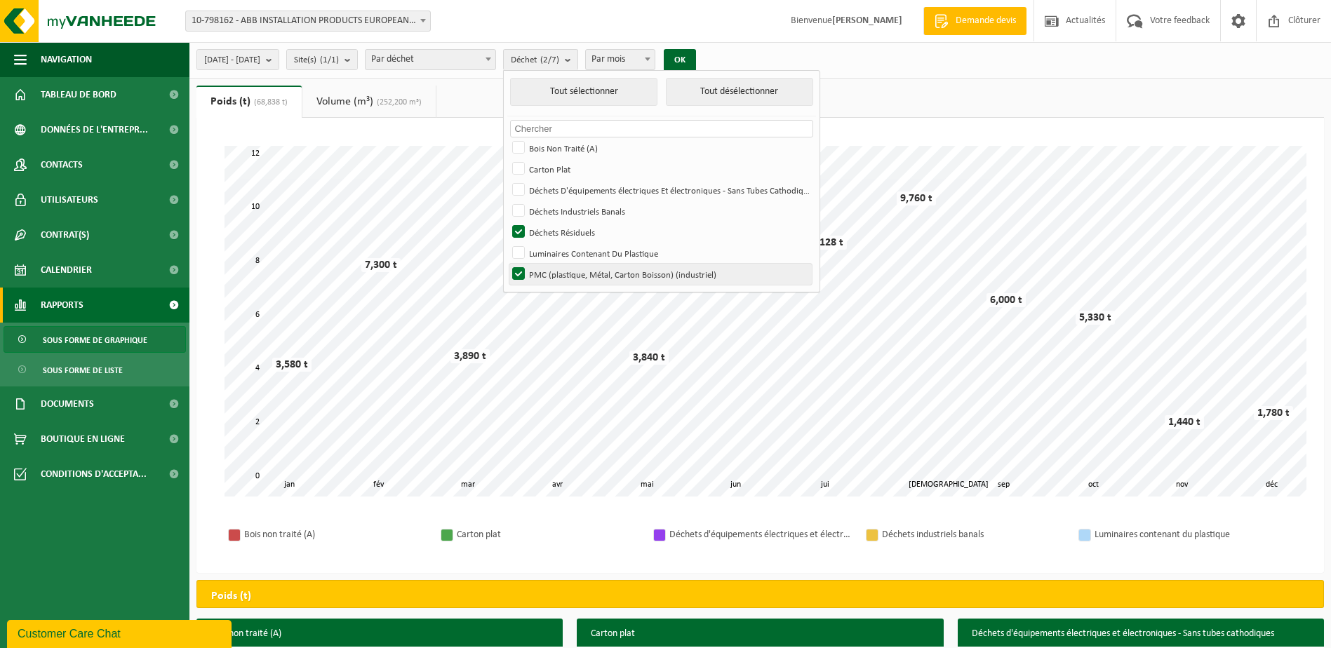
click at [556, 274] on label "PMC (plastique, Métal, Carton Boisson) (industriel)" at bounding box center [660, 274] width 302 height 21
click at [507, 264] on input "PMC (plastique, Métal, Carton Boisson) (industriel)" at bounding box center [506, 263] width 1 height 1
checkbox input "false"
click at [696, 58] on button "OK" at bounding box center [680, 60] width 32 height 22
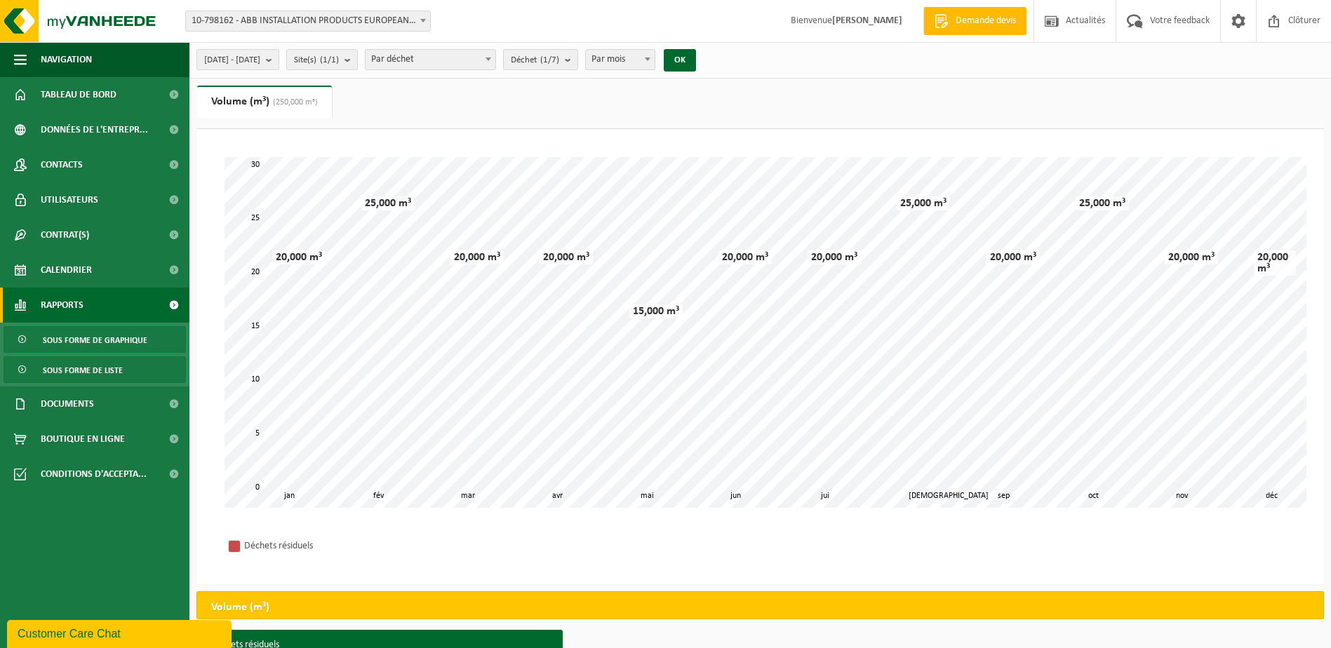
click at [100, 375] on span "Sous forme de liste" at bounding box center [83, 370] width 80 height 27
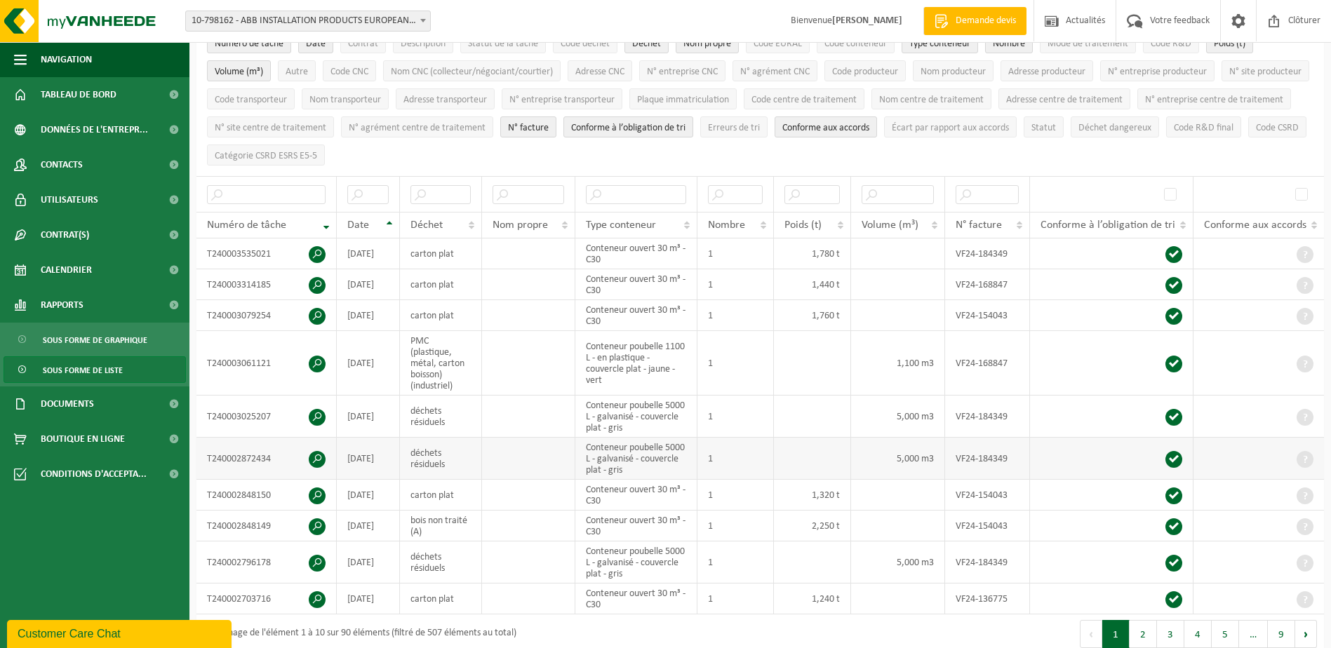
scroll to position [140, 0]
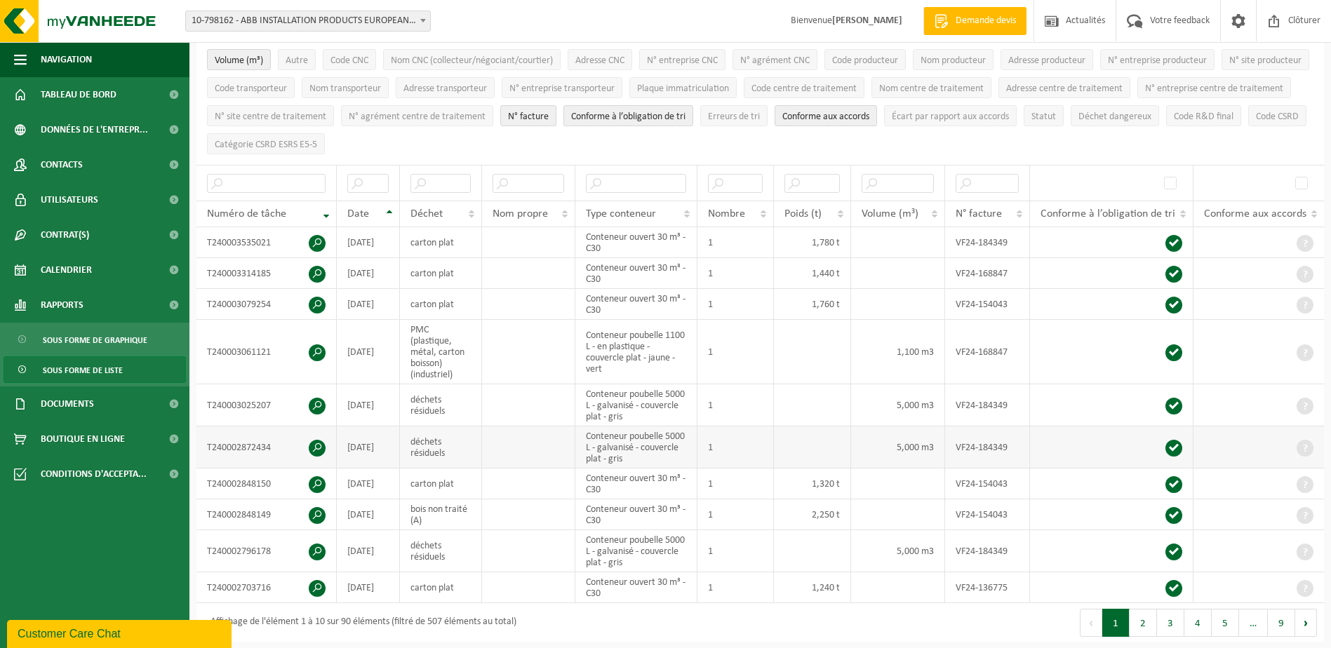
click at [809, 443] on td at bounding box center [812, 448] width 77 height 42
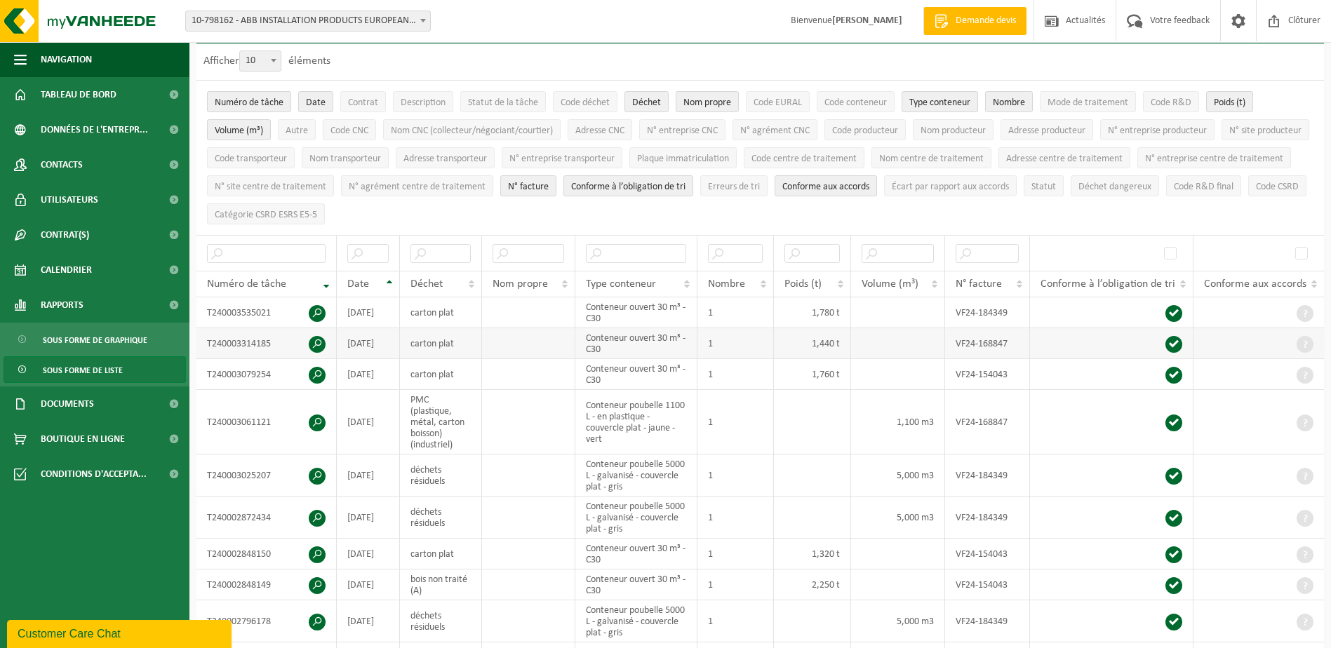
scroll to position [0, 0]
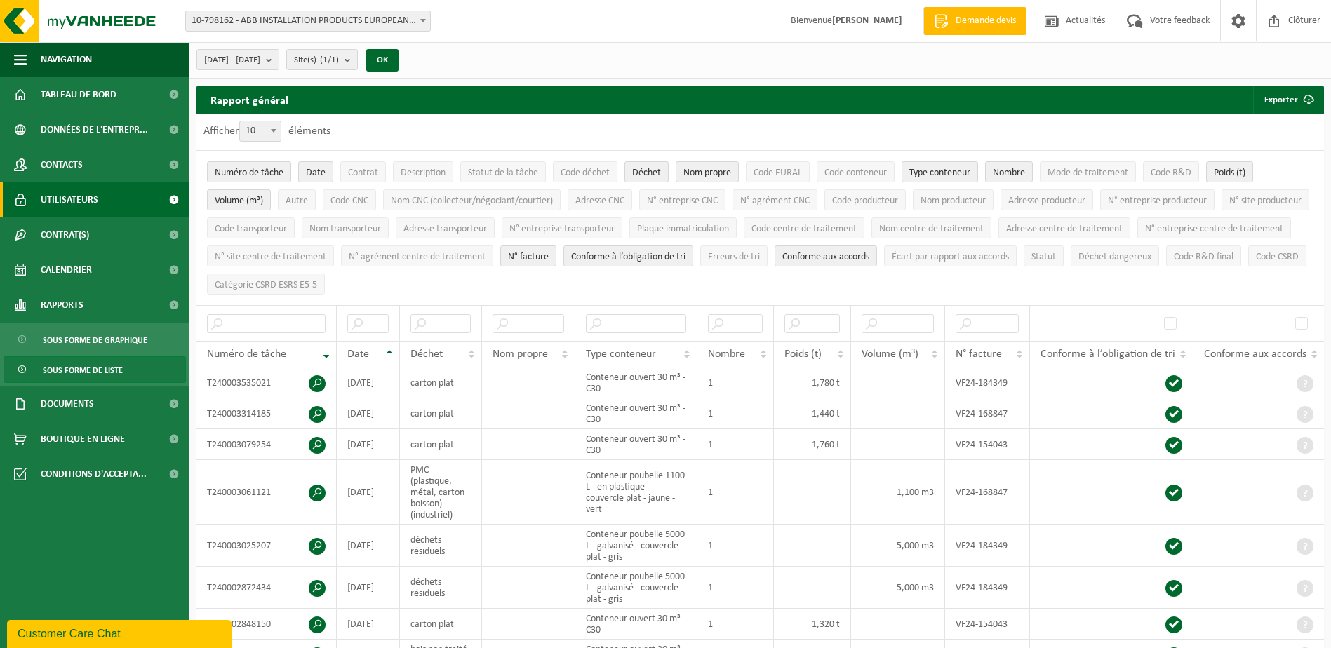
click at [78, 202] on span "Utilisateurs" at bounding box center [70, 199] width 58 height 35
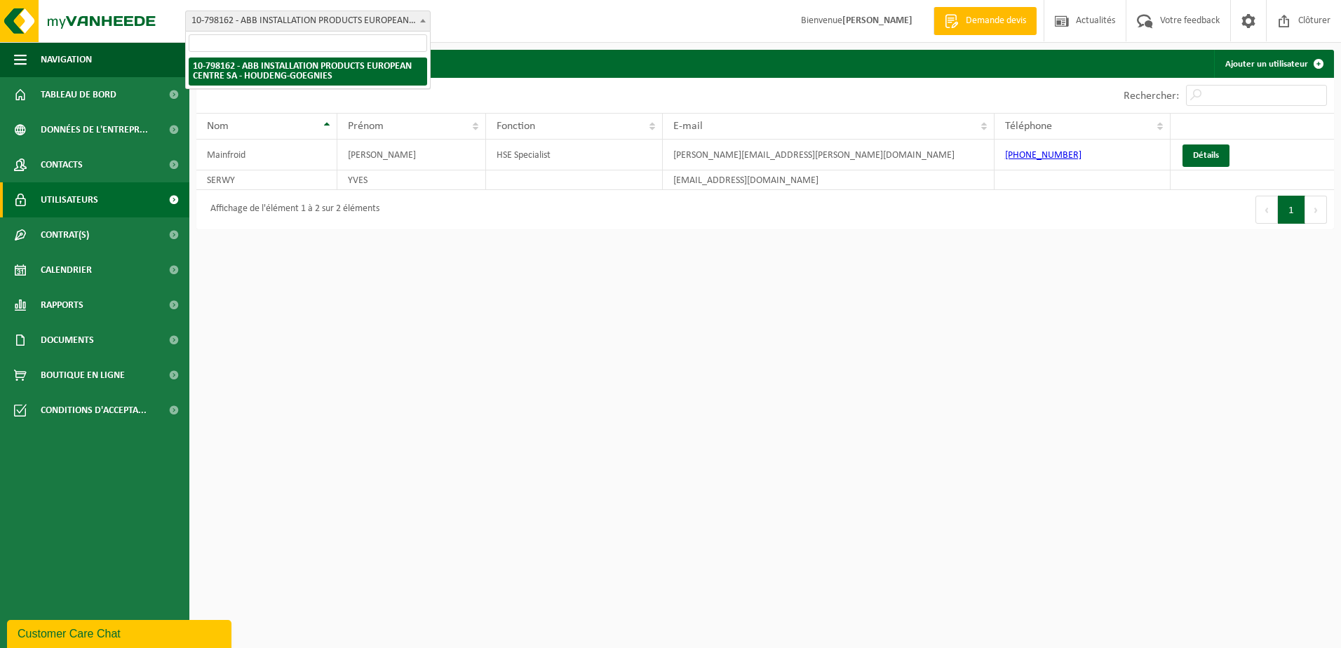
click at [427, 22] on span at bounding box center [423, 20] width 14 height 18
click at [424, 22] on span at bounding box center [423, 20] width 14 height 18
